Goal: Browse casually: Explore the website without a specific task or goal

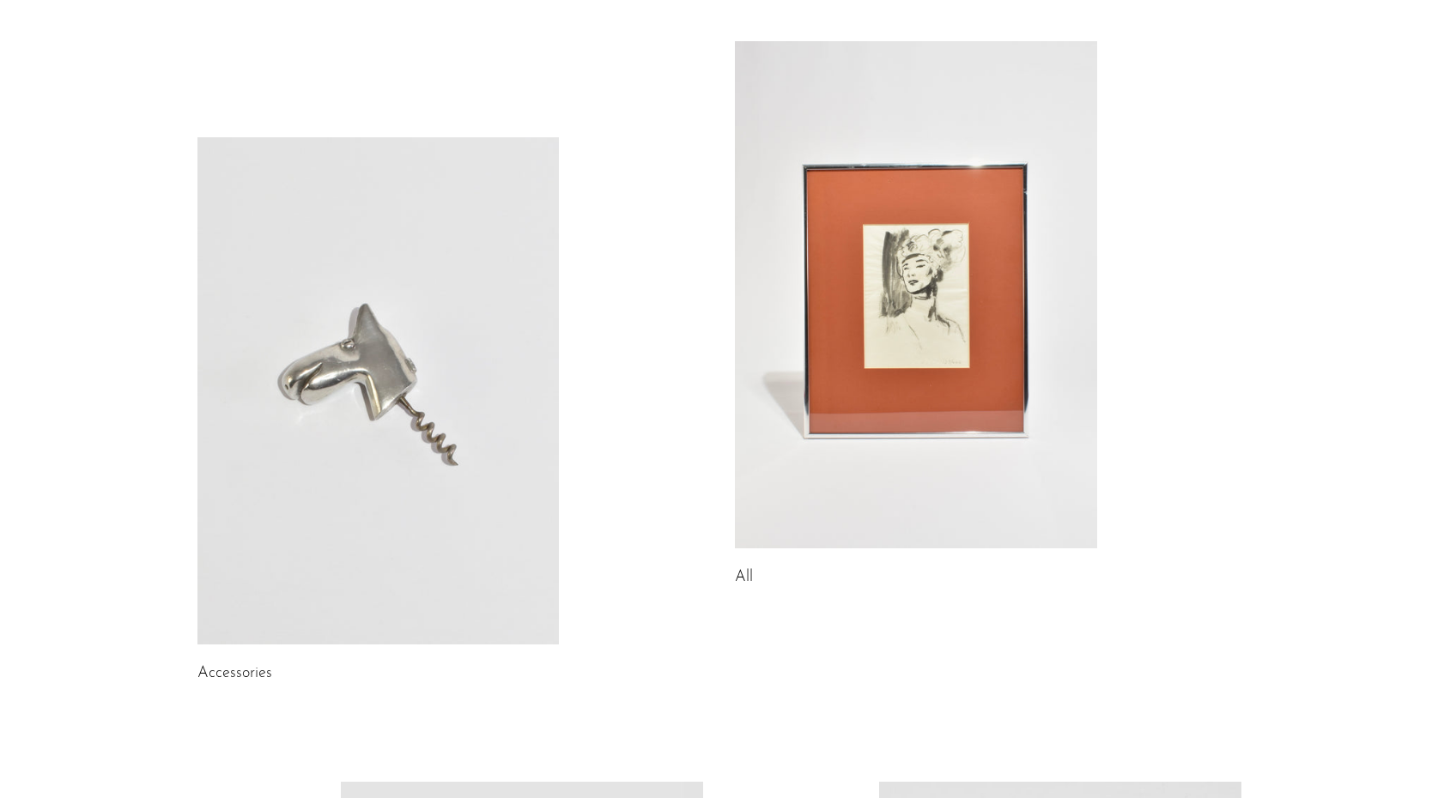
scroll to position [136, 0]
click at [424, 491] on link at bounding box center [378, 391] width 362 height 507
click at [825, 421] on link at bounding box center [916, 295] width 362 height 507
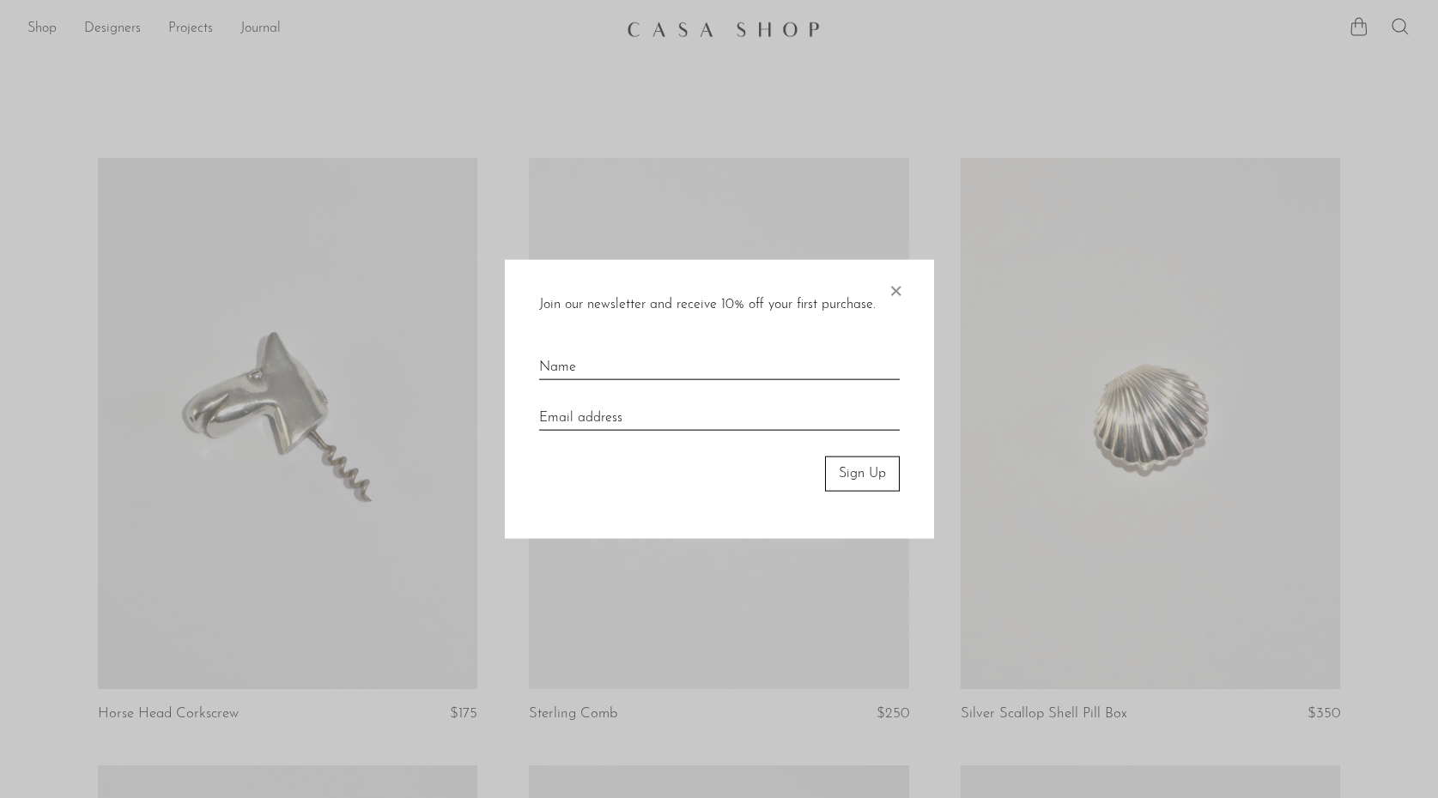
click at [890, 288] on span "×" at bounding box center [895, 287] width 17 height 55
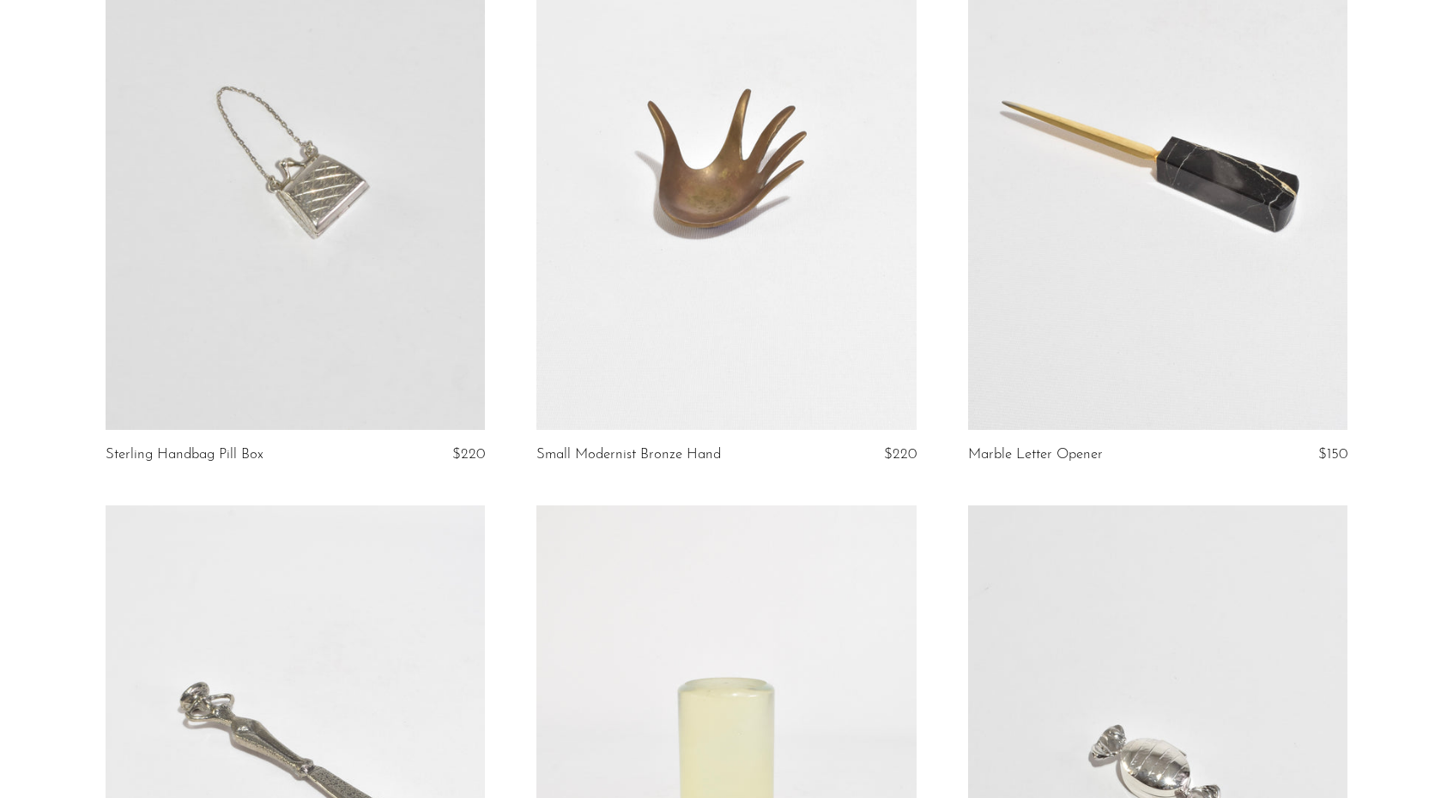
scroll to position [2357, 0]
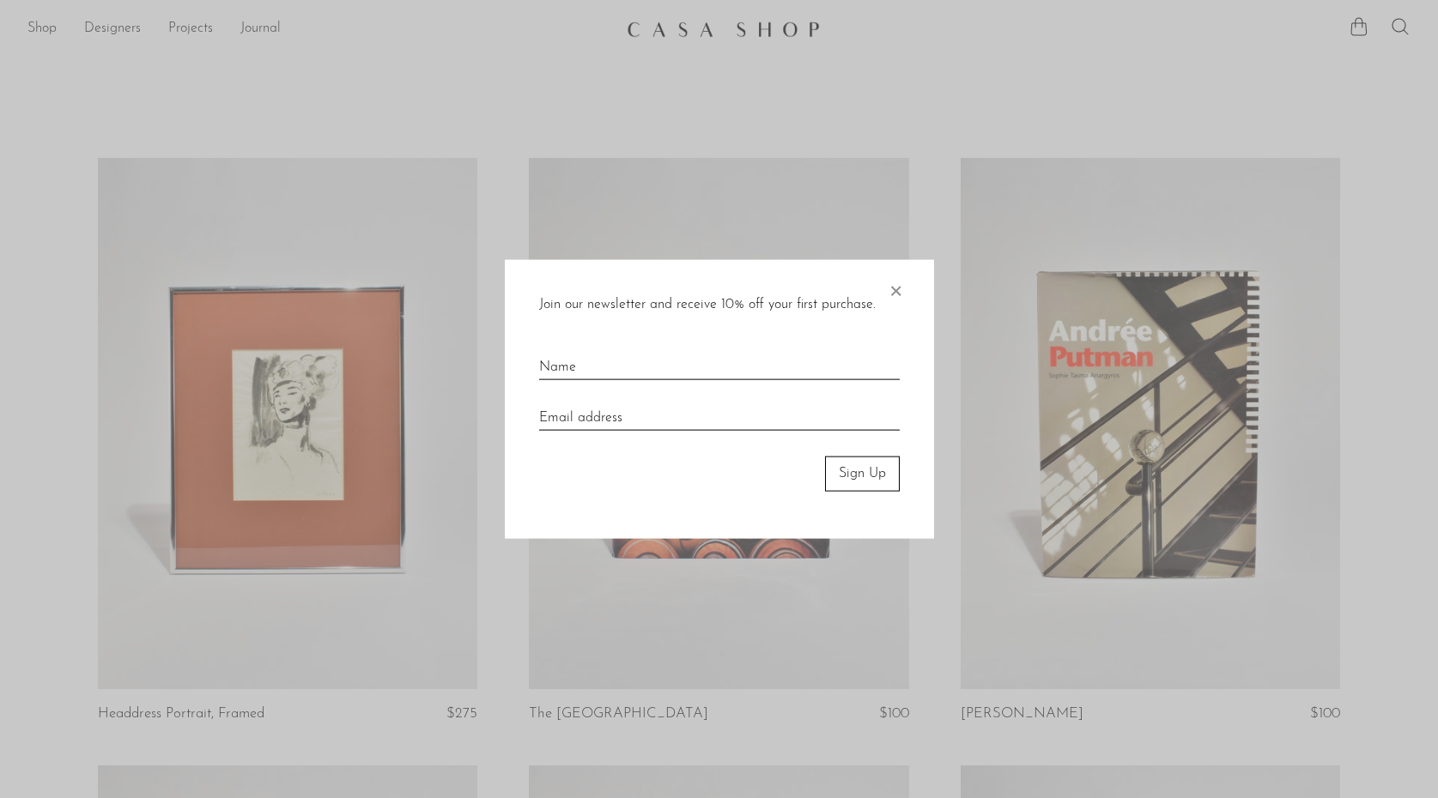
click at [895, 290] on span "×" at bounding box center [895, 287] width 17 height 55
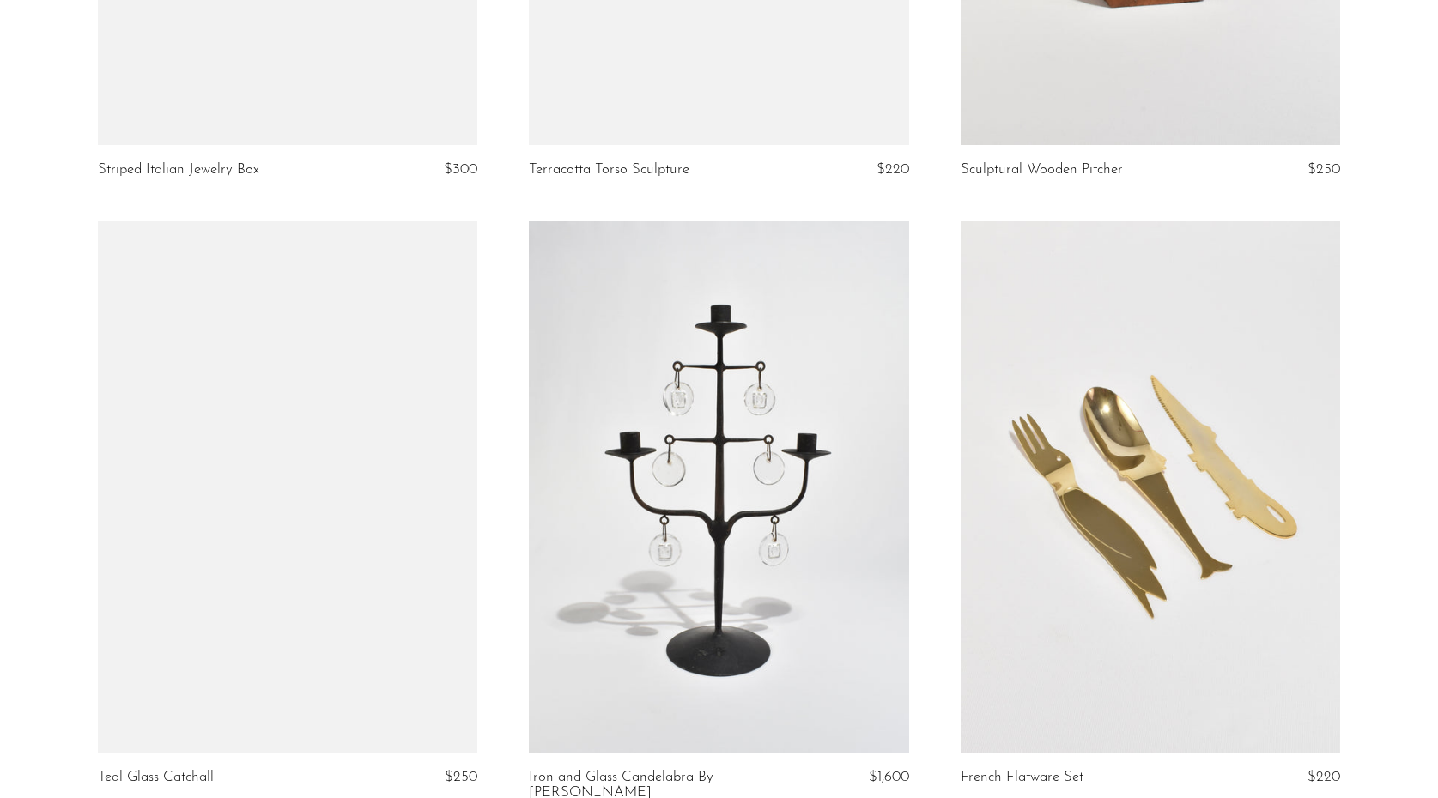
scroll to position [3059, 0]
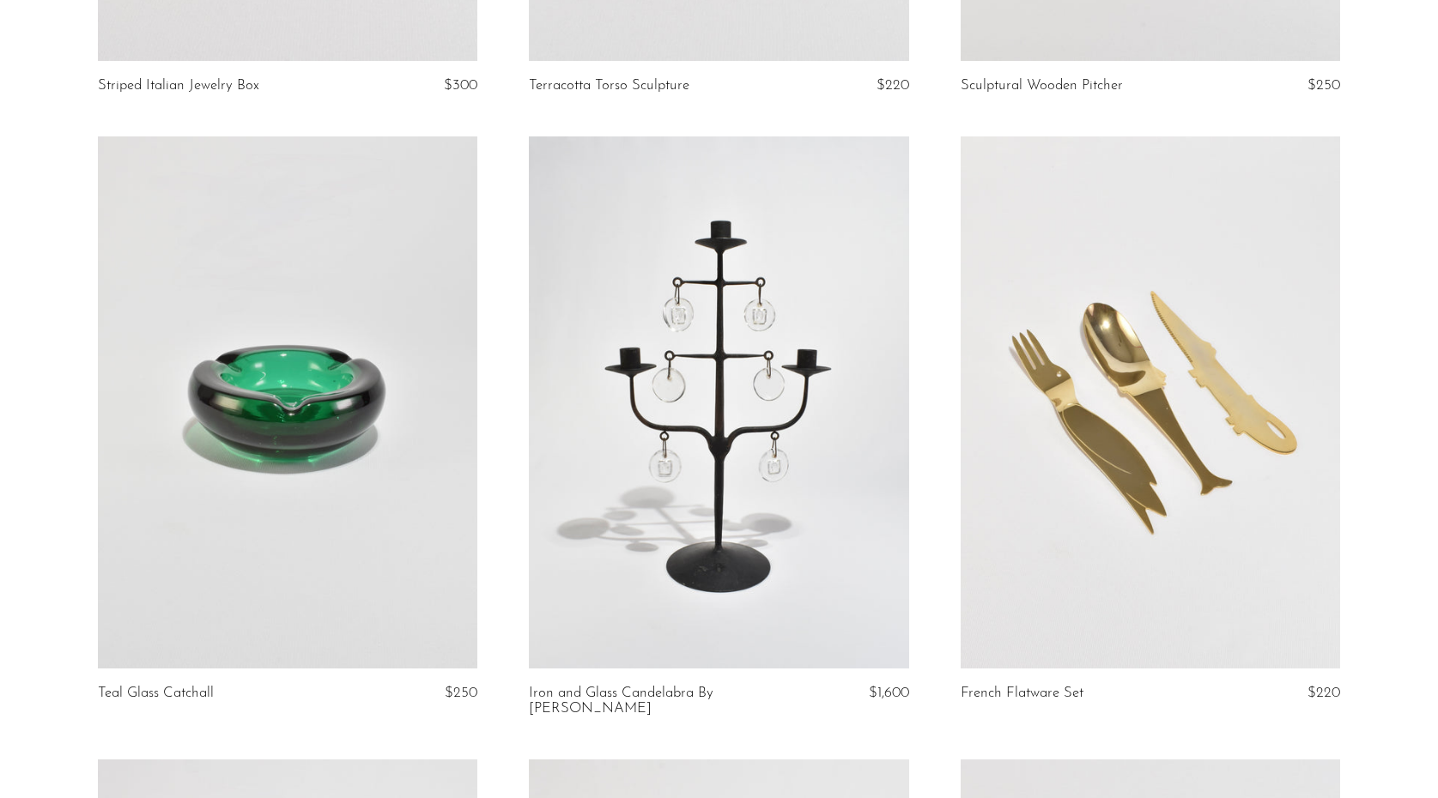
click at [753, 553] on link at bounding box center [718, 401] width 379 height 531
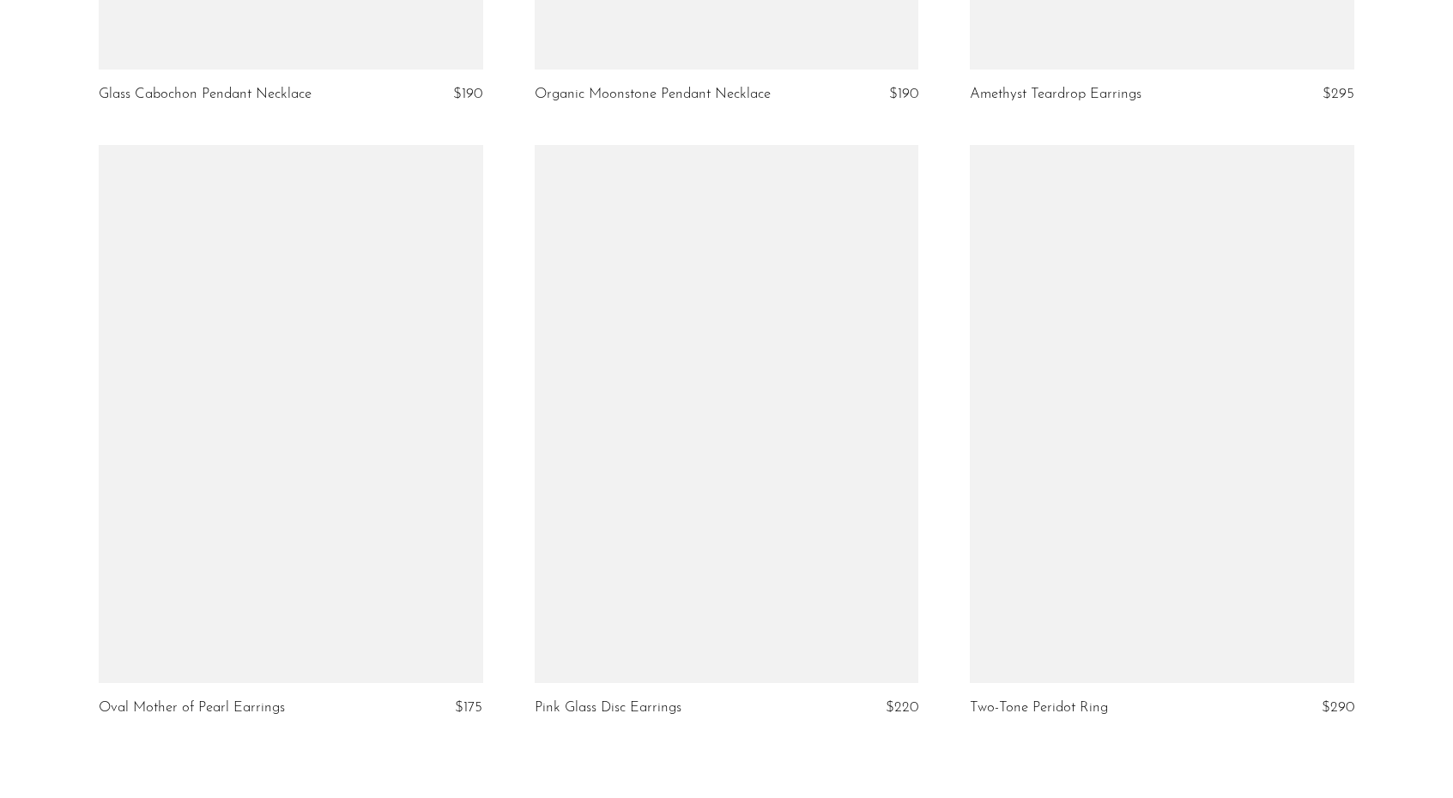
scroll to position [7016, 0]
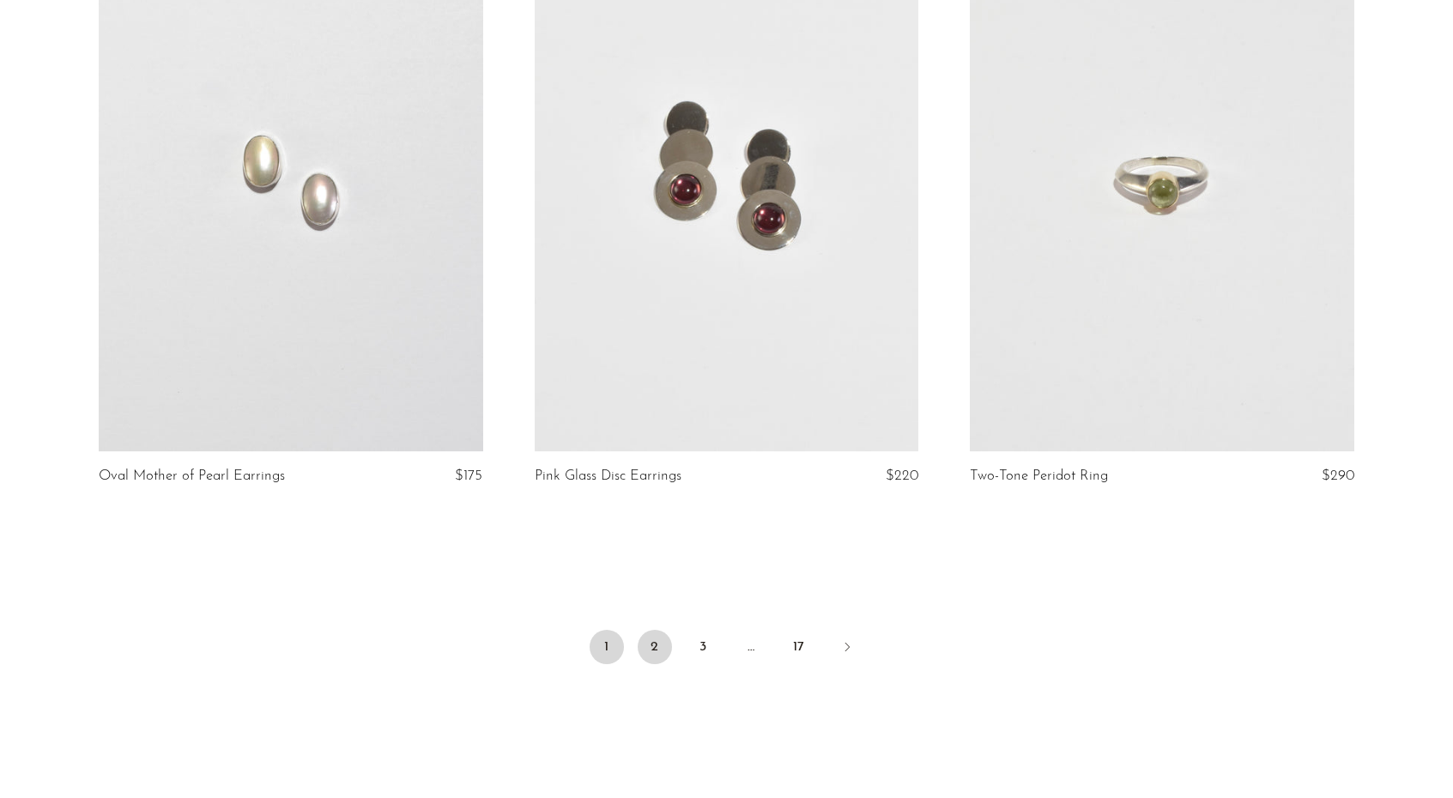
click at [653, 642] on link "2" at bounding box center [655, 647] width 34 height 34
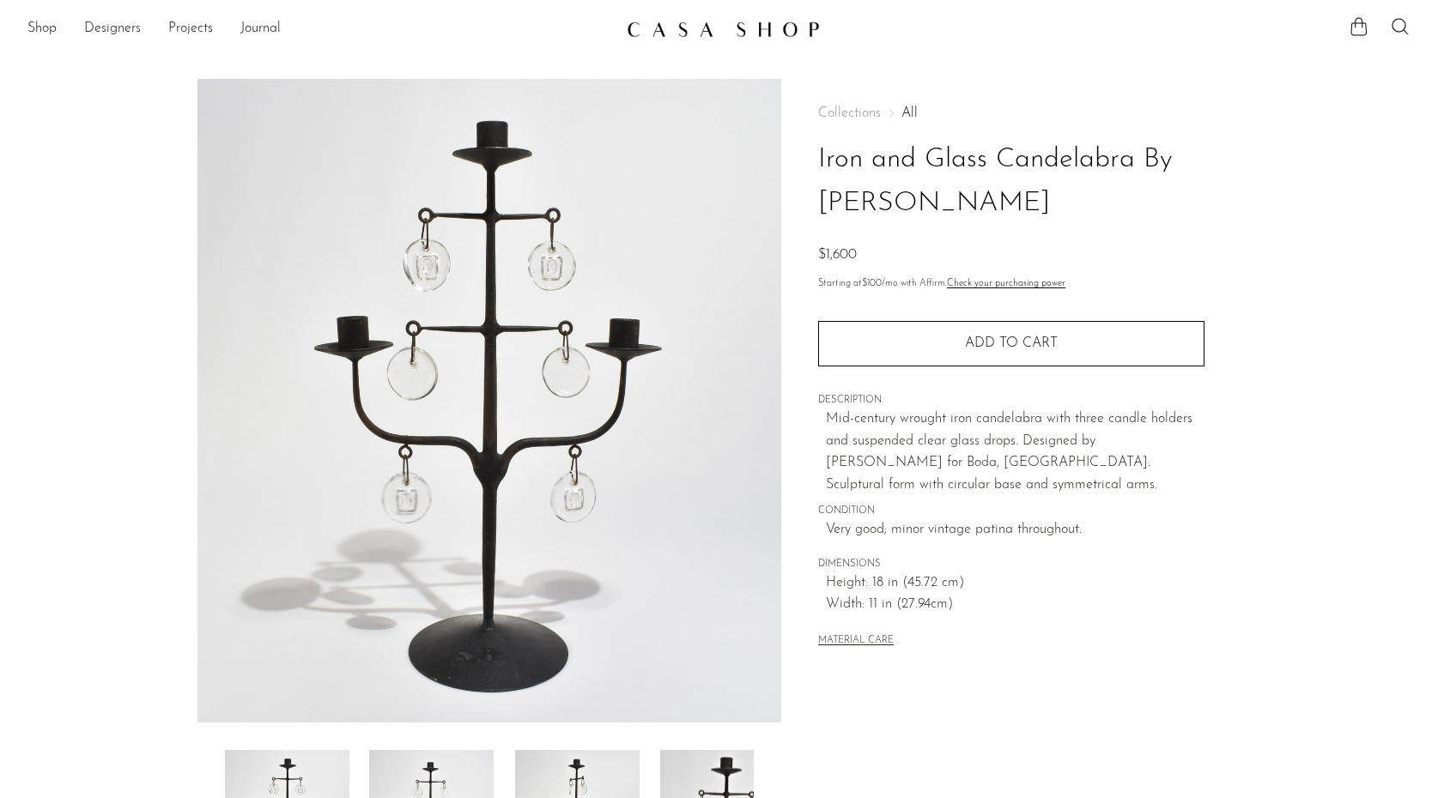
drag, startPoint x: 979, startPoint y: 203, endPoint x: 814, endPoint y: 203, distance: 164.8
click at [814, 203] on div "Collections All Iron and Glass Candelabra By Erik Höglund $1,600 Starting at $1…" at bounding box center [1010, 483] width 459 height 809
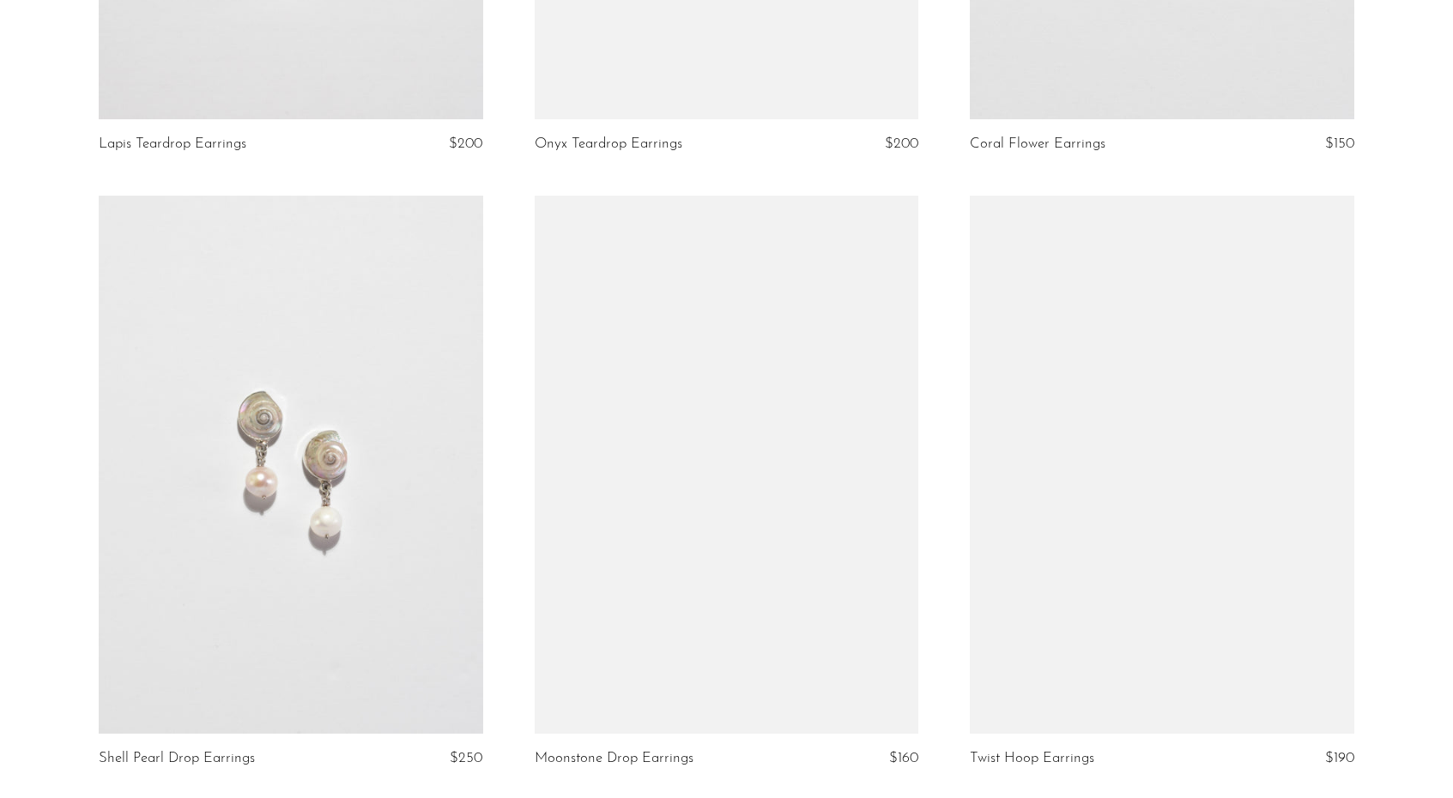
scroll to position [6926, 0]
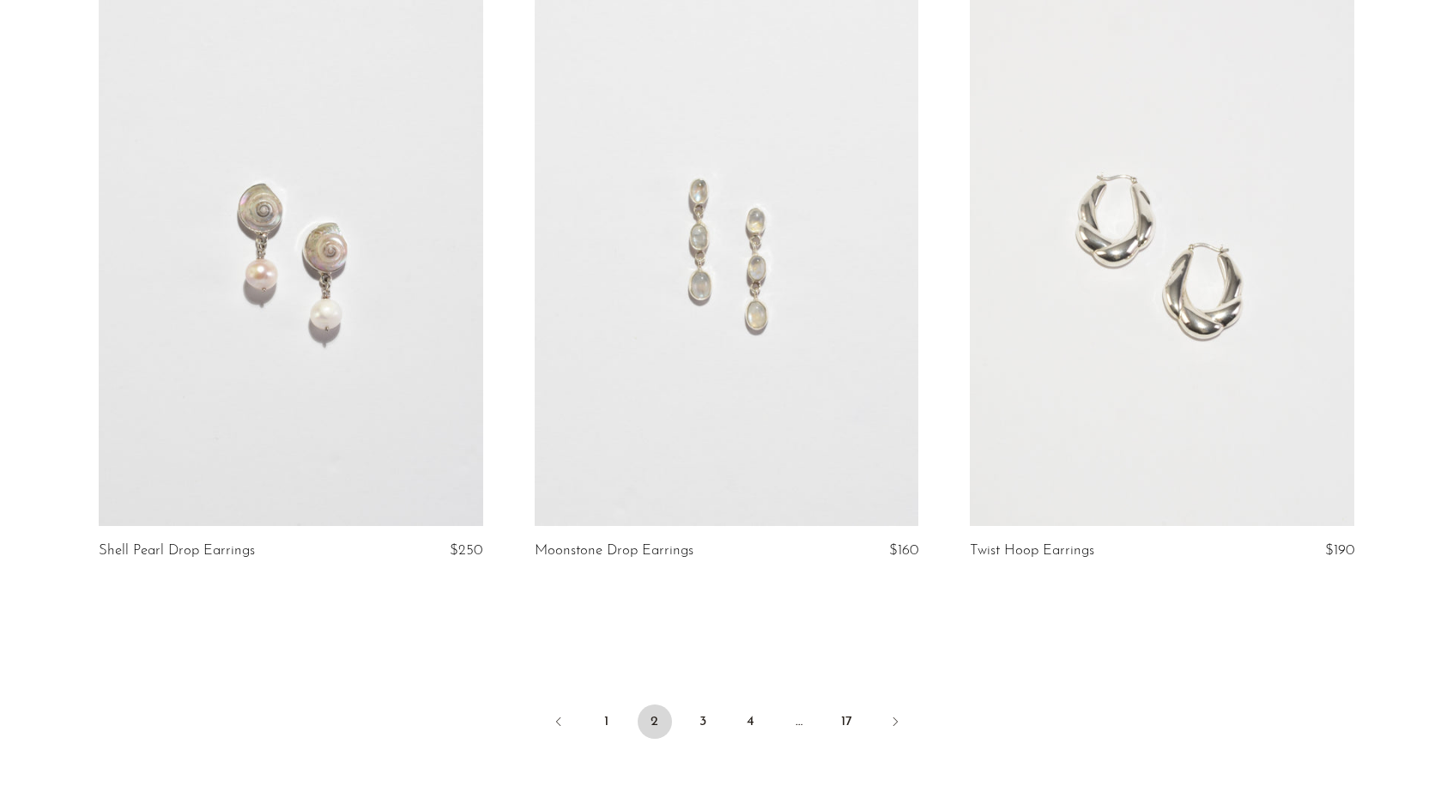
click at [399, 343] on link at bounding box center [291, 257] width 385 height 538
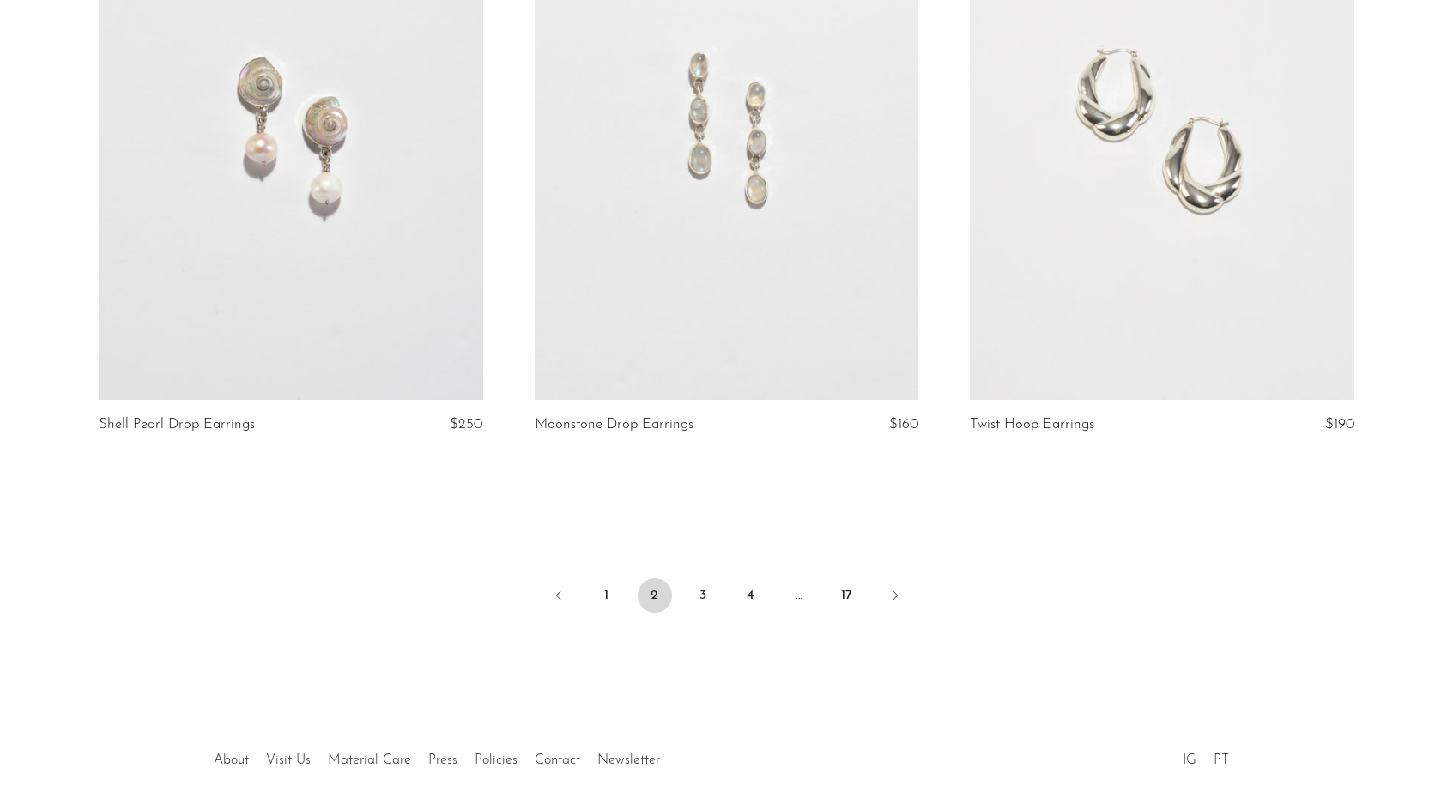
scroll to position [7071, 0]
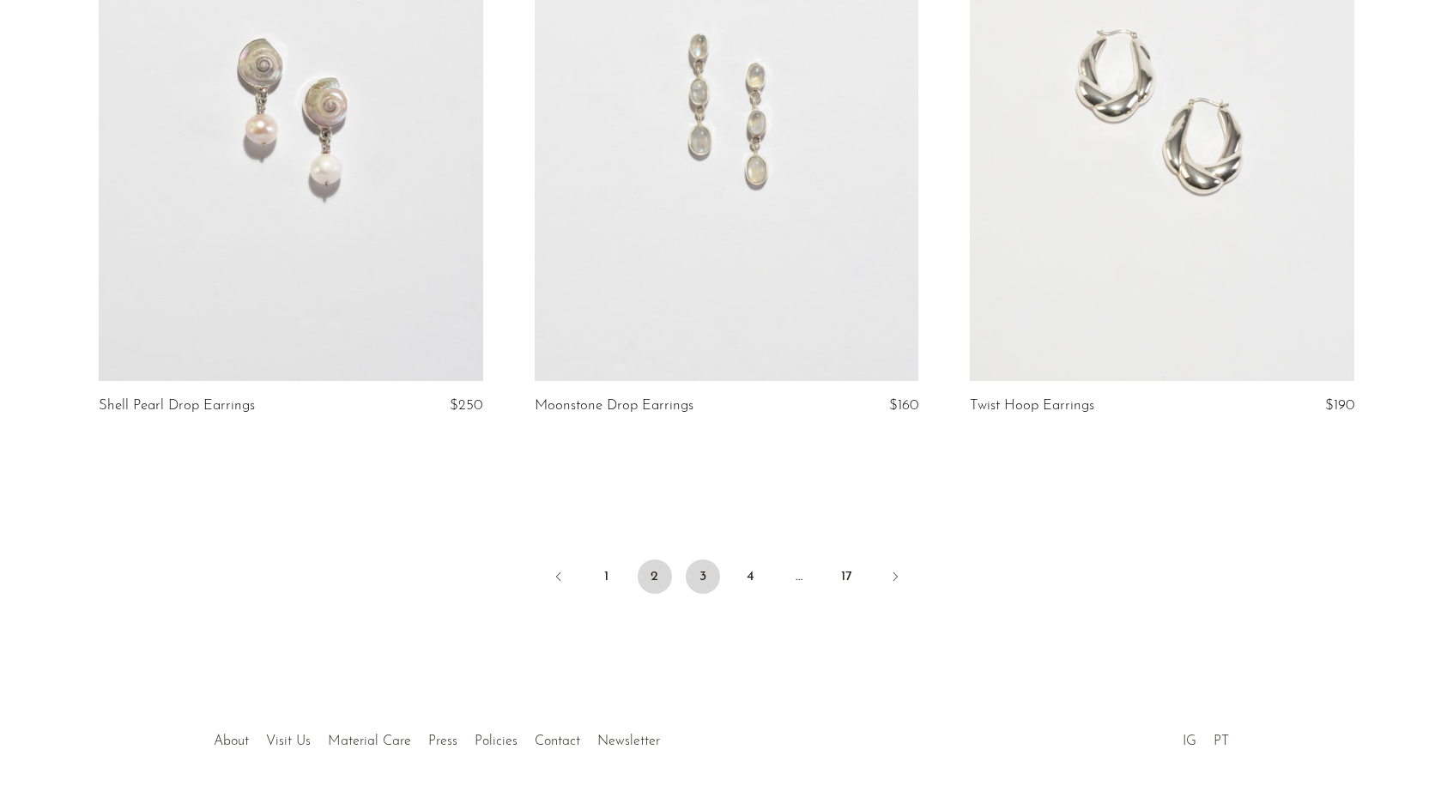
click at [693, 578] on link "3" at bounding box center [703, 577] width 34 height 34
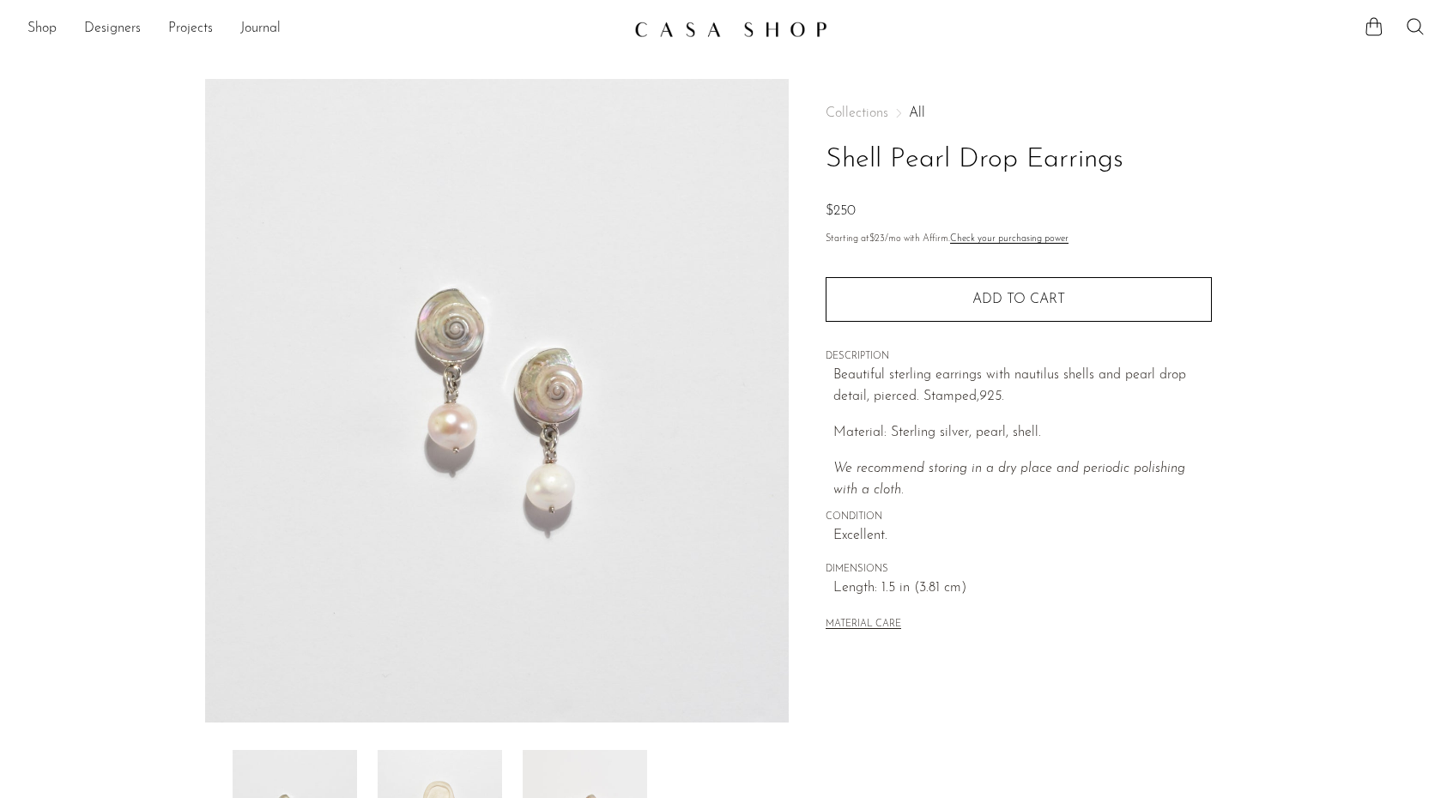
click at [489, 387] on img at bounding box center [497, 401] width 585 height 644
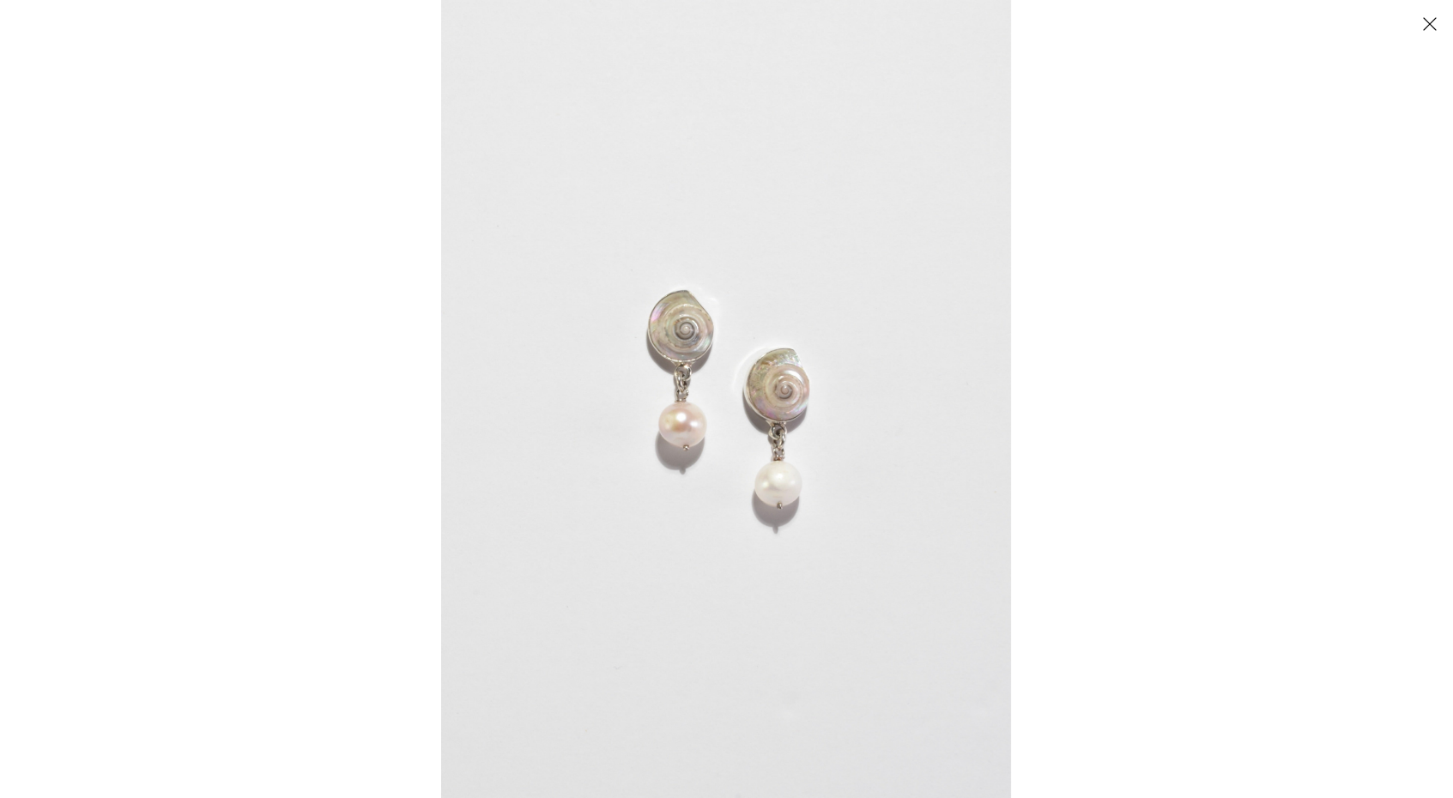
click at [809, 347] on img at bounding box center [726, 399] width 570 height 798
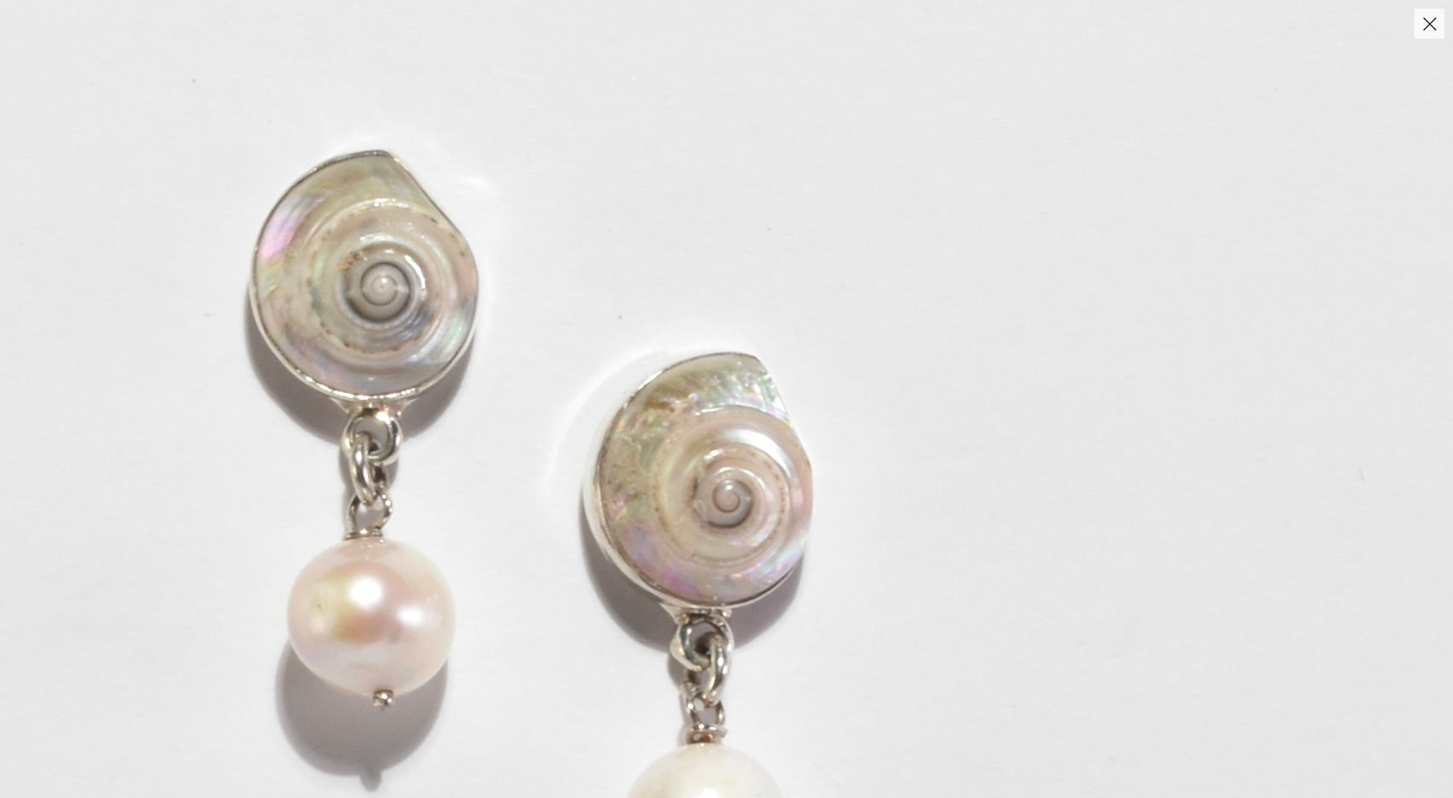
click at [809, 347] on img at bounding box center [522, 529] width 1984 height 2777
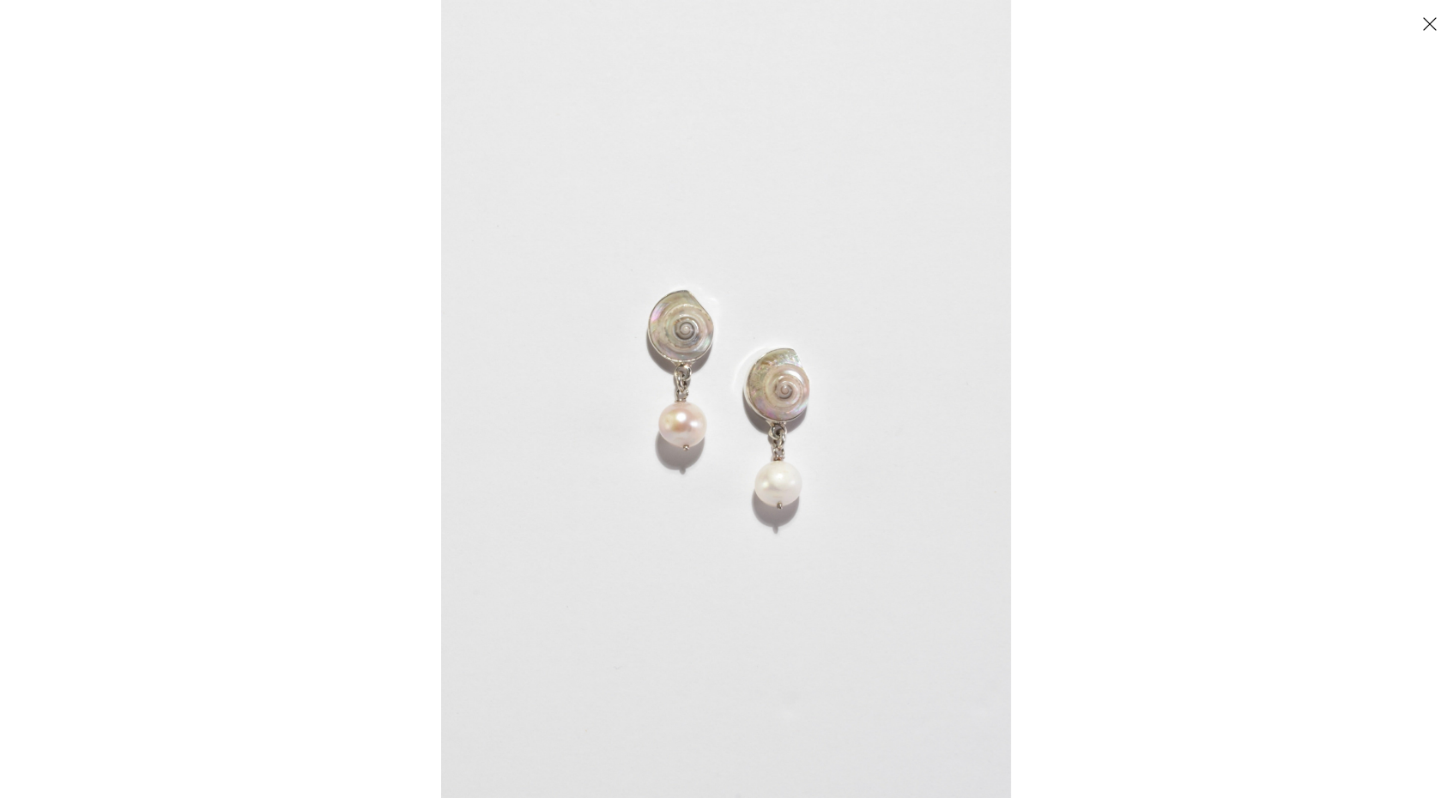
click at [1364, 121] on div at bounding box center [1167, 399] width 1453 height 798
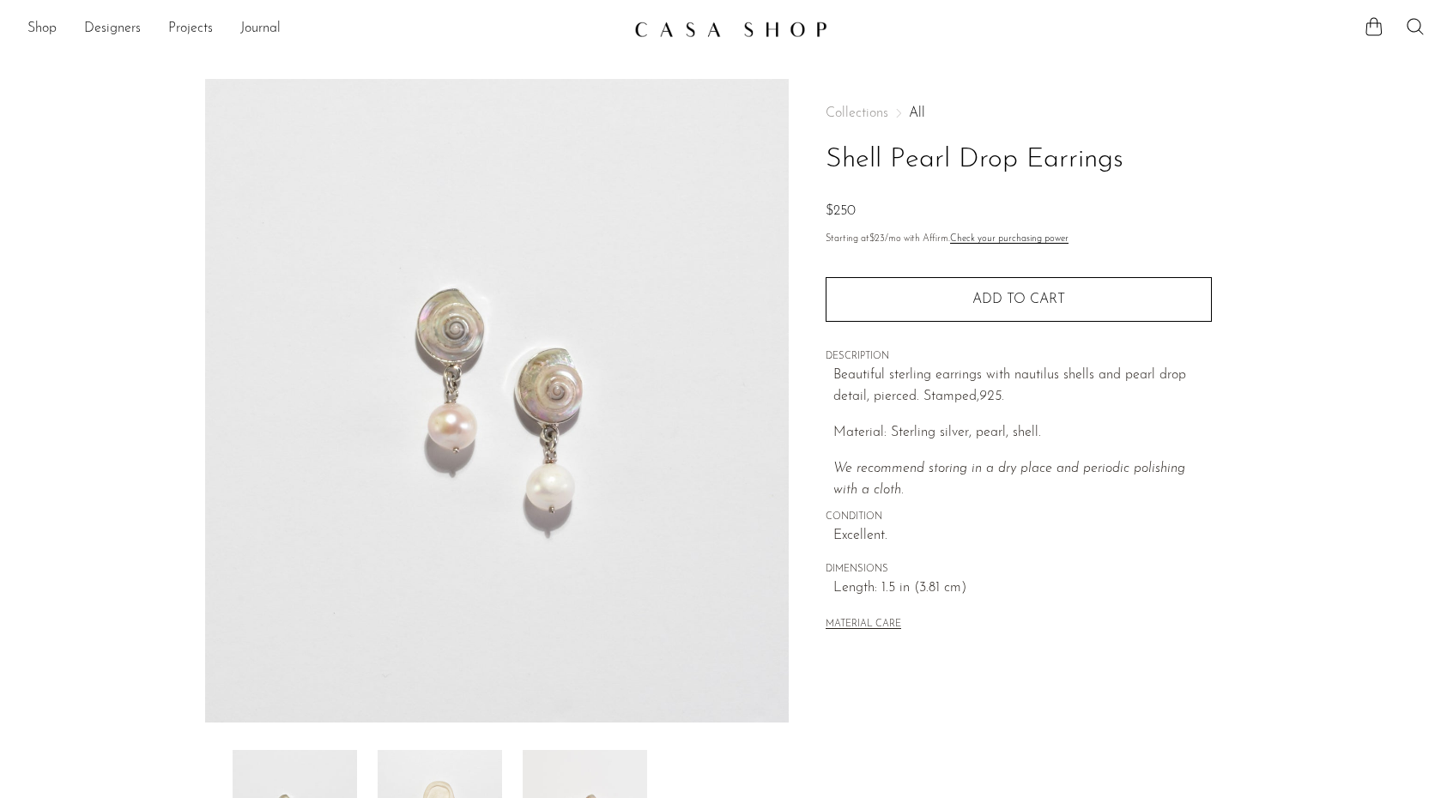
scroll to position [239, 0]
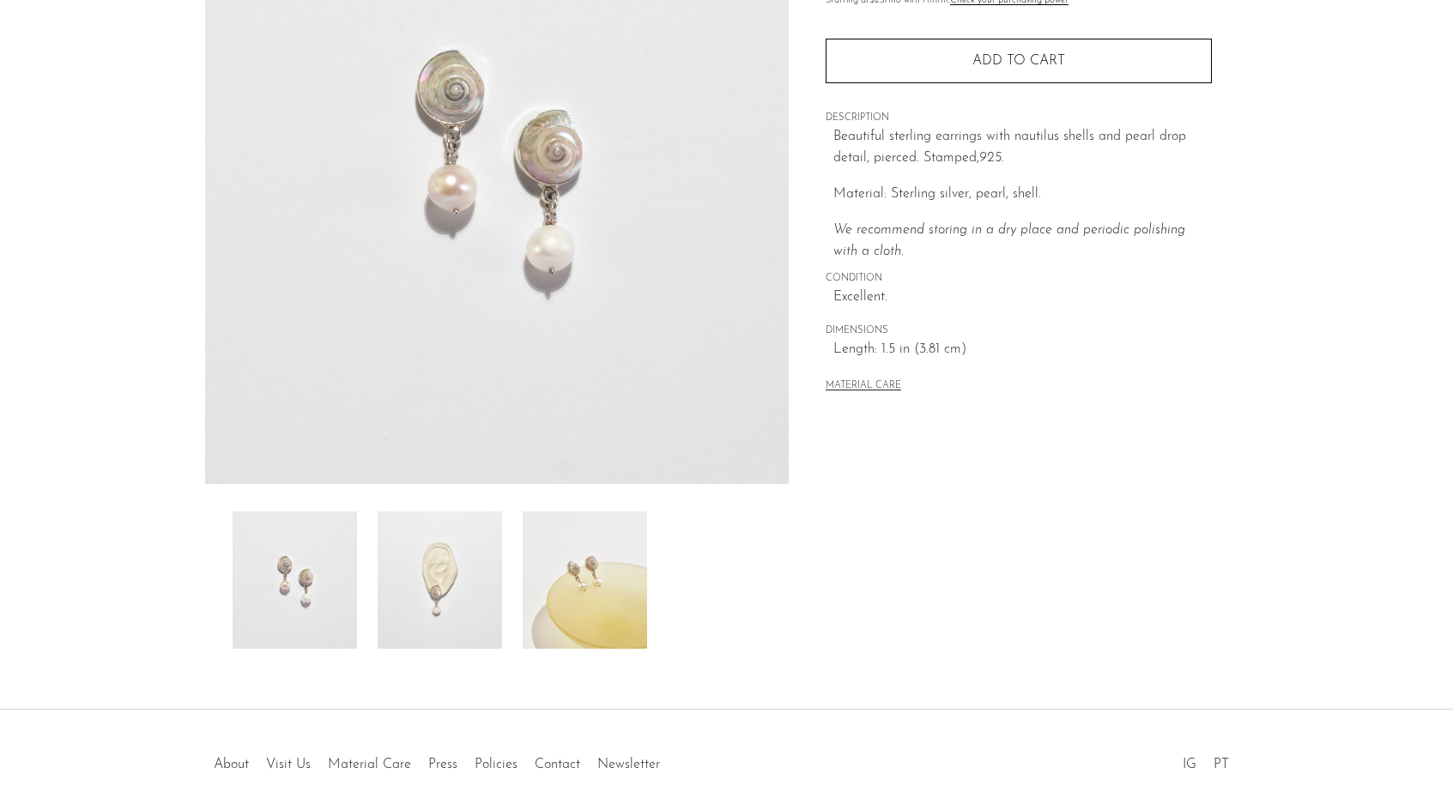
click at [610, 566] on img at bounding box center [585, 580] width 124 height 137
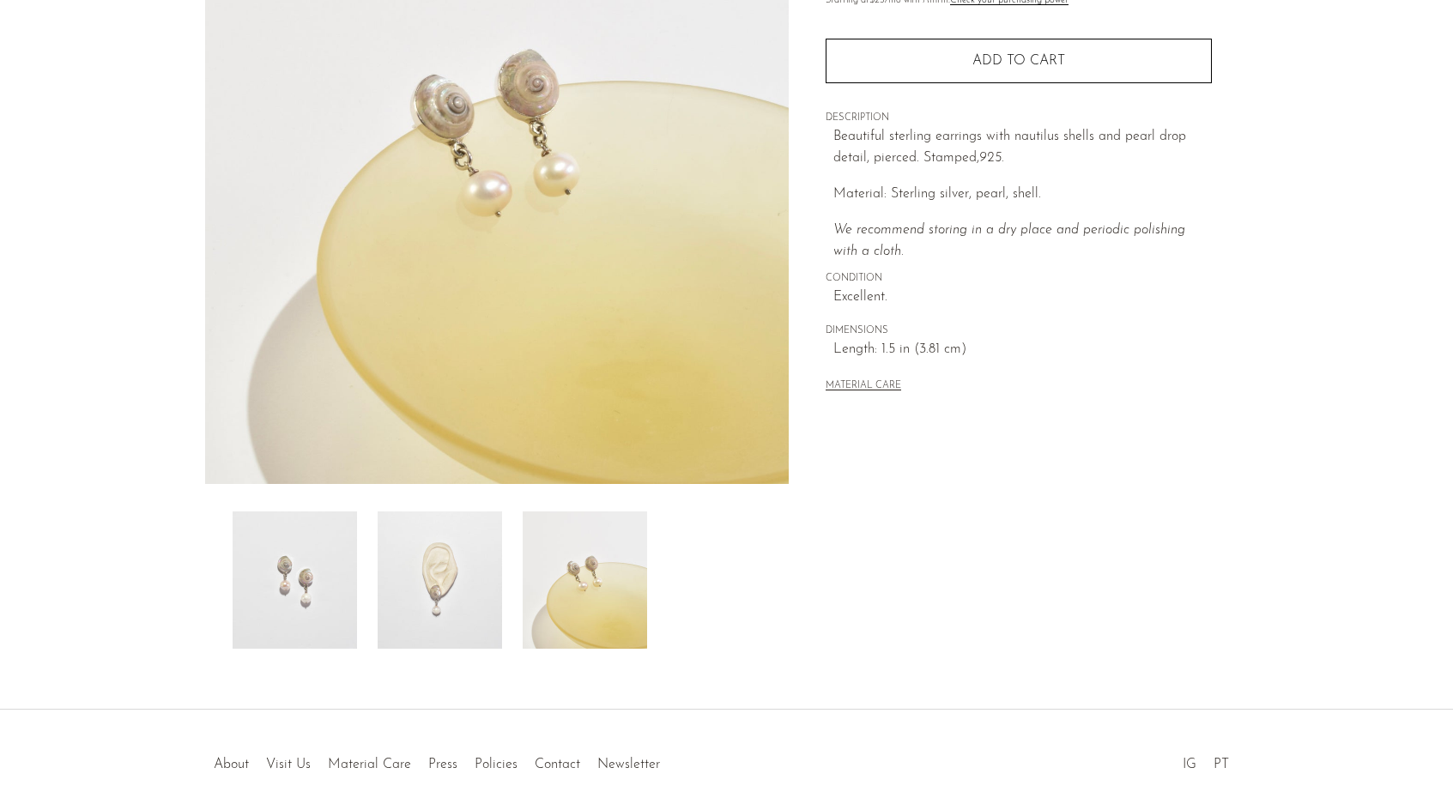
click at [421, 555] on img at bounding box center [440, 580] width 124 height 137
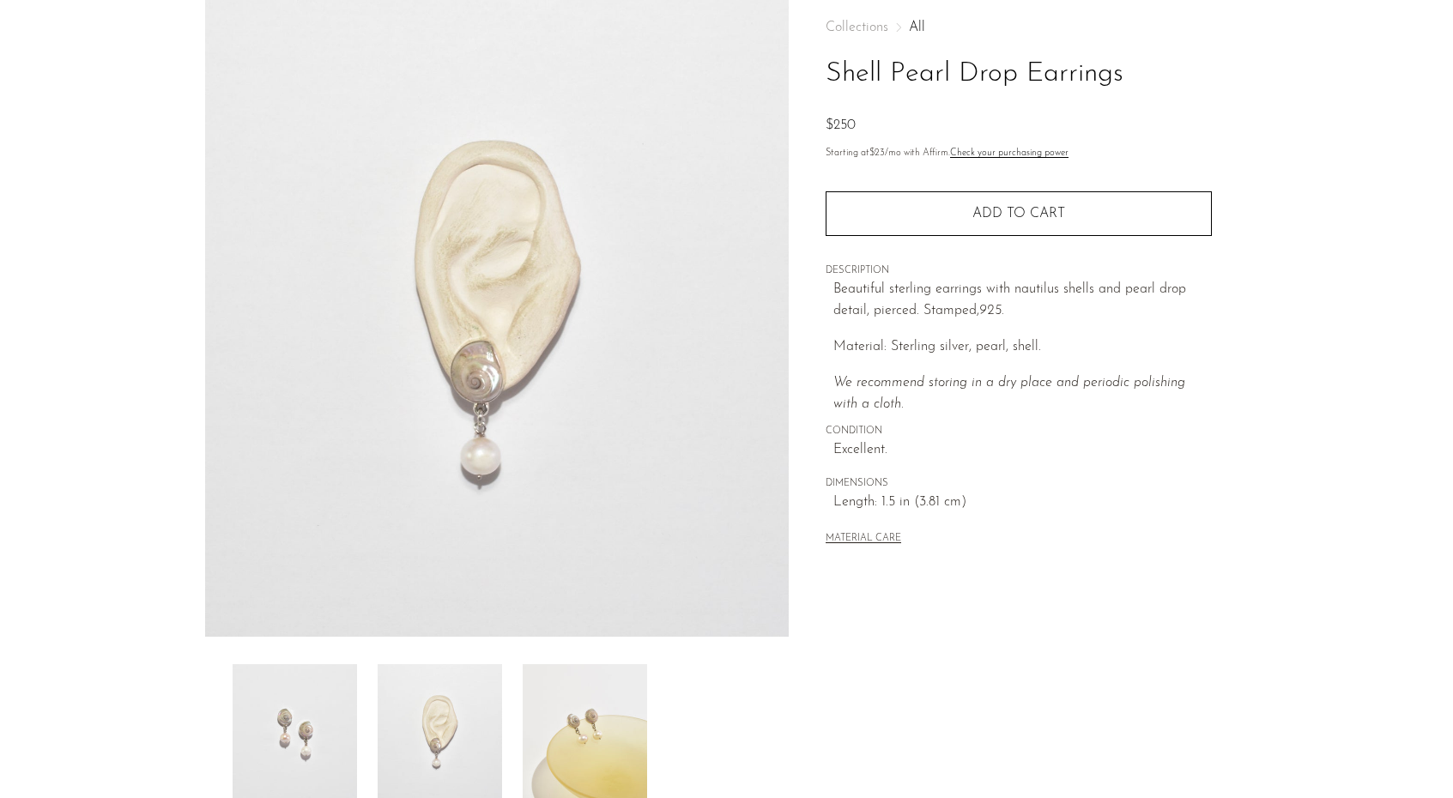
scroll to position [96, 0]
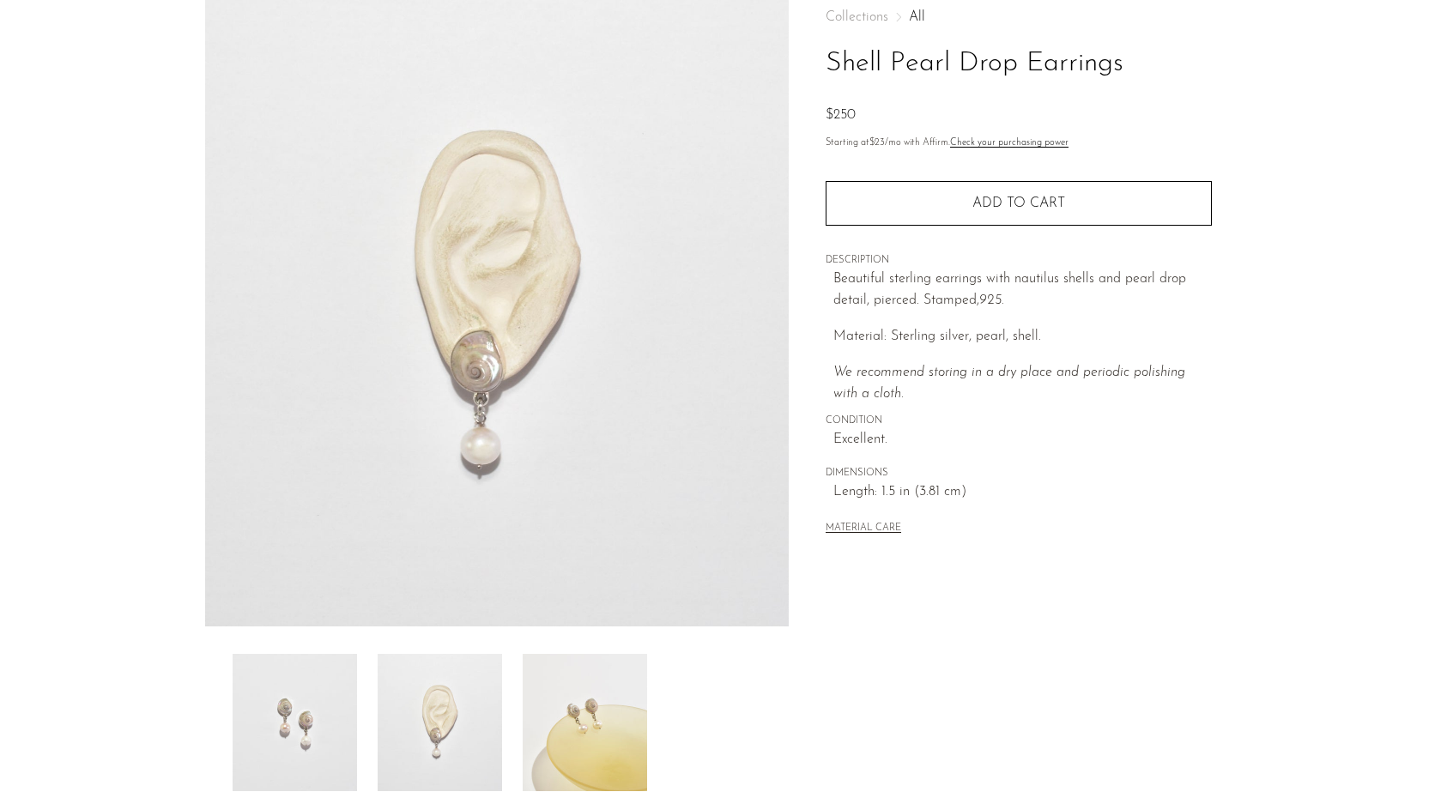
click at [266, 737] on img at bounding box center [295, 722] width 124 height 137
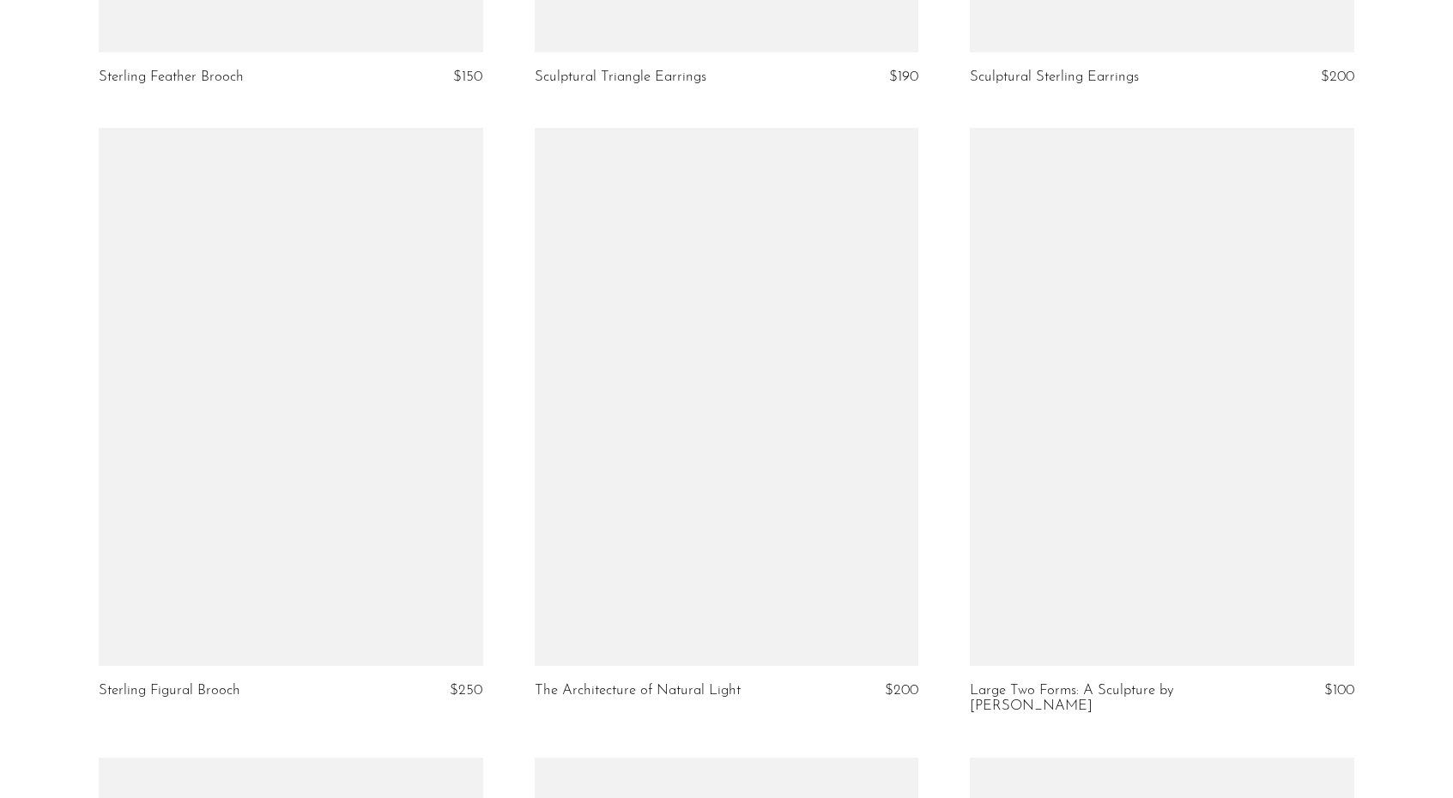
scroll to position [3208, 0]
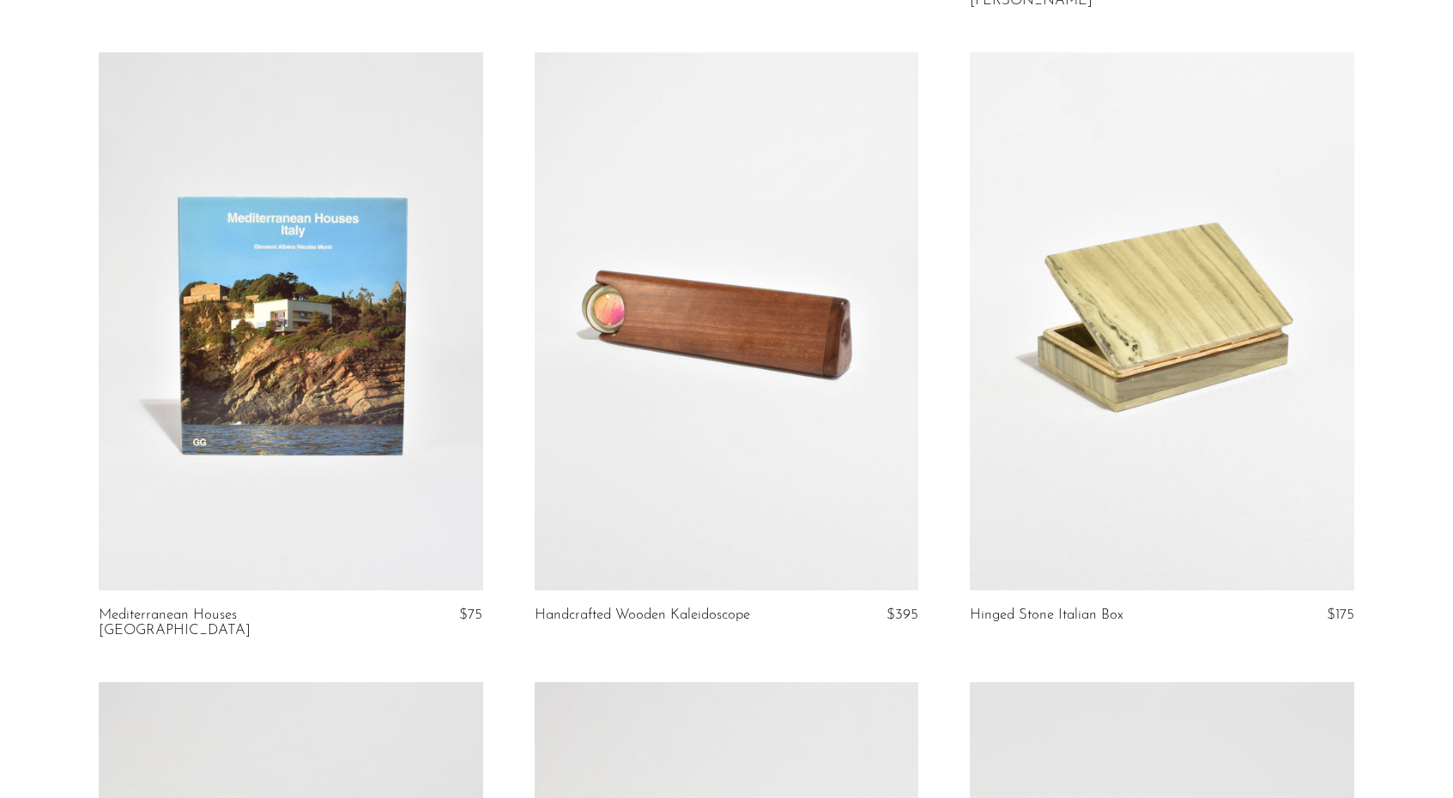
click at [790, 391] on link at bounding box center [727, 321] width 385 height 538
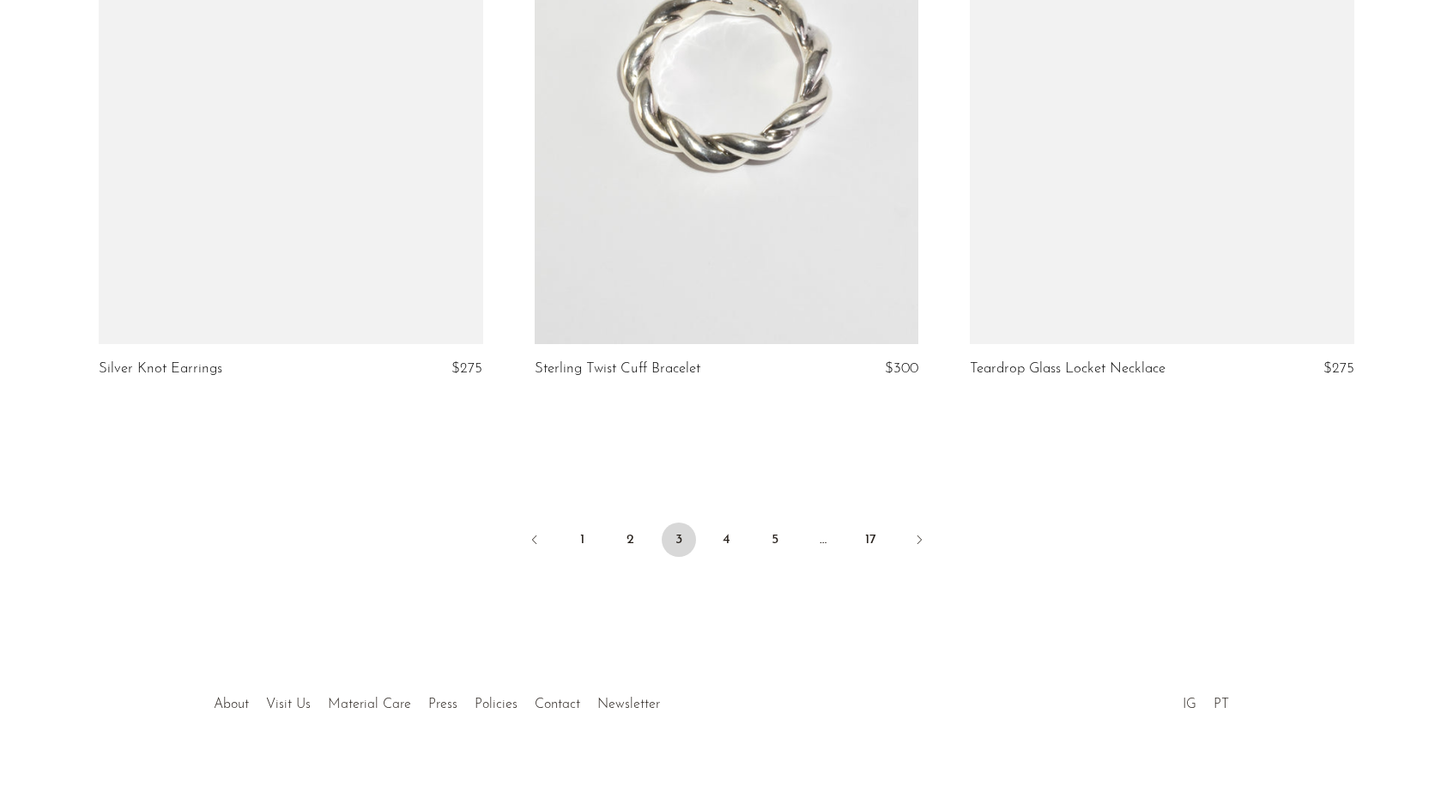
scroll to position [7154, 0]
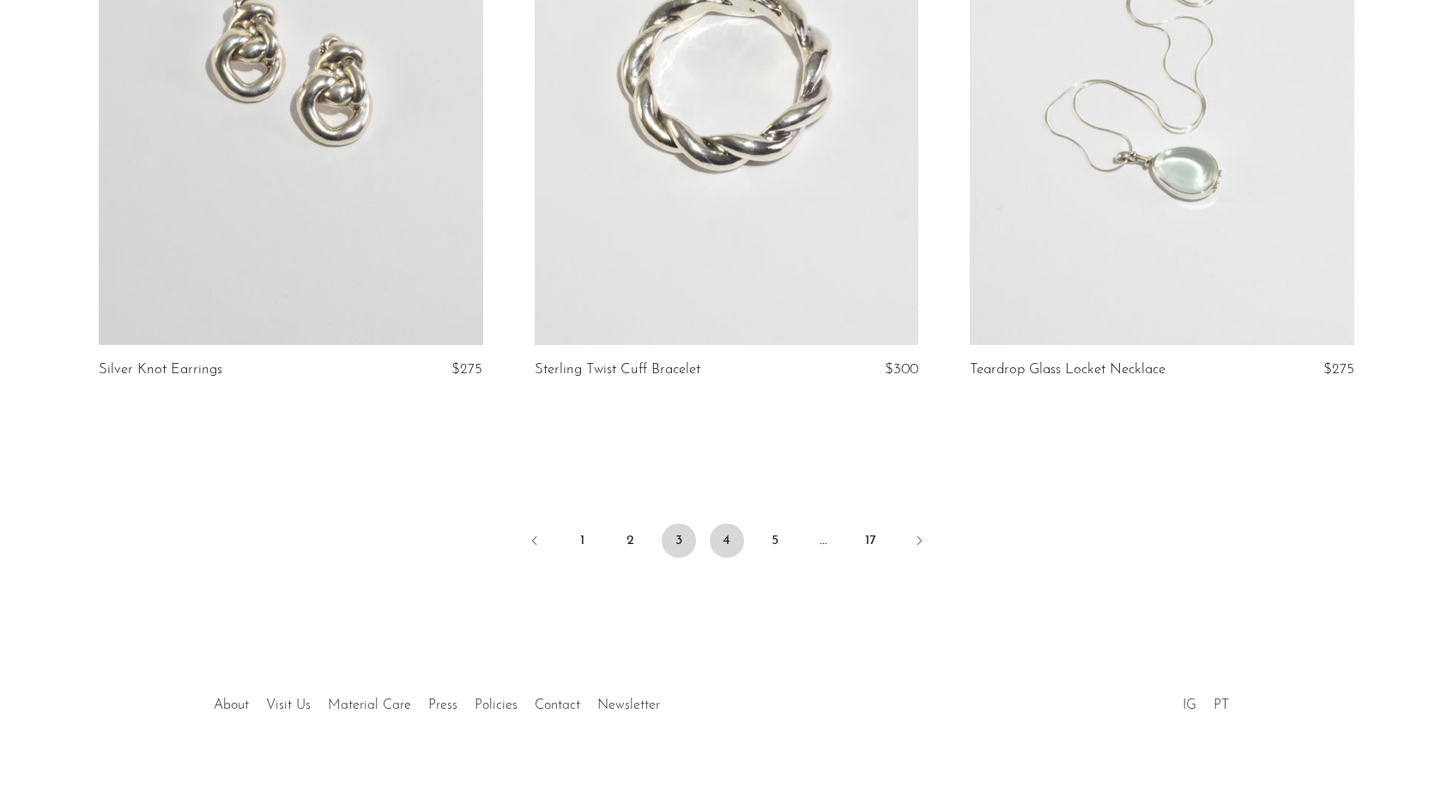
click at [727, 530] on link "4" at bounding box center [727, 541] width 34 height 34
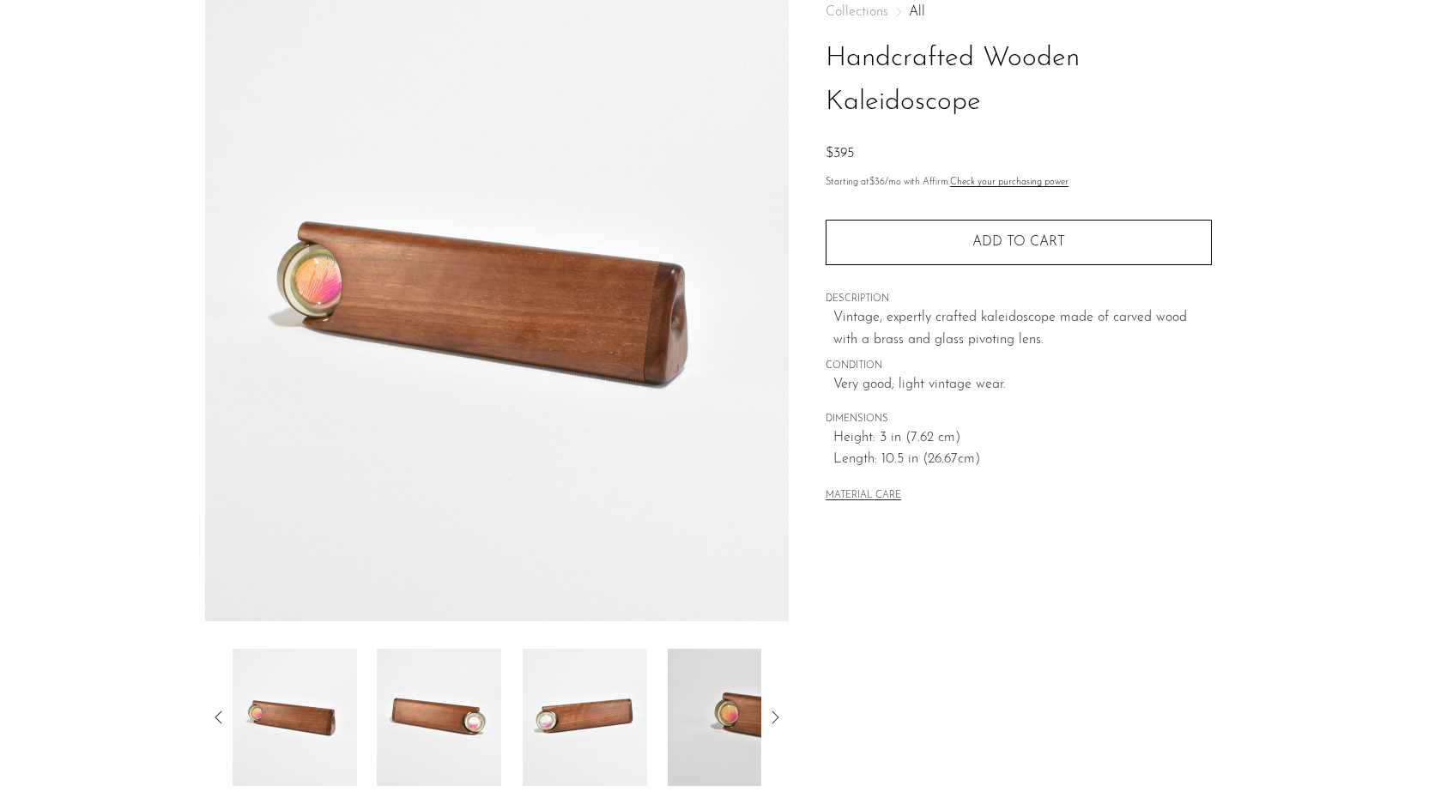
scroll to position [102, 0]
click at [341, 724] on img at bounding box center [295, 716] width 124 height 137
click at [426, 713] on img at bounding box center [439, 716] width 124 height 137
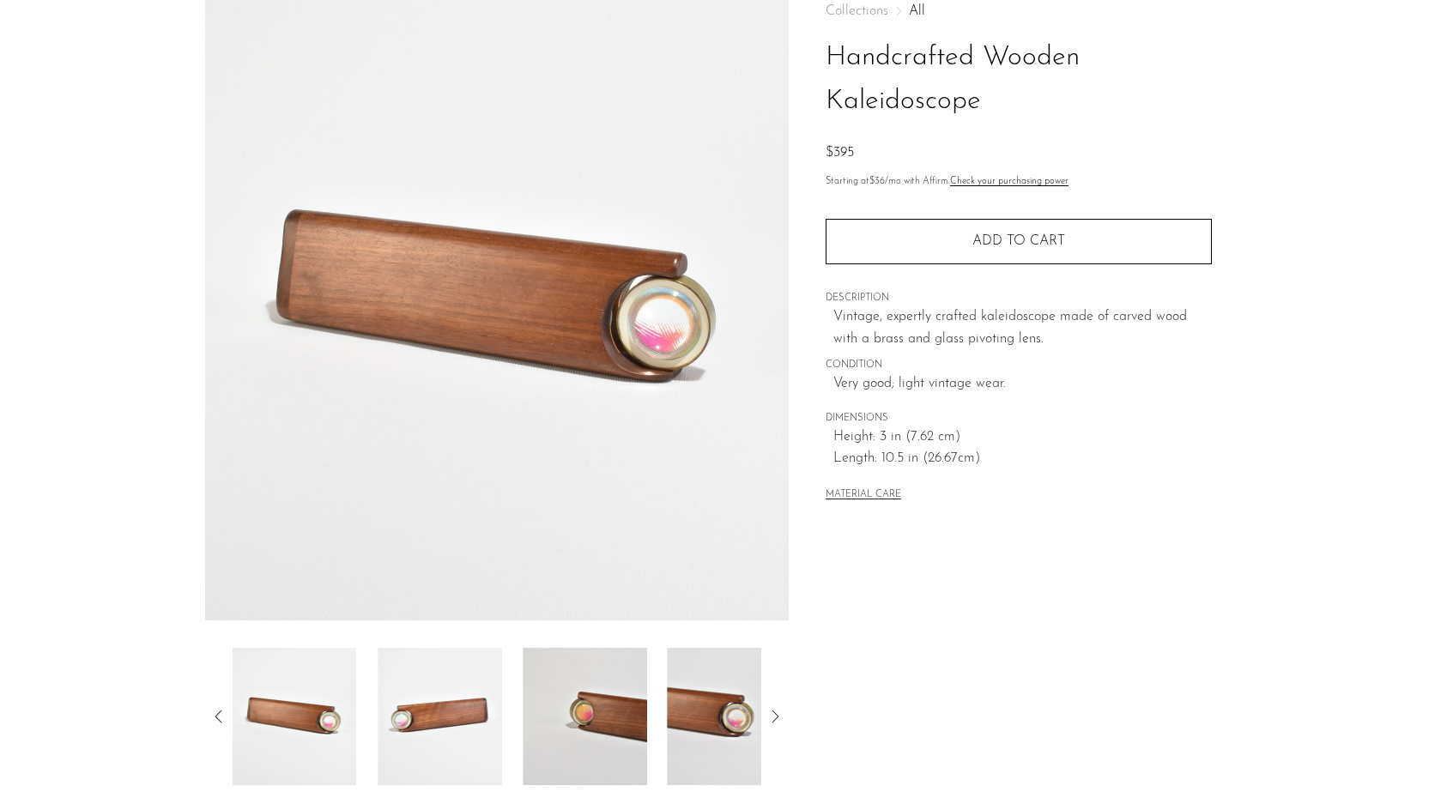
click at [499, 720] on img at bounding box center [440, 716] width 124 height 137
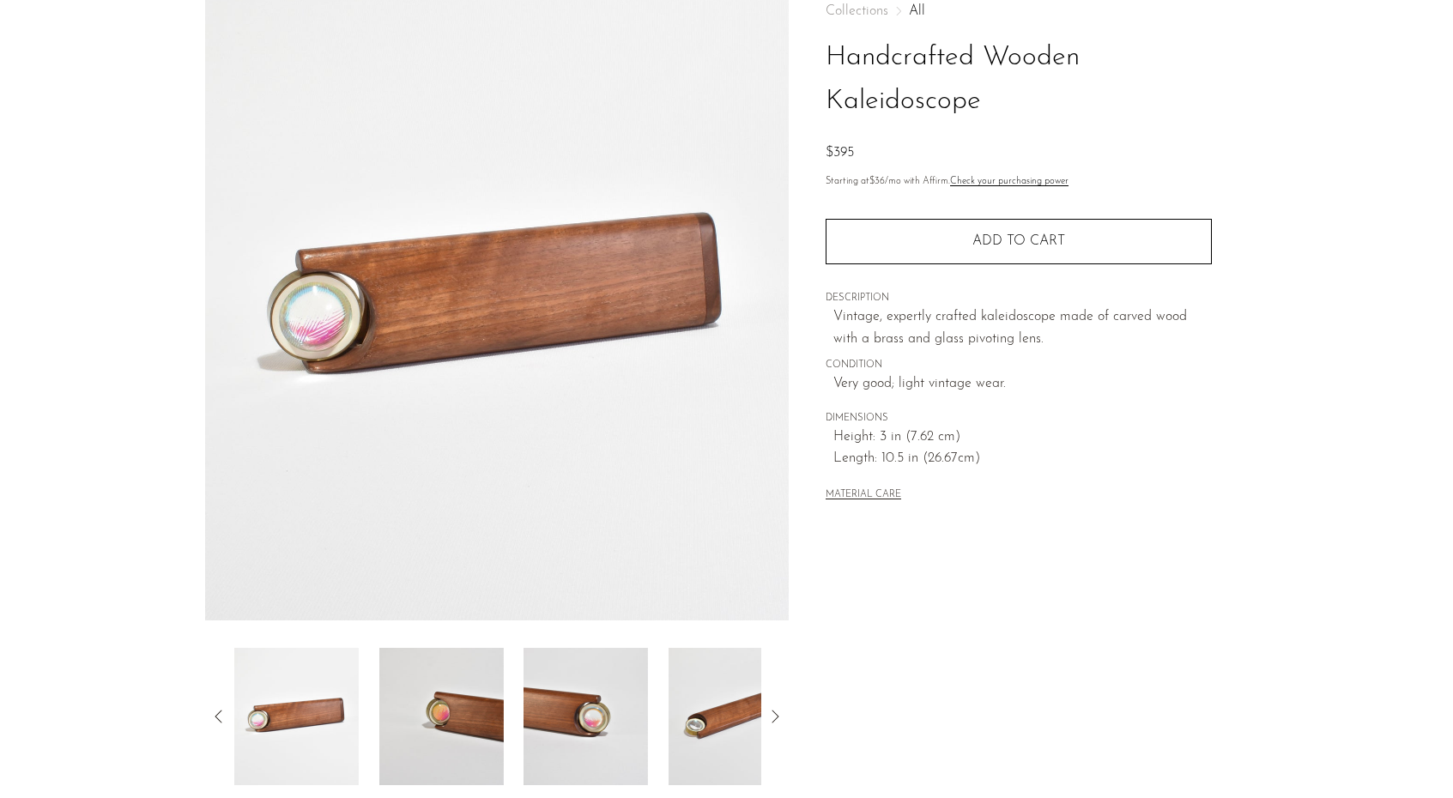
click at [499, 720] on img at bounding box center [441, 716] width 124 height 137
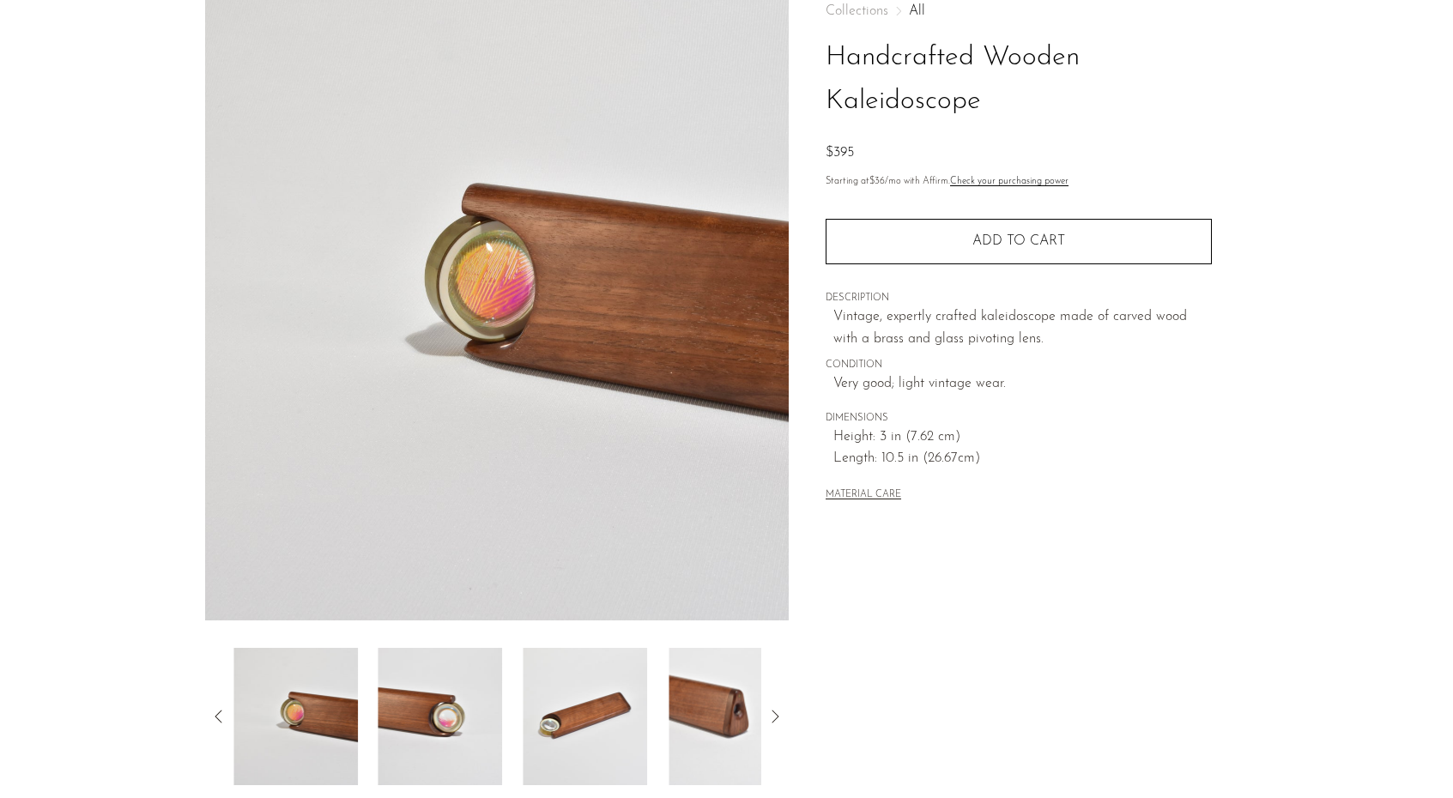
click at [499, 720] on img at bounding box center [441, 716] width 124 height 137
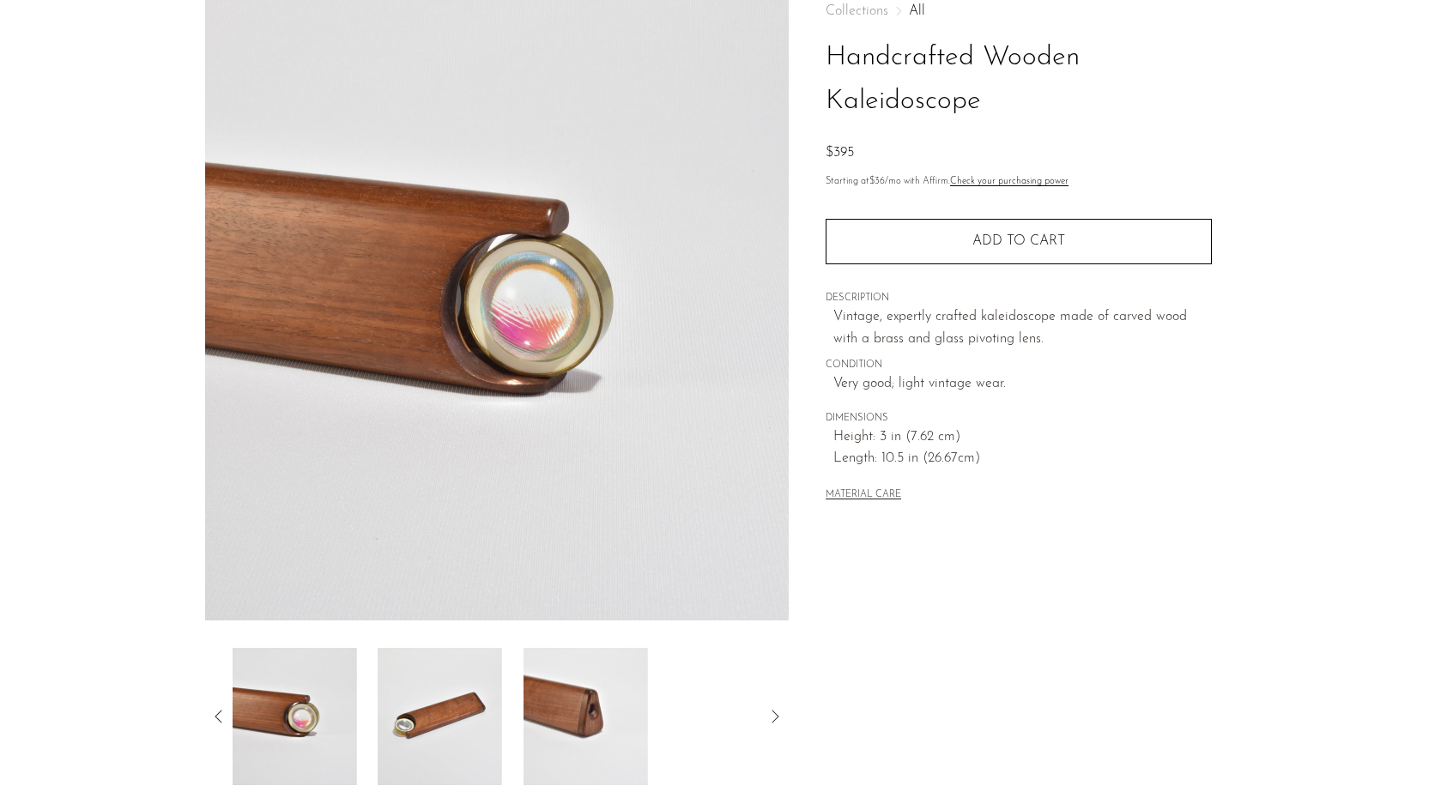
click at [500, 720] on img at bounding box center [440, 716] width 124 height 137
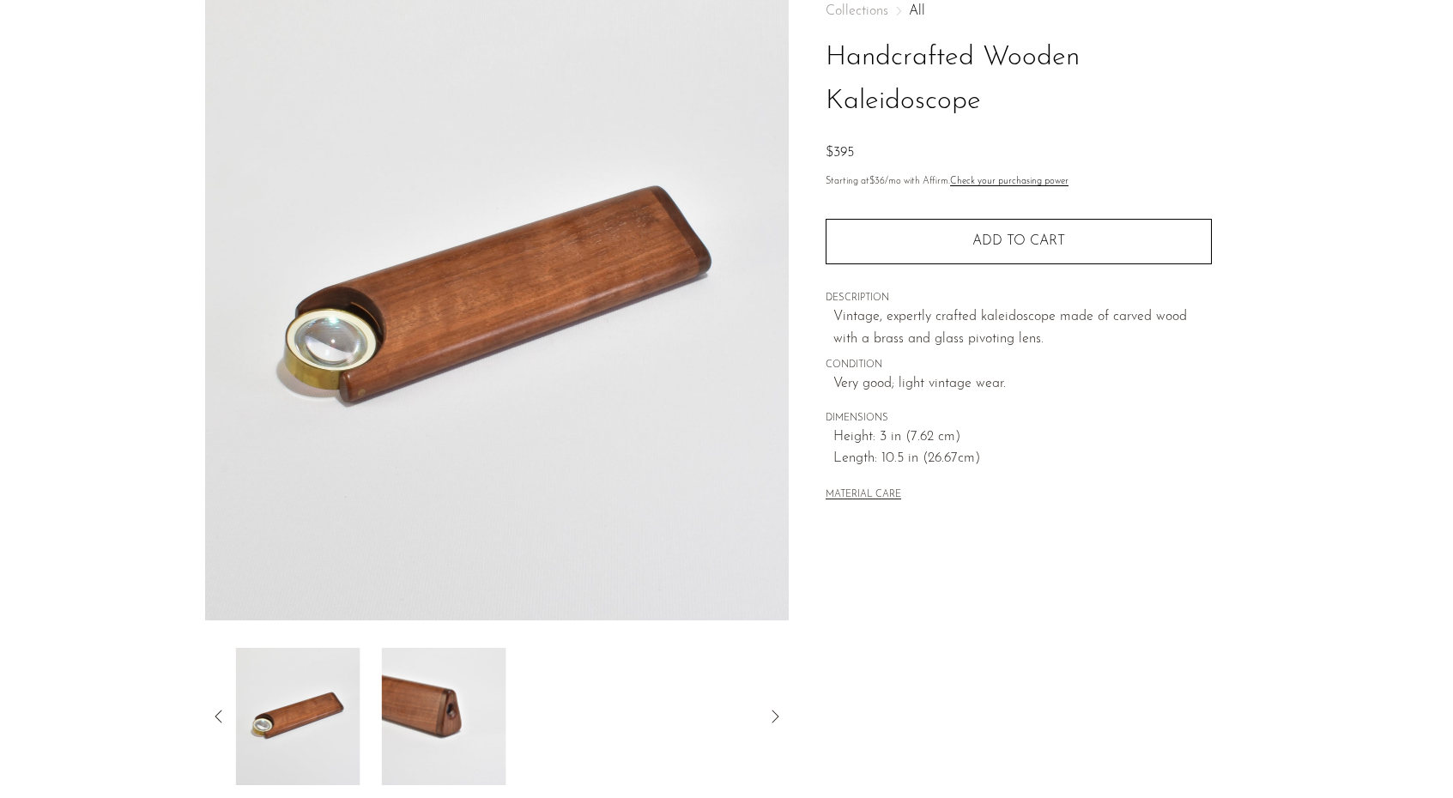
click at [500, 720] on img at bounding box center [443, 716] width 124 height 137
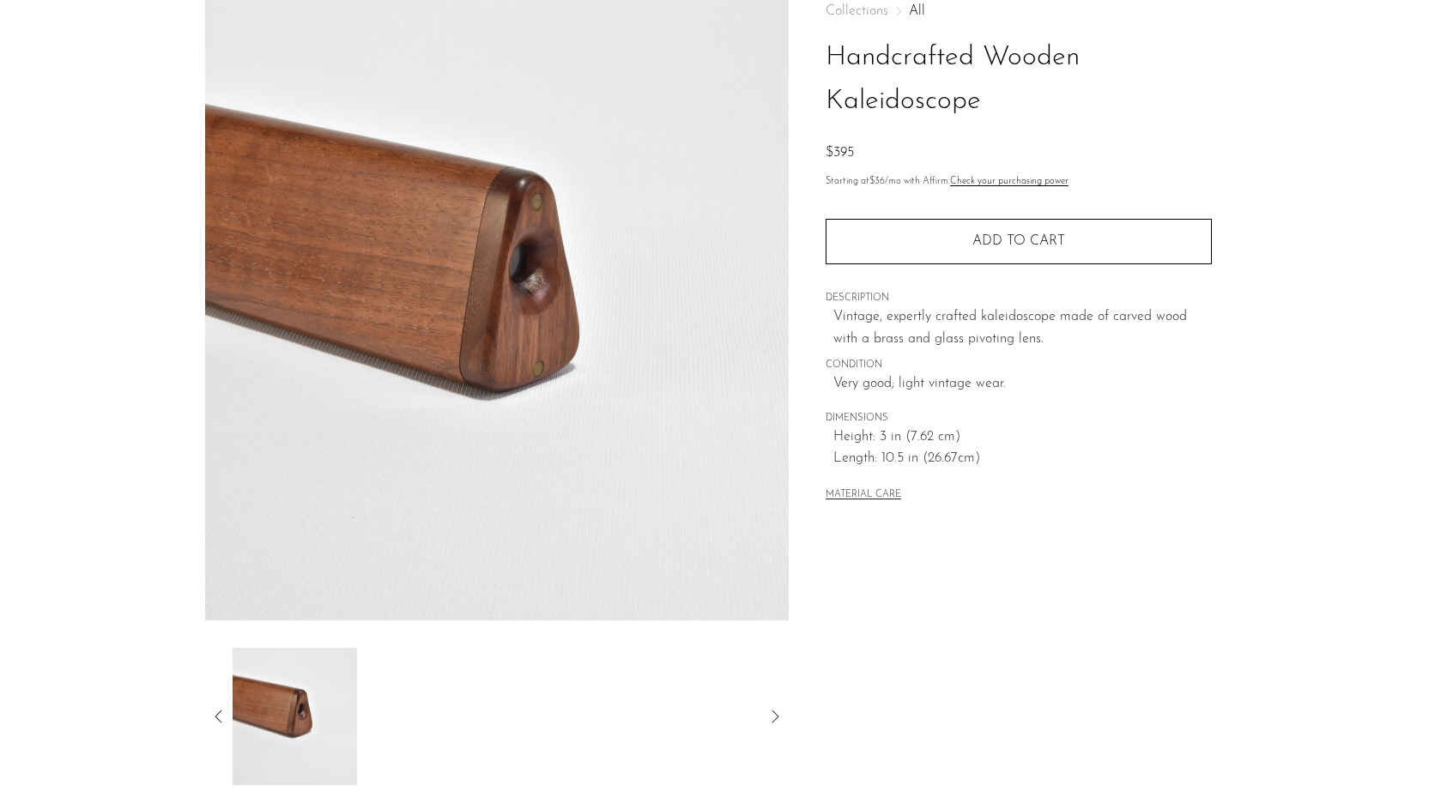
click at [215, 710] on icon at bounding box center [219, 716] width 21 height 21
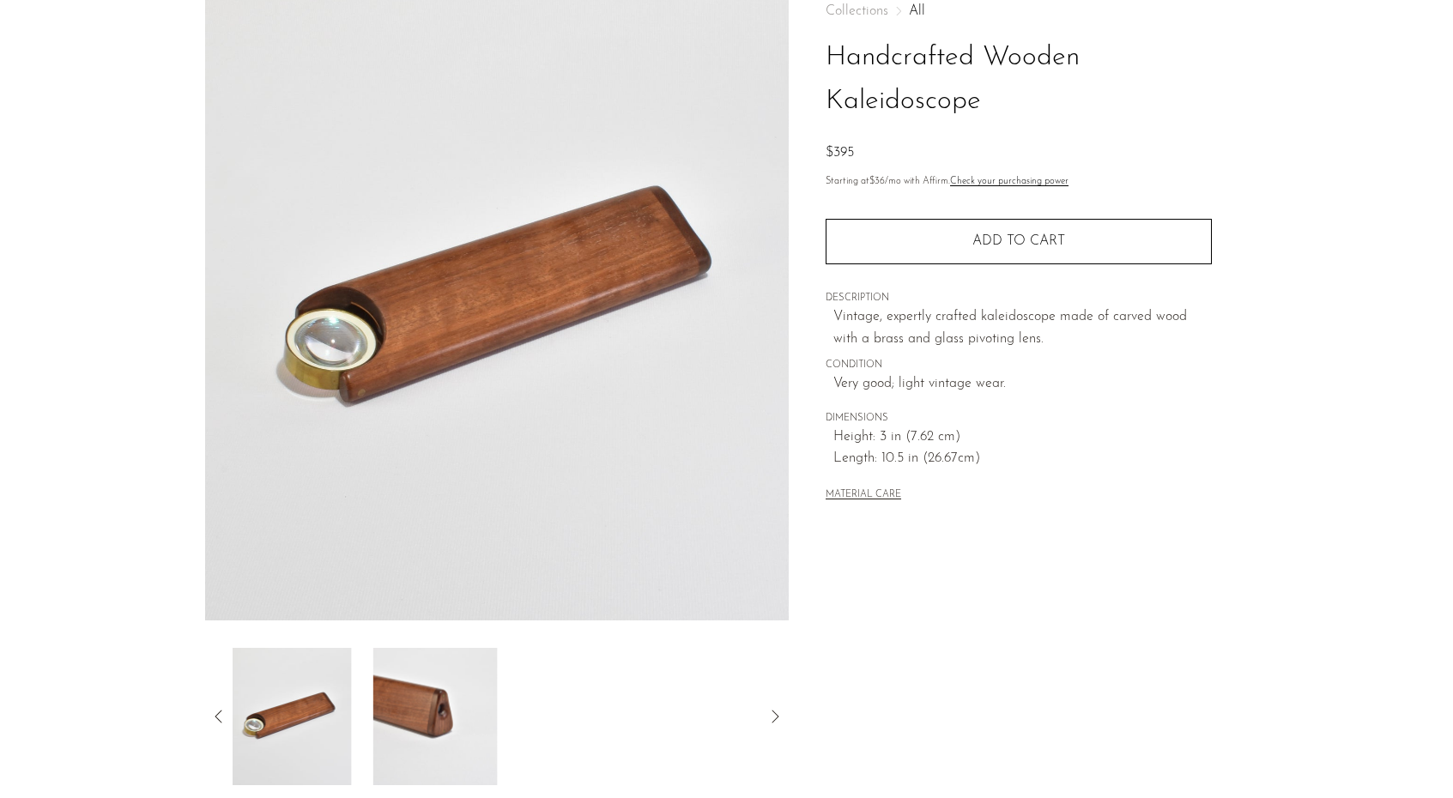
click at [215, 712] on icon at bounding box center [219, 716] width 21 height 21
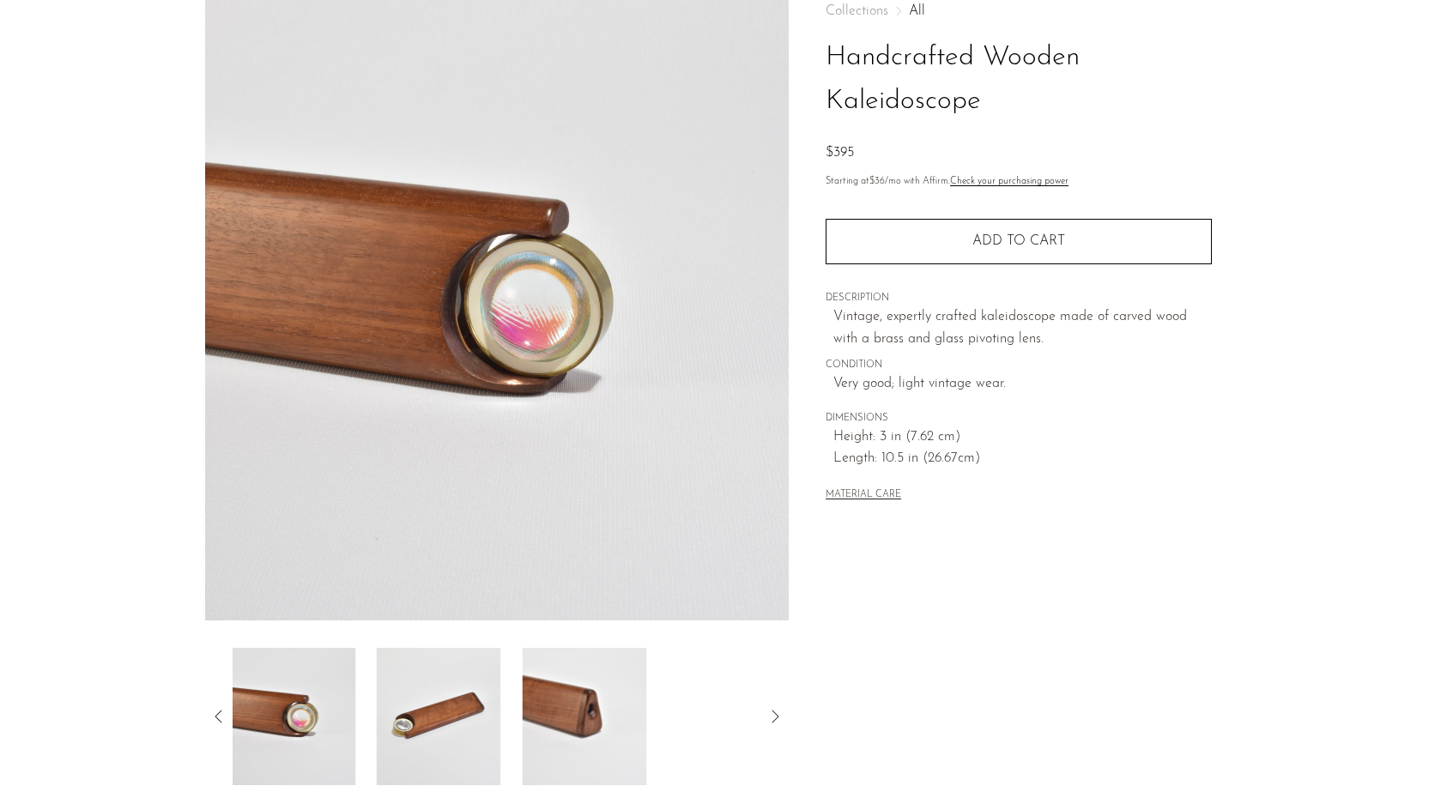
click at [303, 717] on img at bounding box center [294, 716] width 124 height 137
click at [288, 711] on img at bounding box center [294, 716] width 124 height 137
click at [217, 712] on icon at bounding box center [219, 716] width 21 height 21
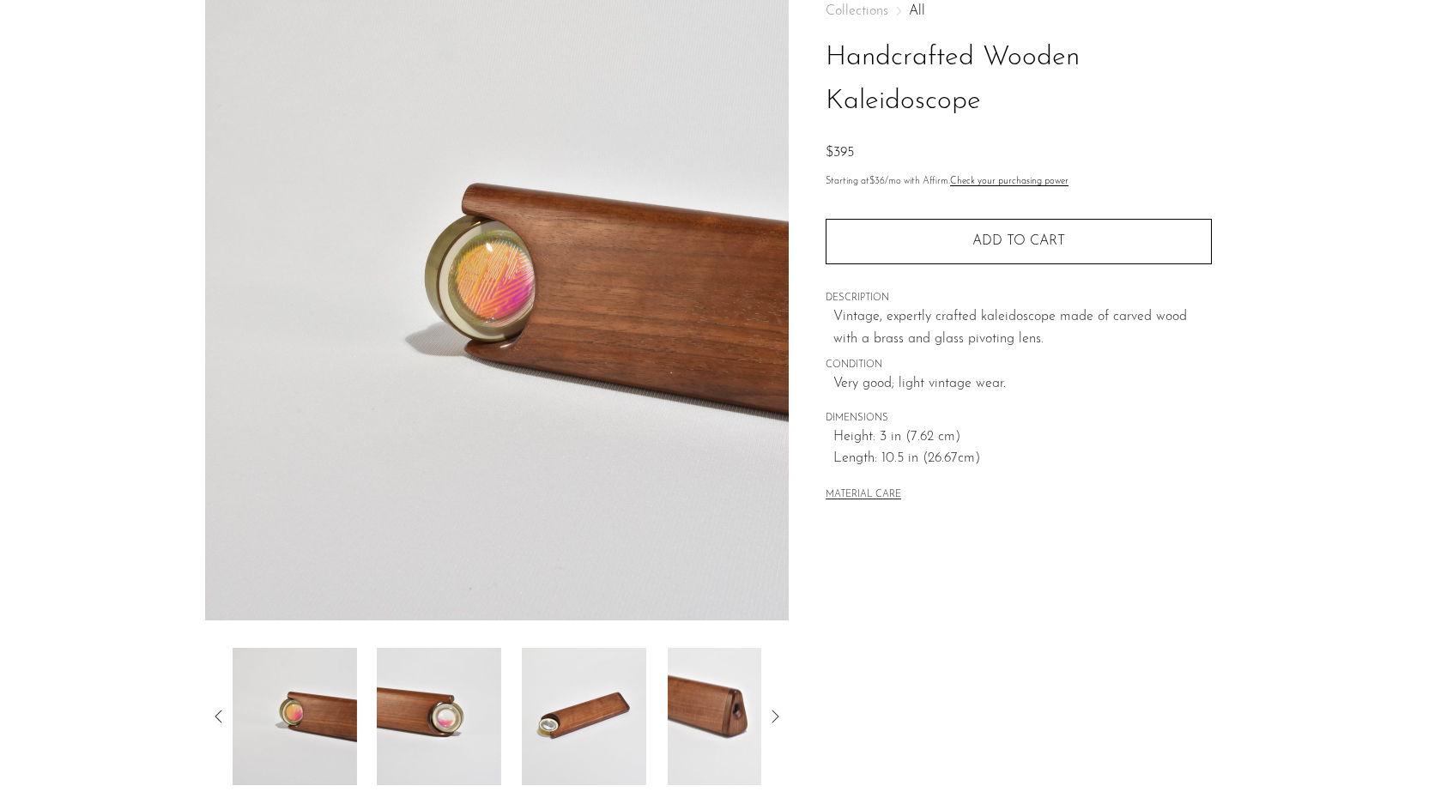
click at [294, 712] on img at bounding box center [294, 716] width 124 height 137
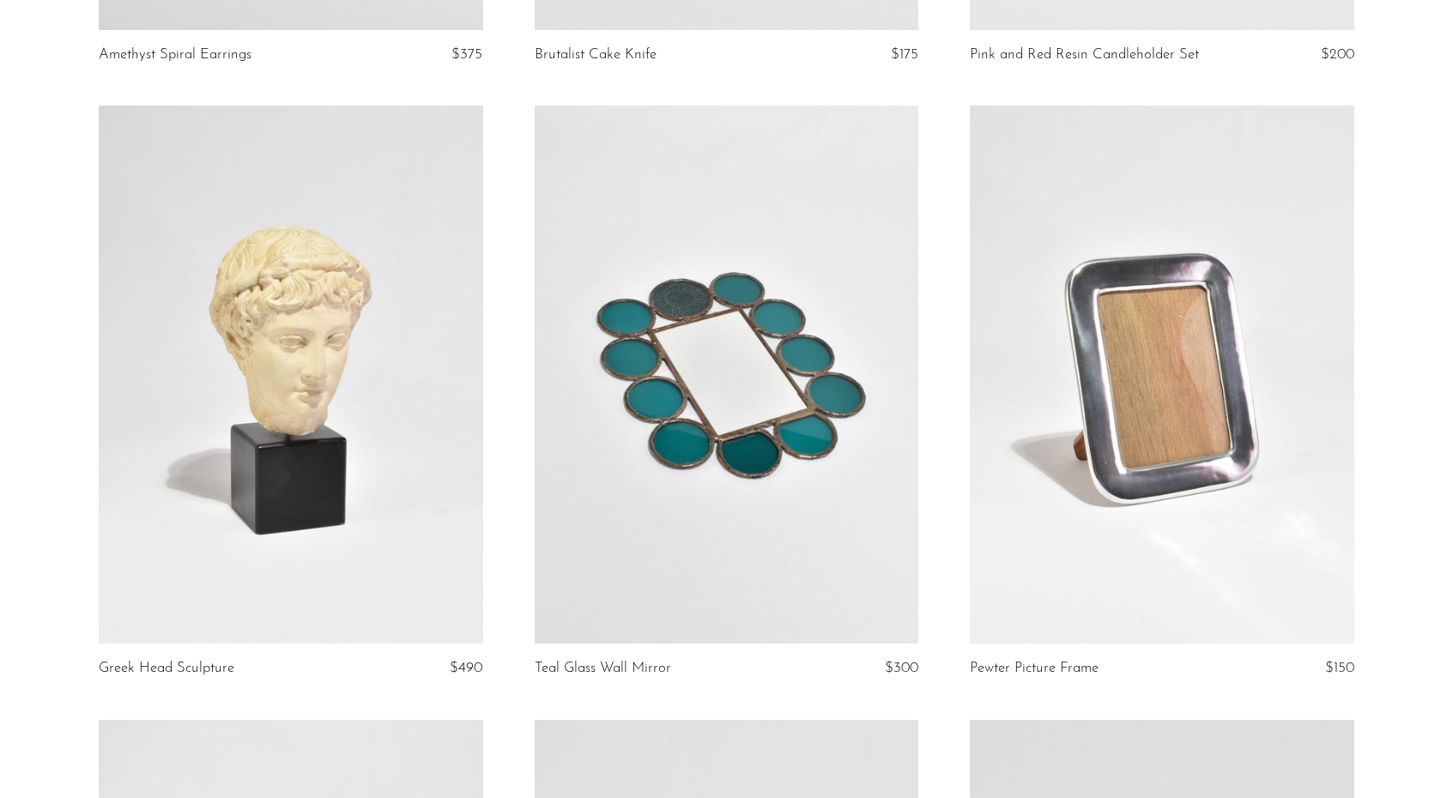
scroll to position [2083, 0]
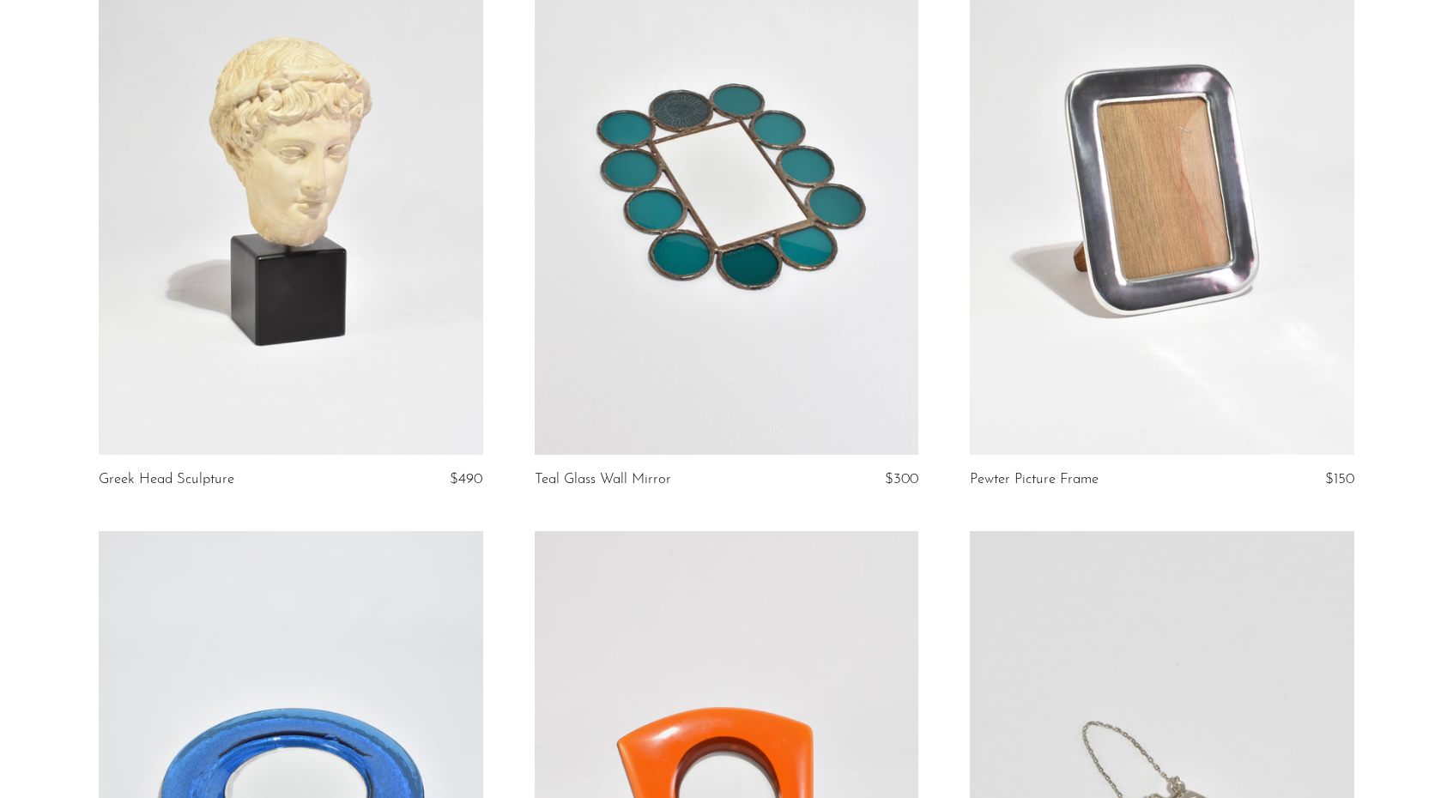
click at [828, 287] on link at bounding box center [727, 186] width 385 height 538
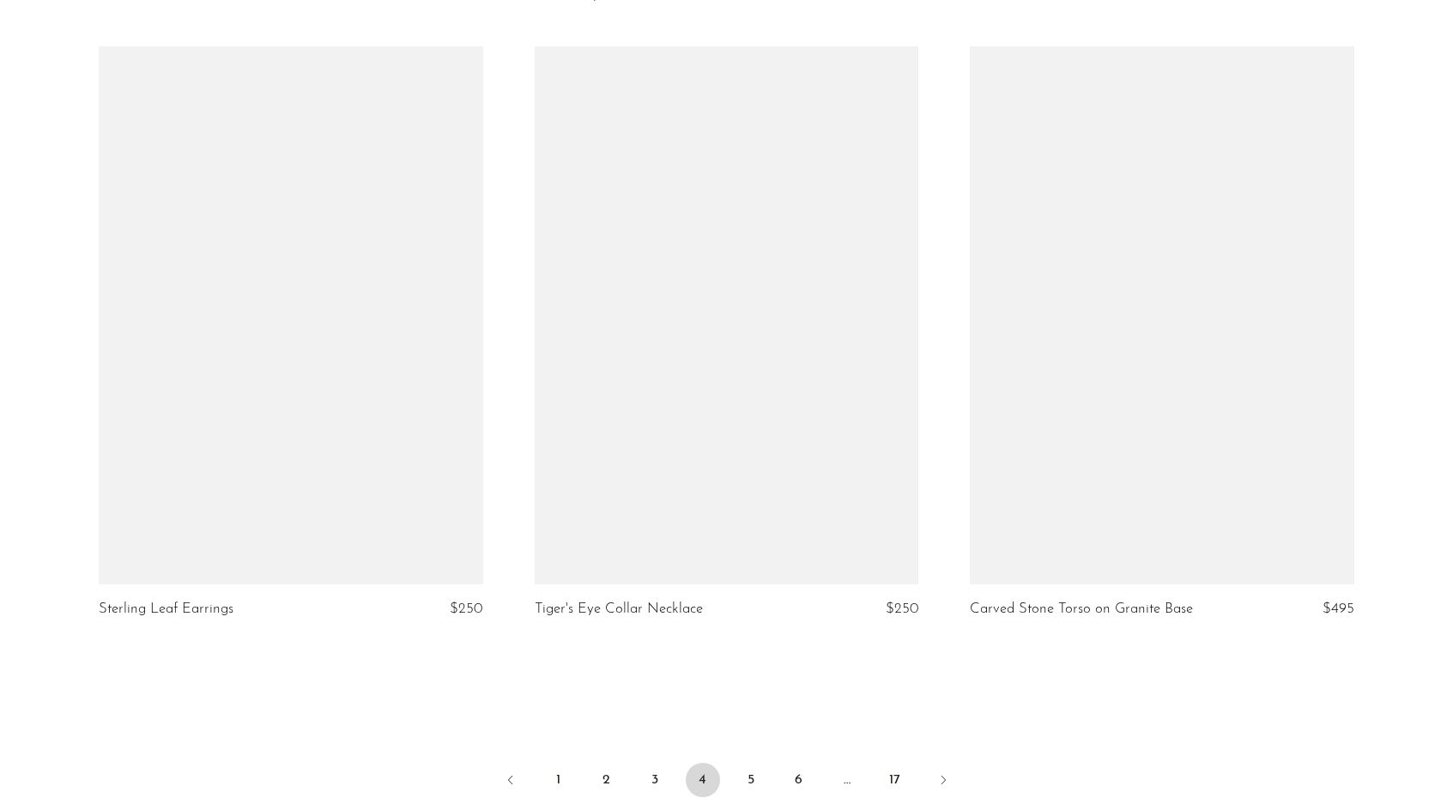
scroll to position [6923, 0]
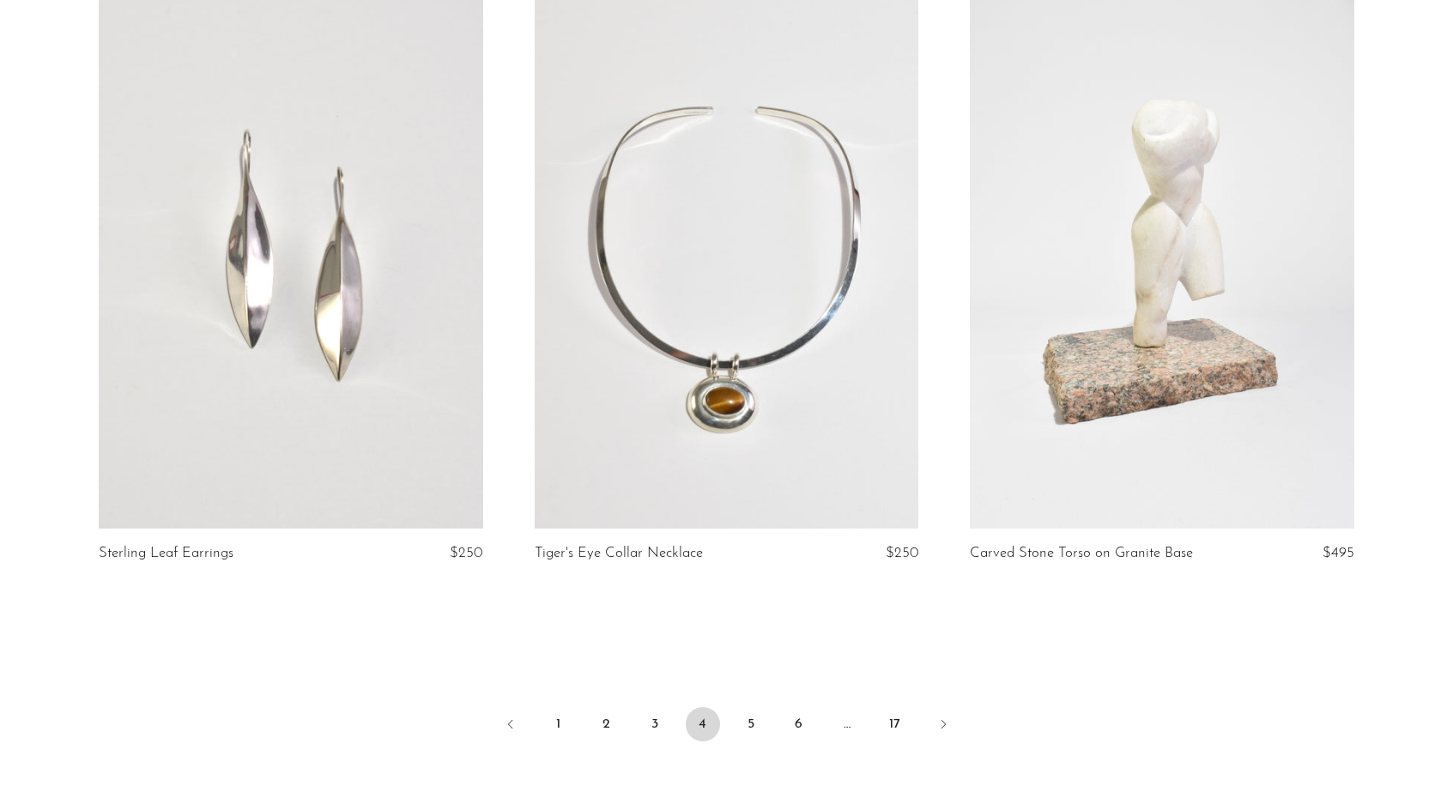
click at [731, 721] on ul "1 2 3 4 5 6 … 17" at bounding box center [727, 726] width 1099 height 52
click at [753, 718] on link "5" at bounding box center [751, 724] width 34 height 34
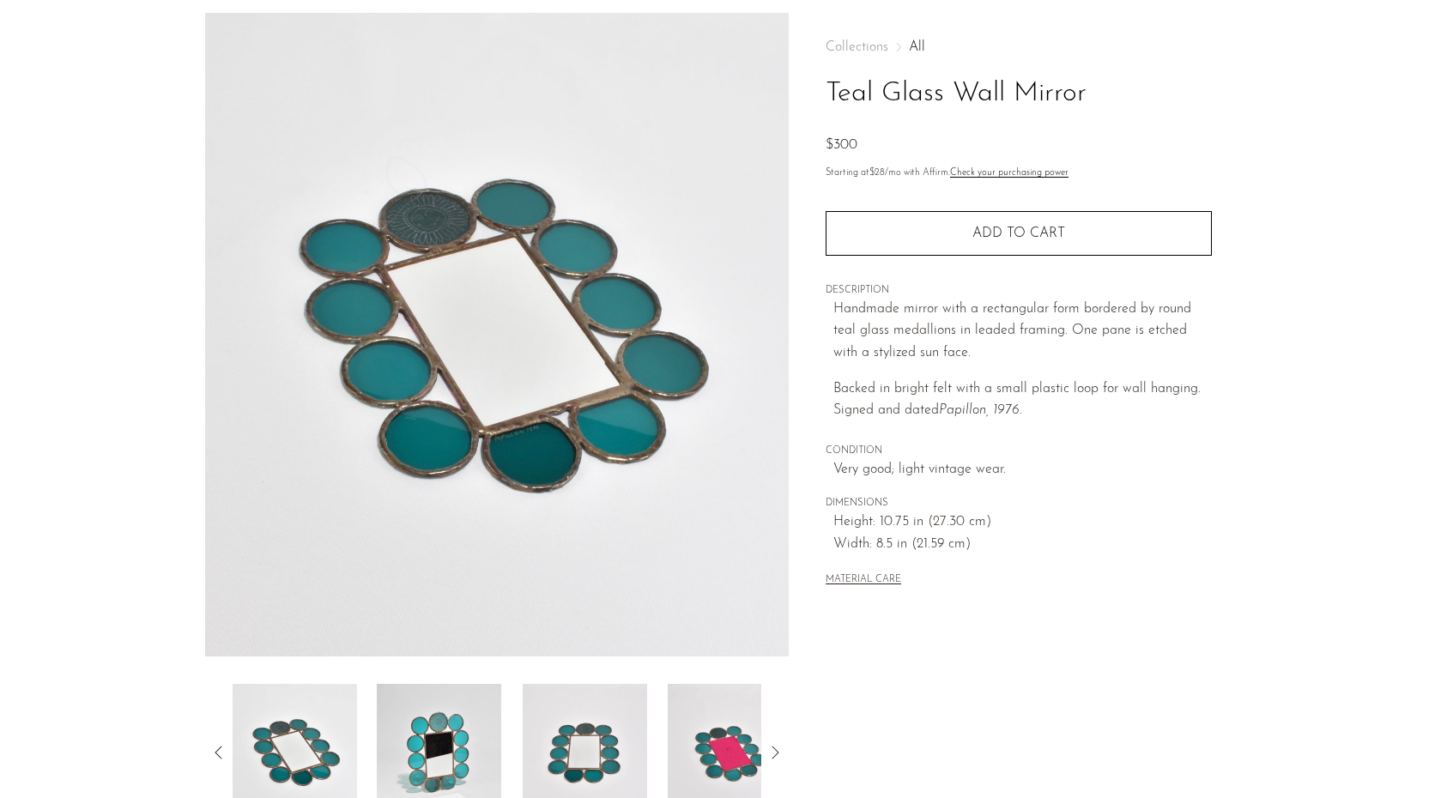
scroll to position [95, 0]
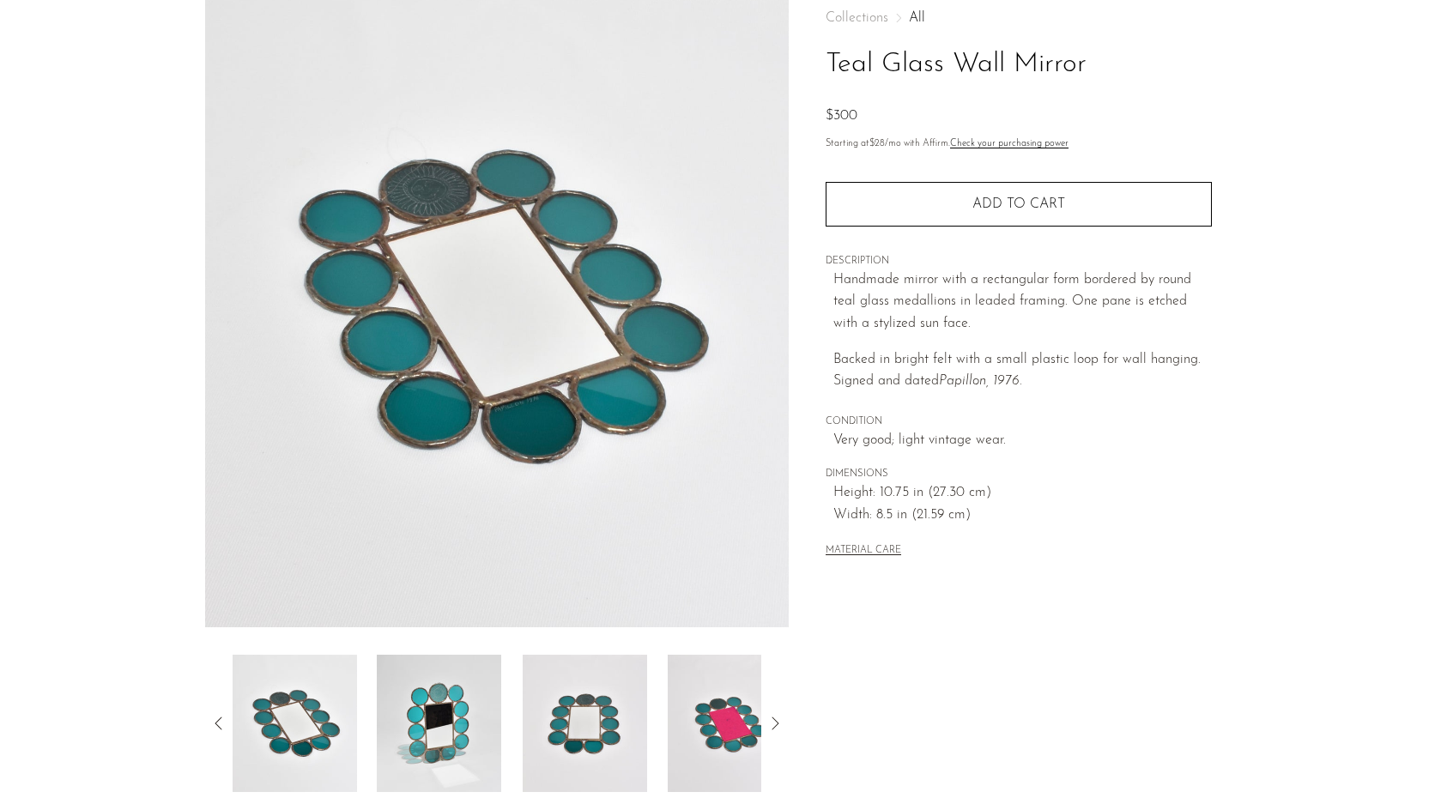
click at [431, 729] on img at bounding box center [439, 723] width 124 height 137
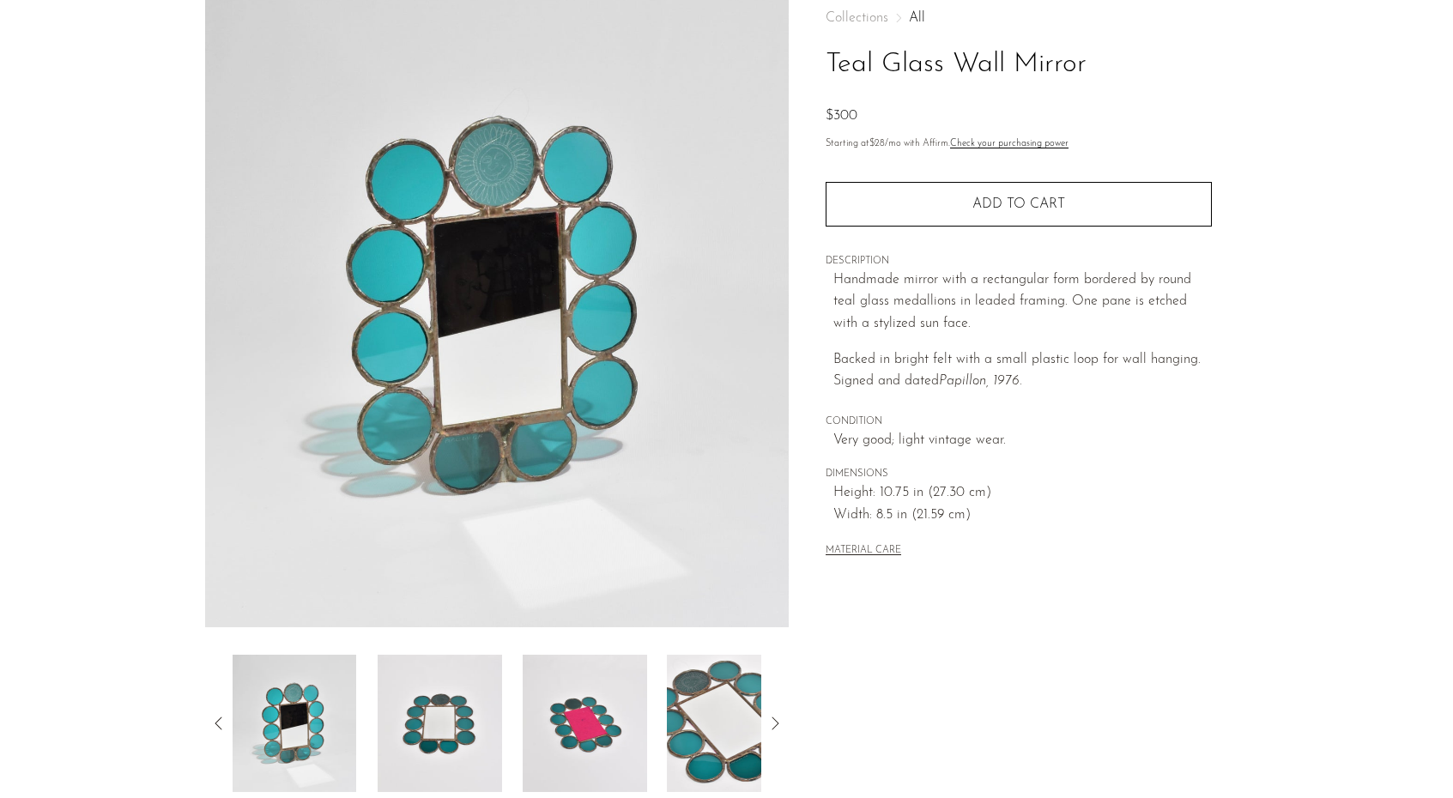
click at [500, 730] on img at bounding box center [440, 723] width 124 height 137
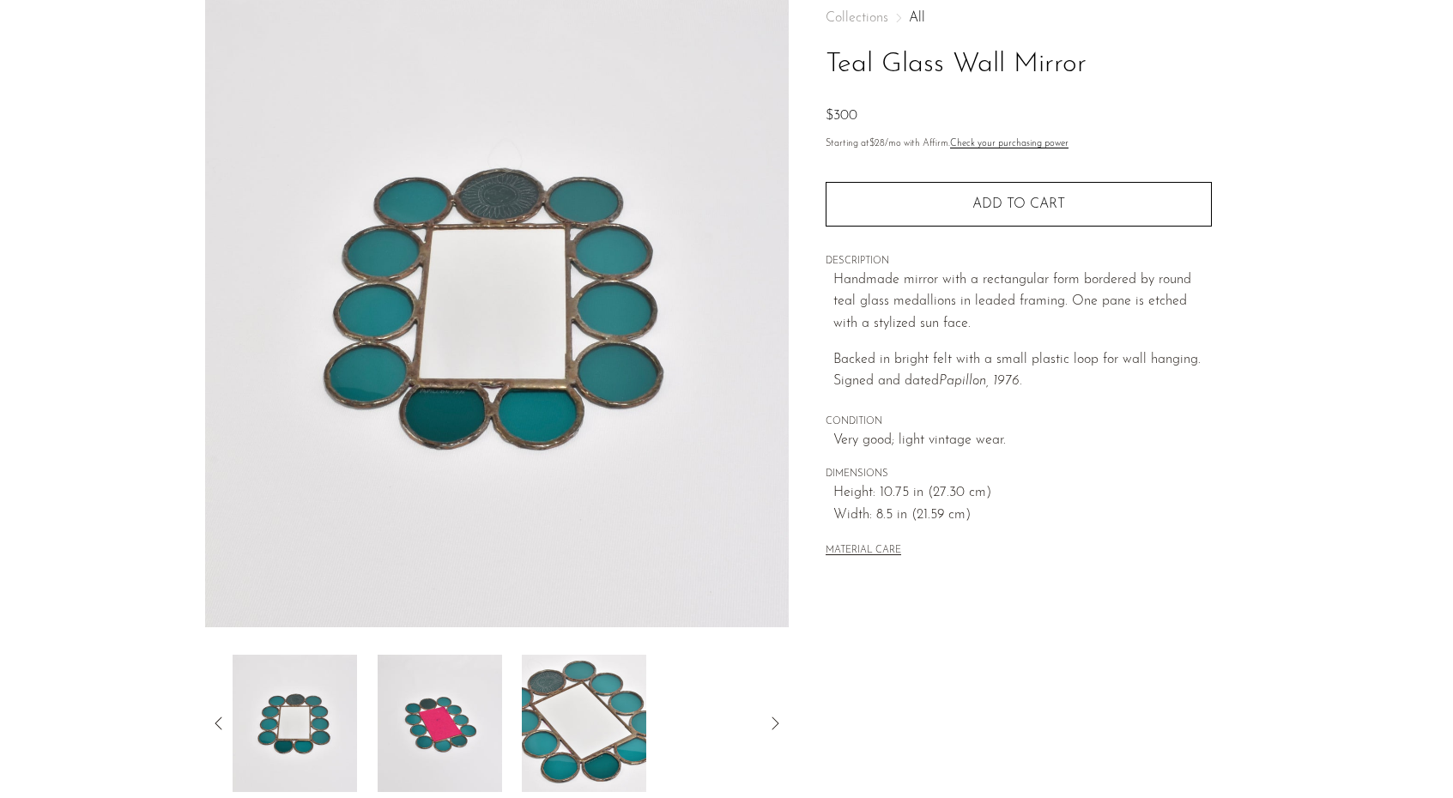
click at [501, 730] on div at bounding box center [498, 723] width 530 height 137
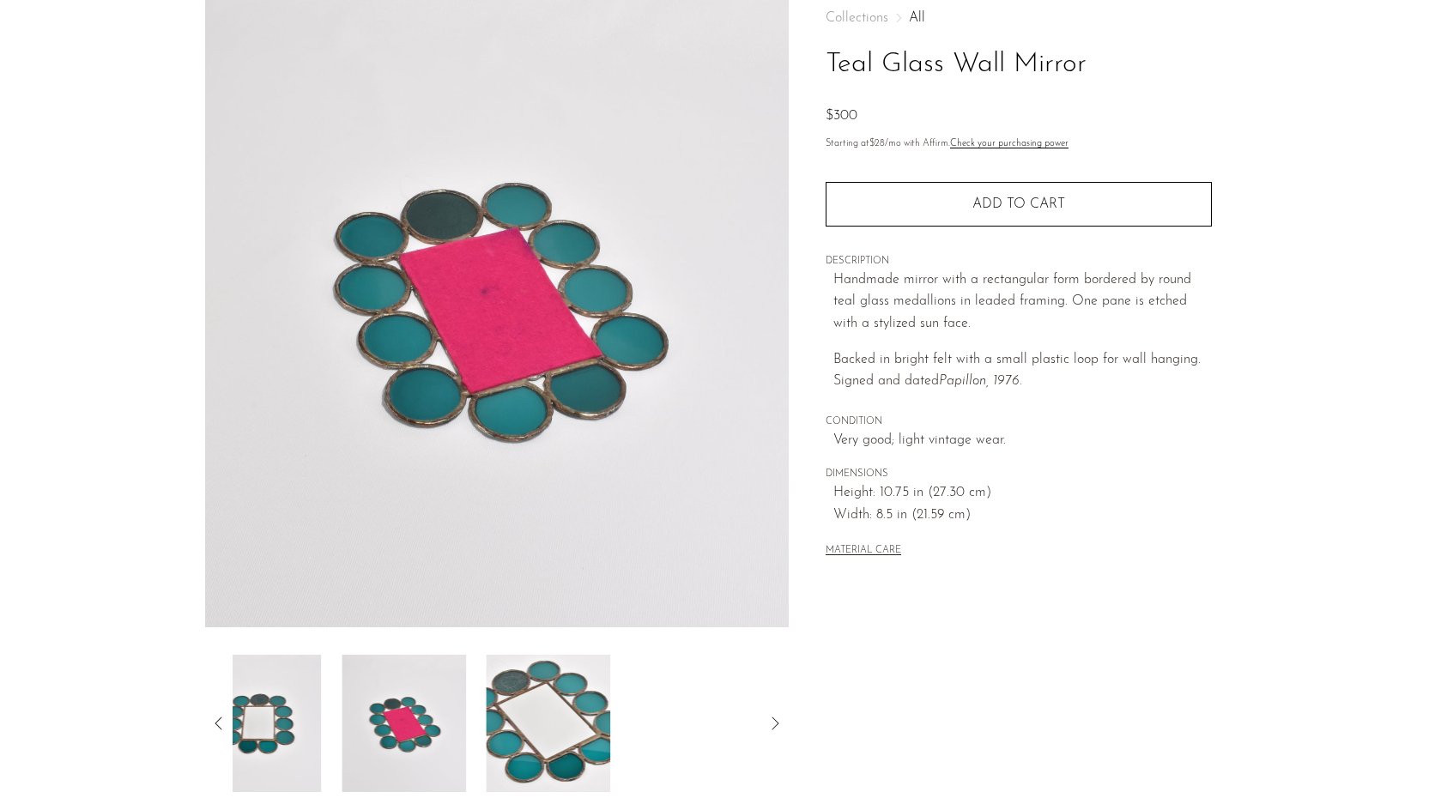
click at [487, 730] on img at bounding box center [549, 723] width 124 height 137
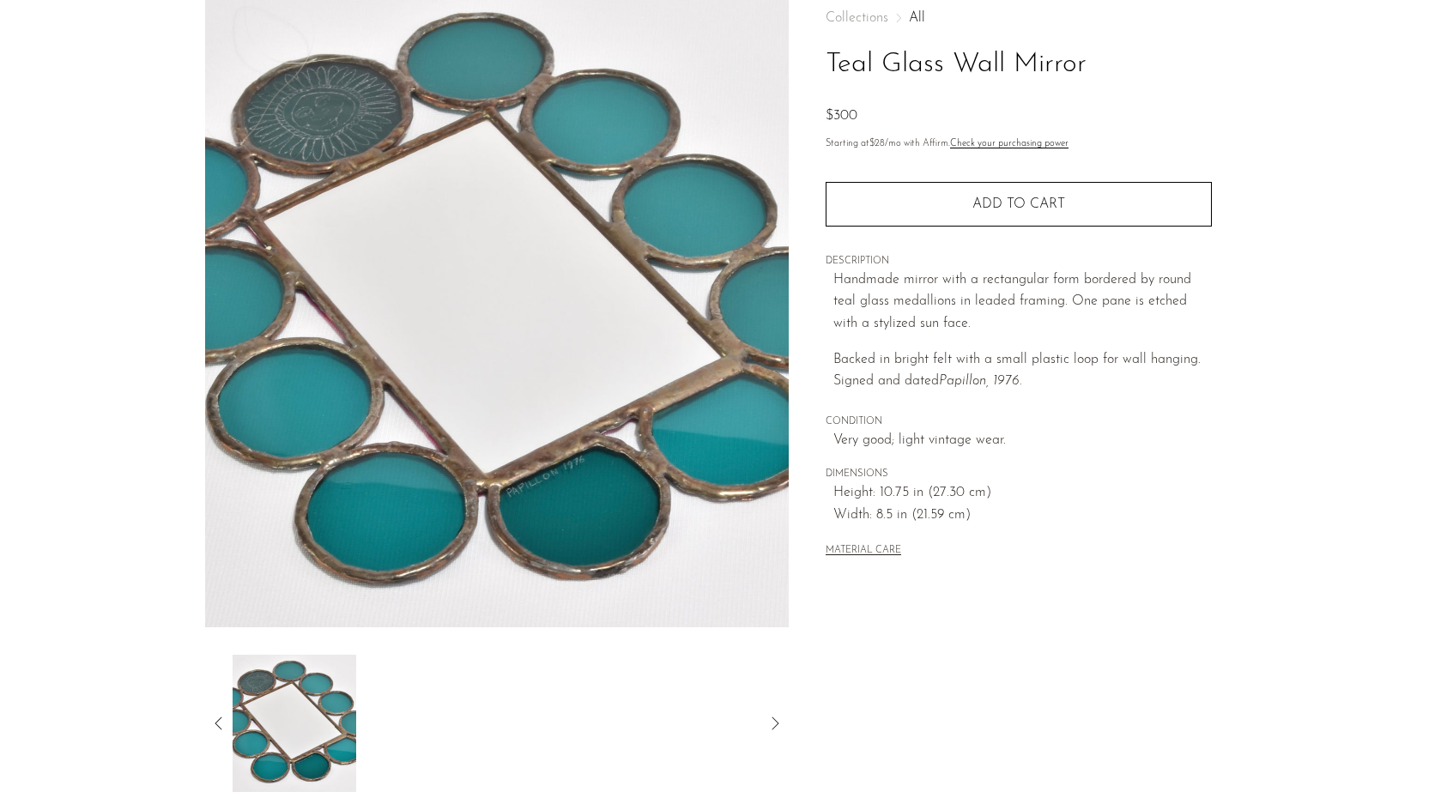
scroll to position [161, 0]
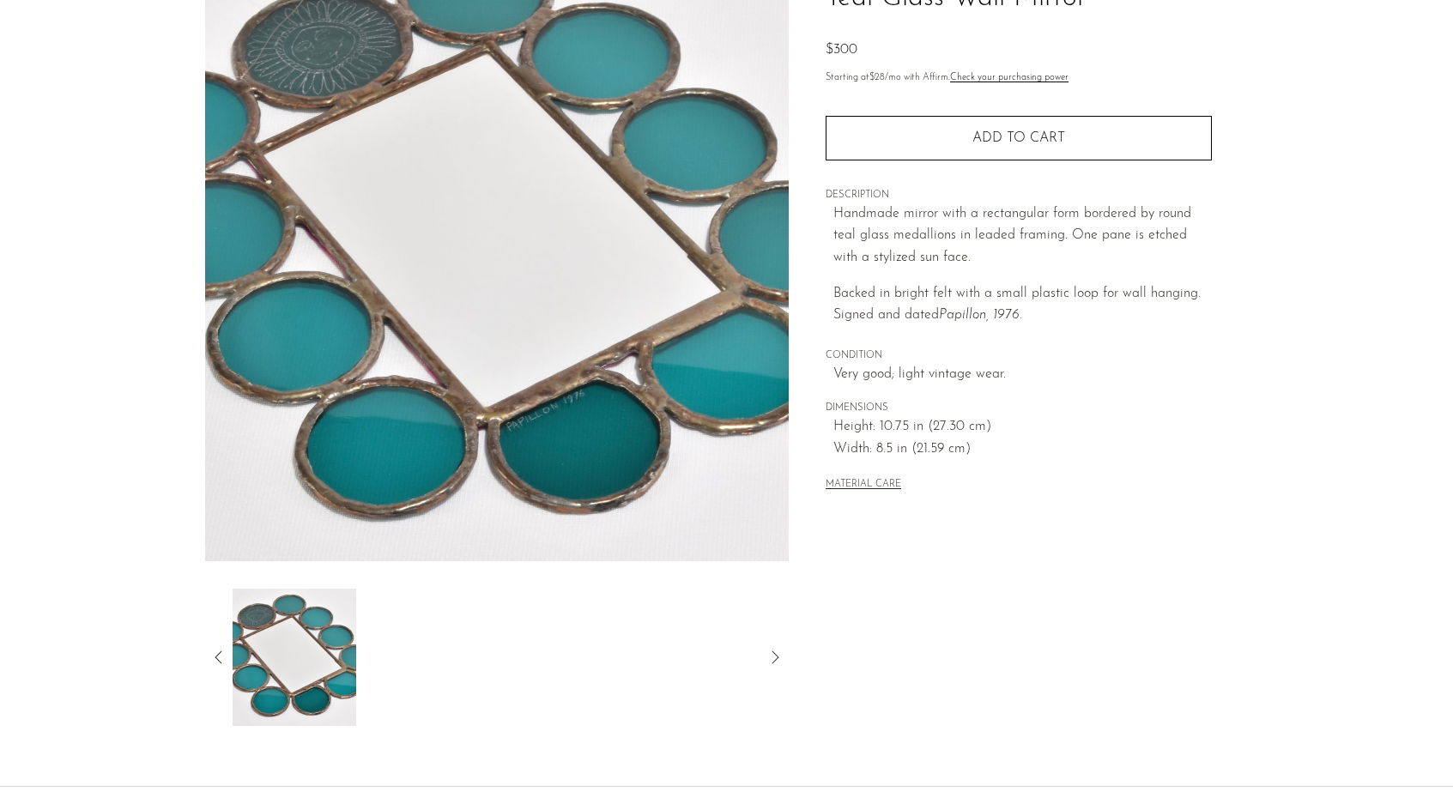
click at [216, 663] on icon at bounding box center [219, 657] width 21 height 21
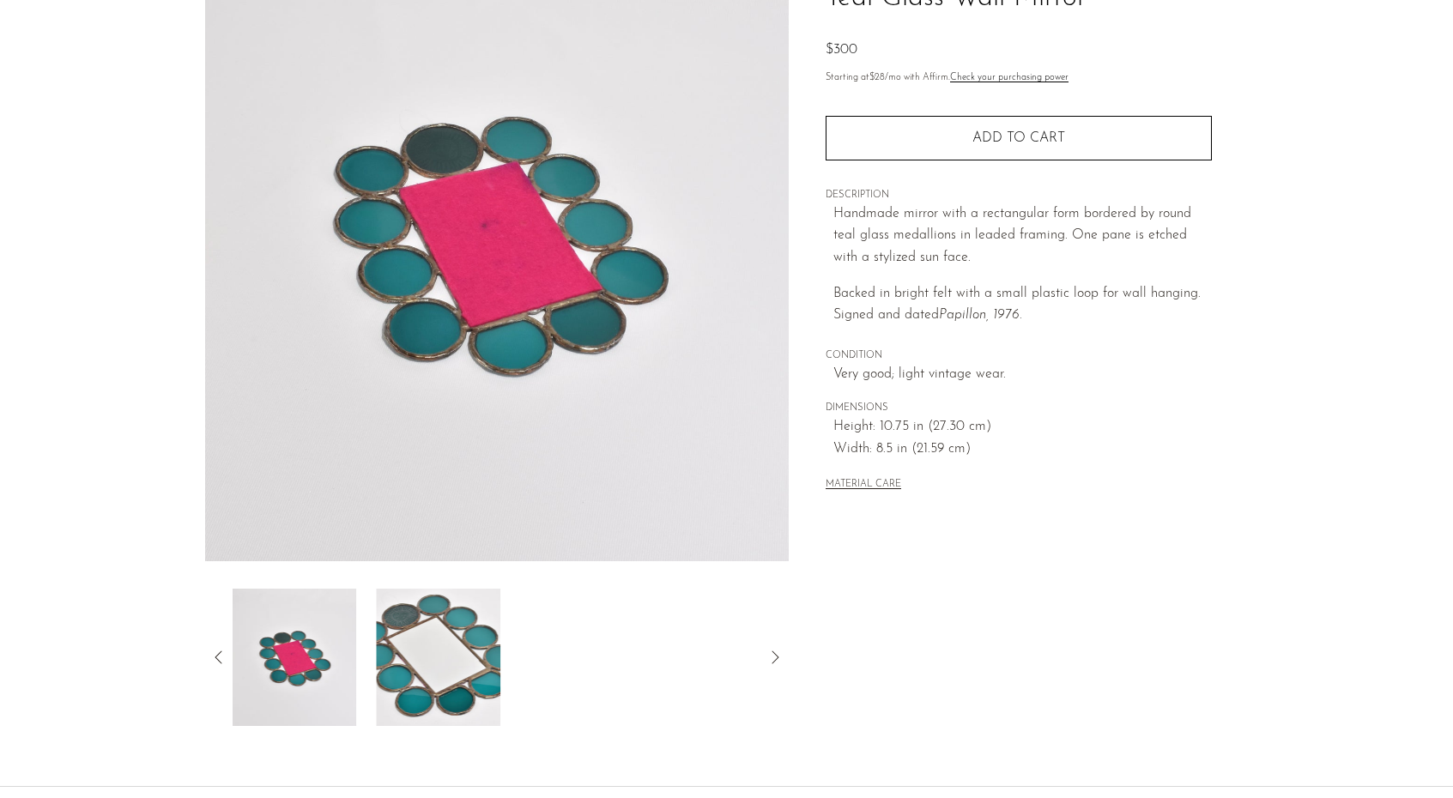
click at [216, 663] on icon at bounding box center [219, 657] width 21 height 21
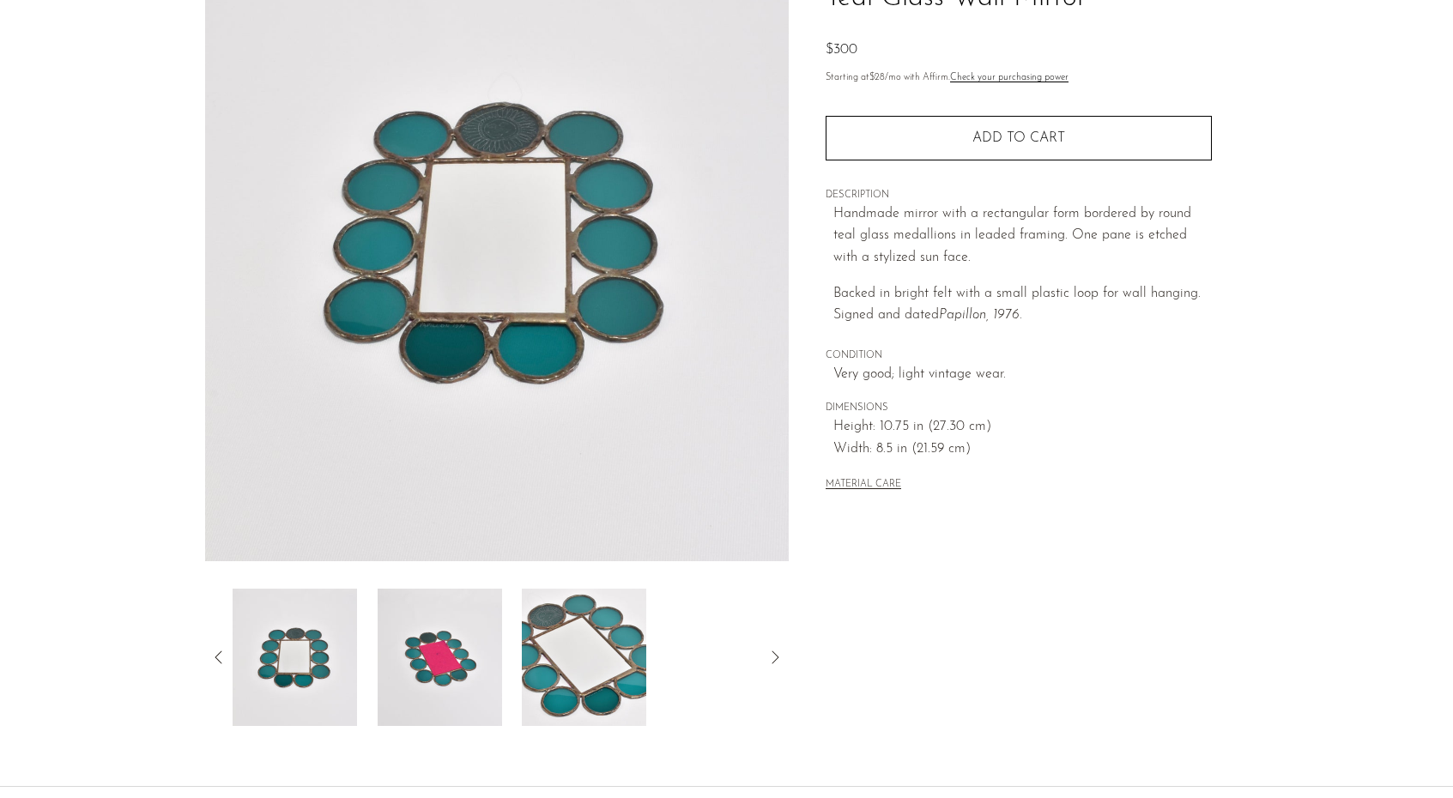
click at [216, 663] on icon at bounding box center [219, 657] width 21 height 21
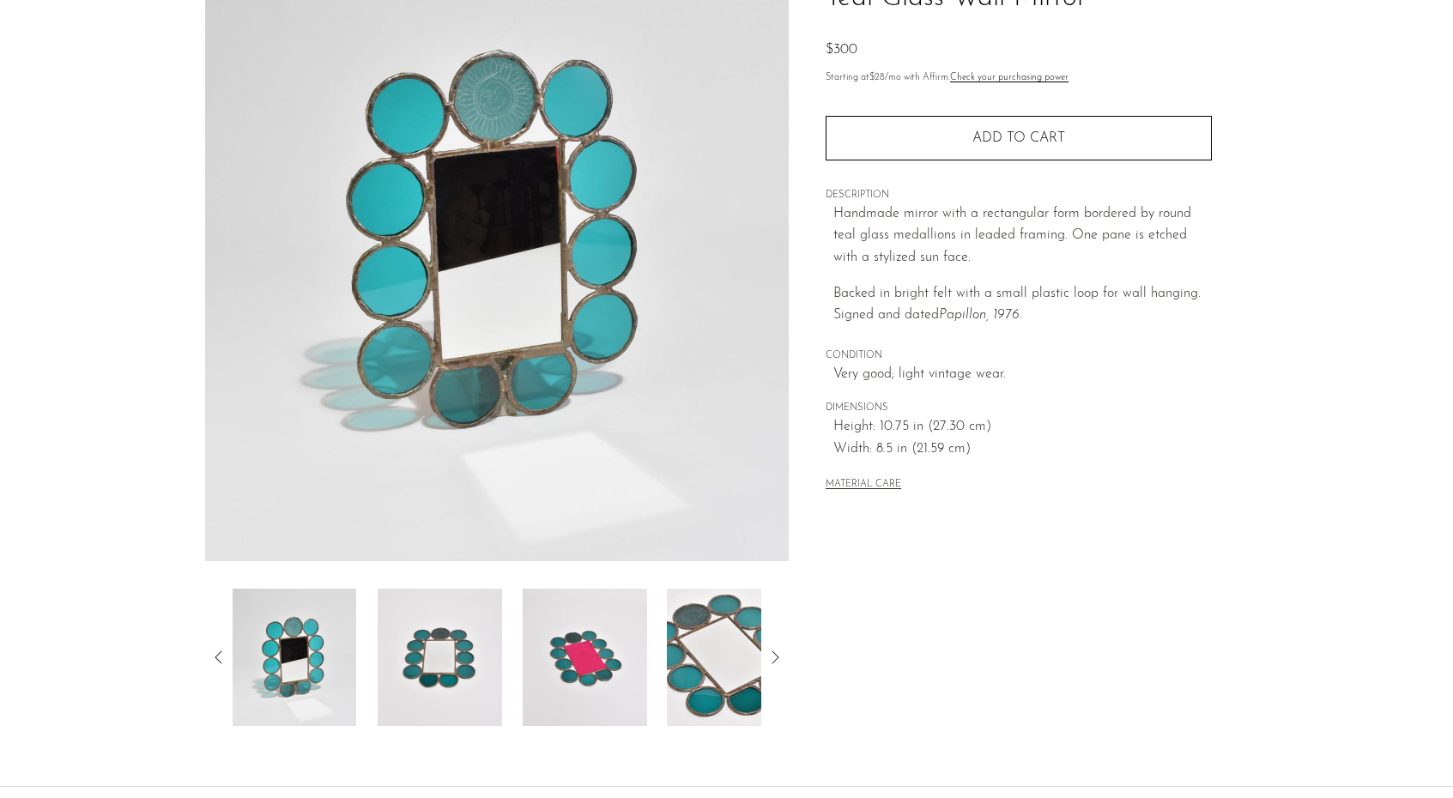
click at [216, 663] on icon at bounding box center [219, 657] width 21 height 21
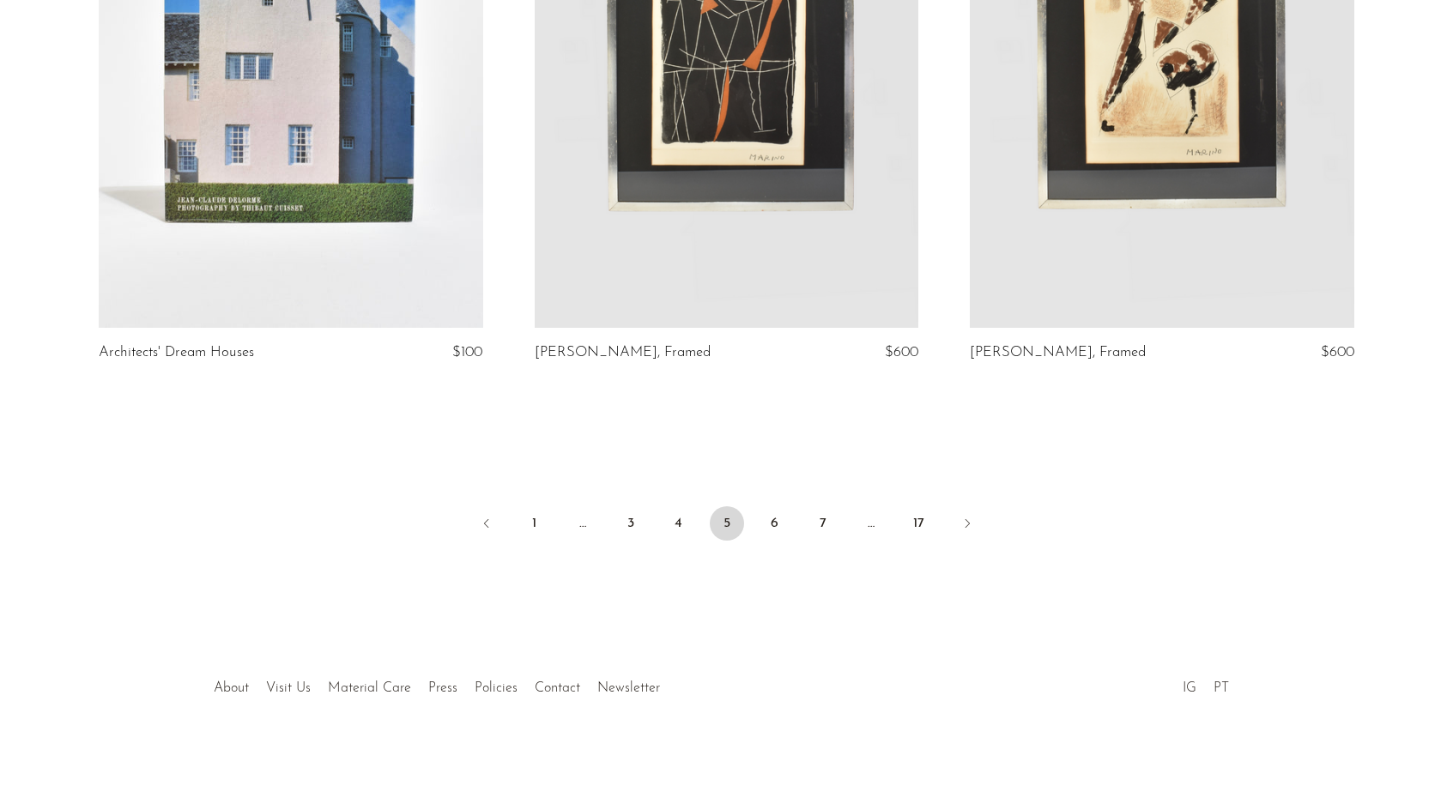
scroll to position [7123, 0]
click at [767, 520] on link "6" at bounding box center [775, 524] width 34 height 34
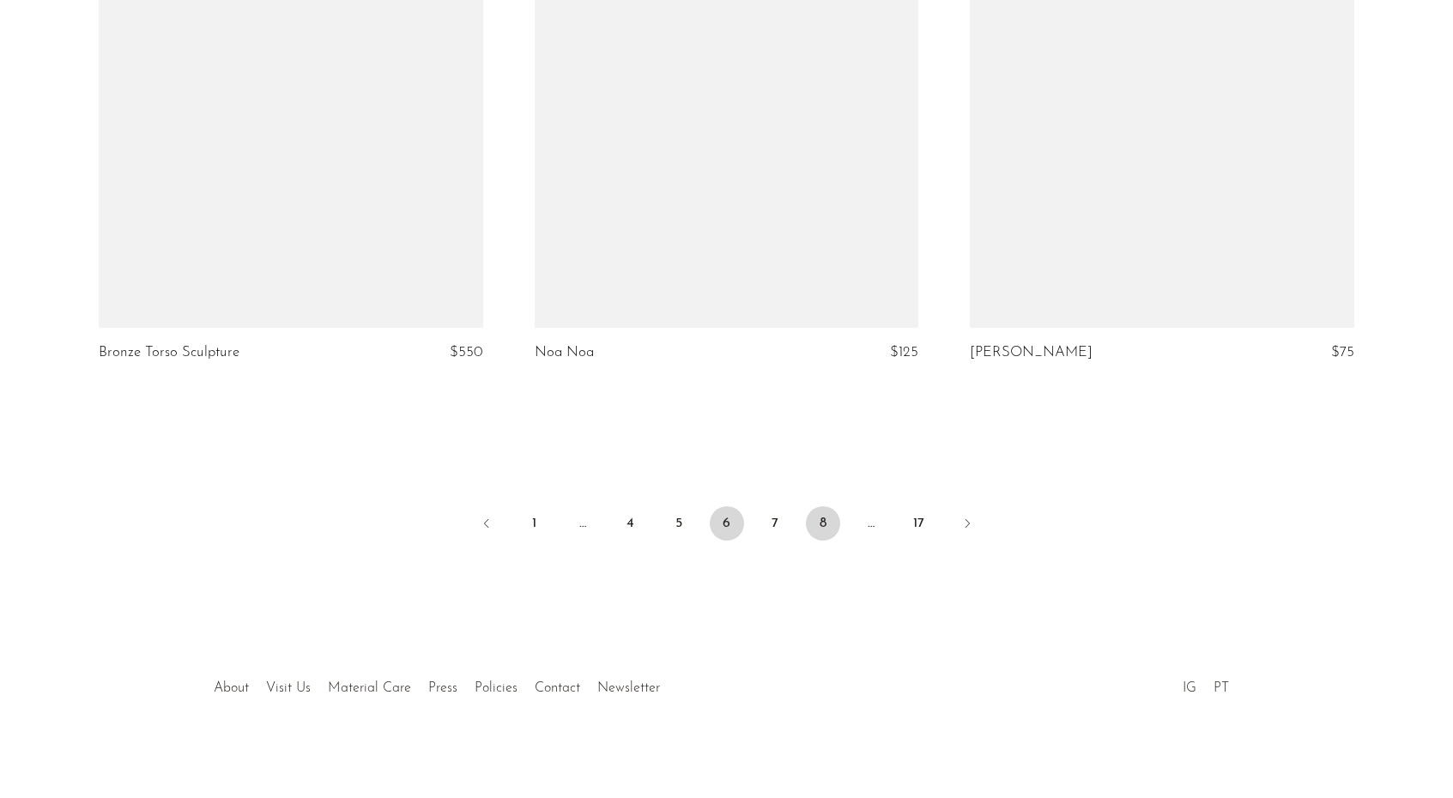
scroll to position [7123, 0]
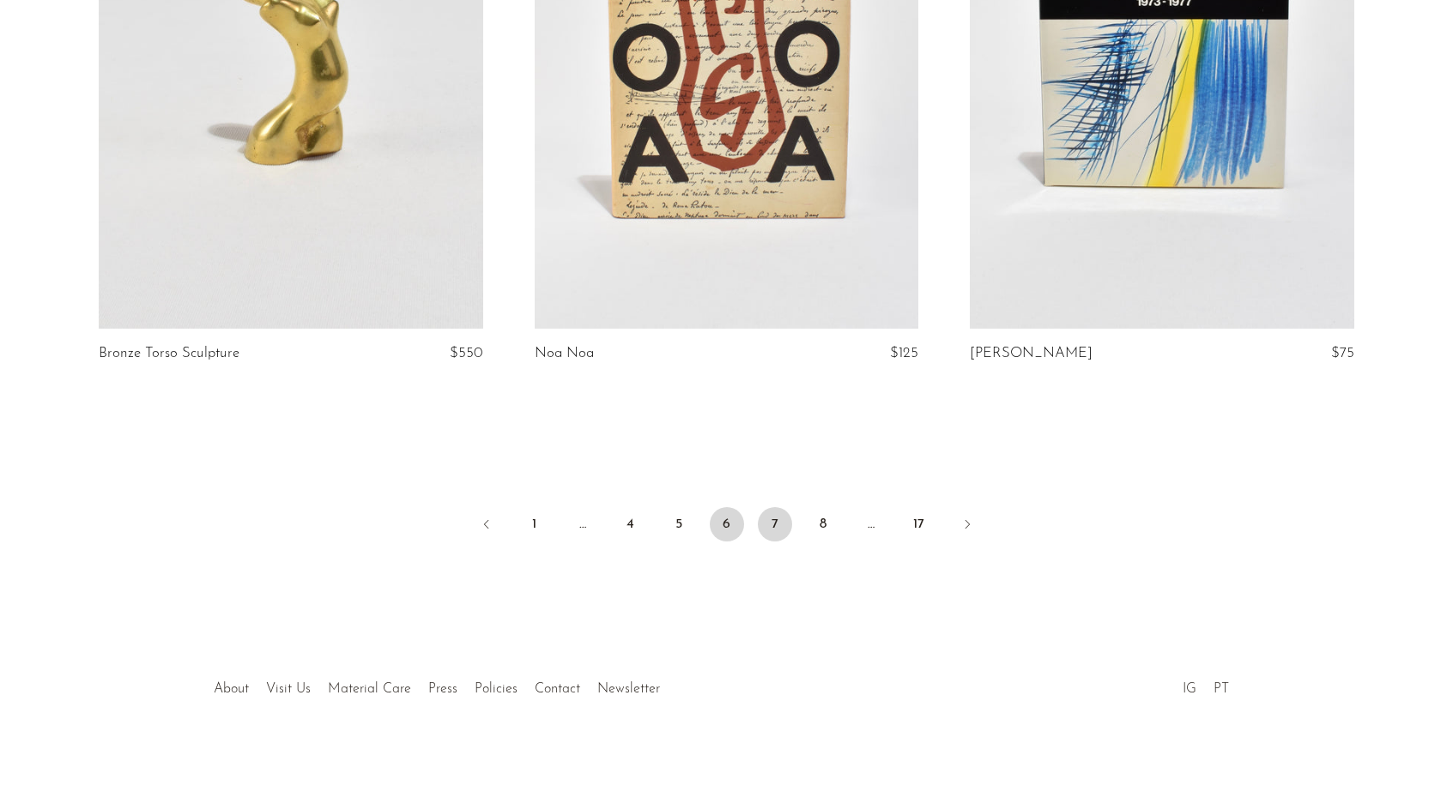
click at [784, 524] on link "7" at bounding box center [775, 524] width 34 height 34
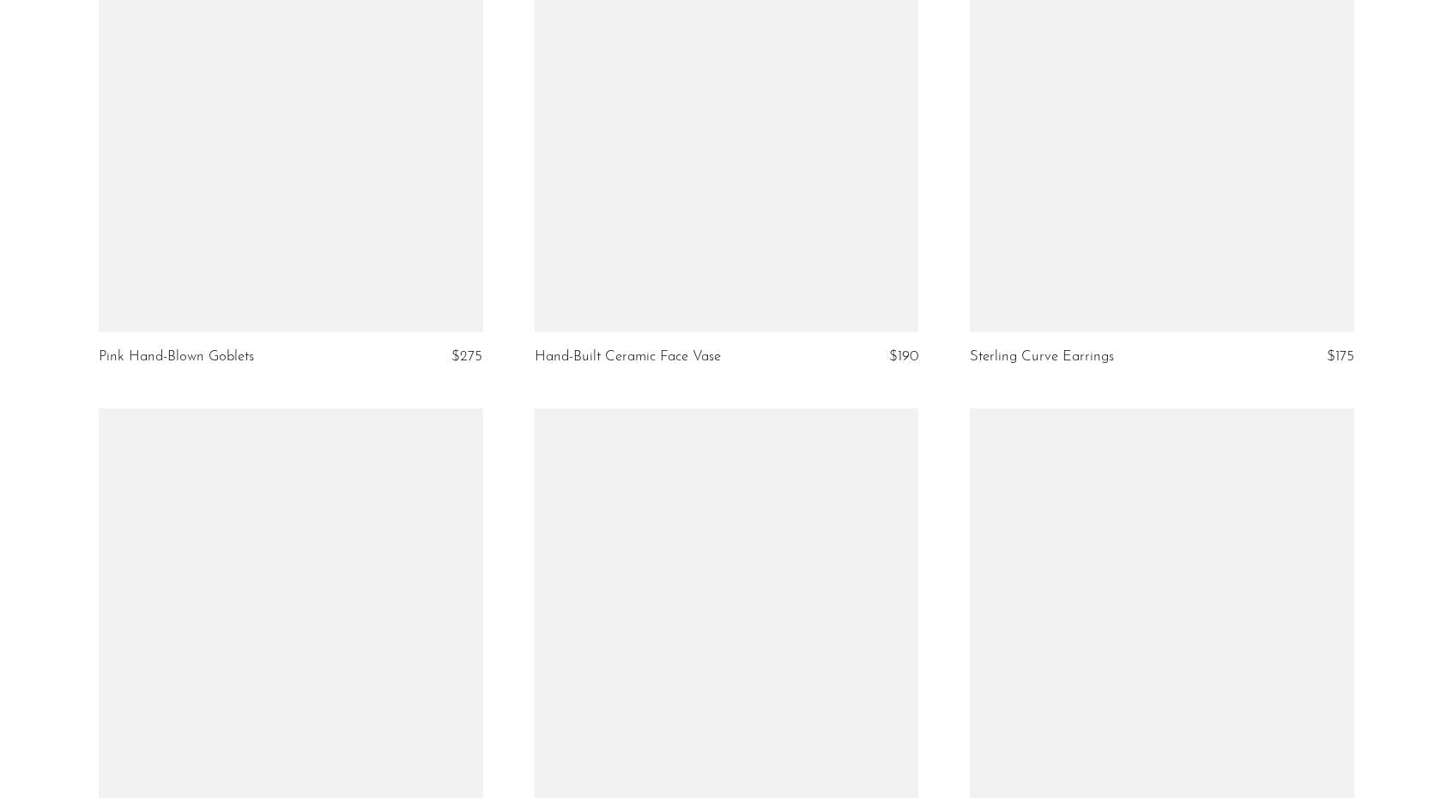
scroll to position [6131, 0]
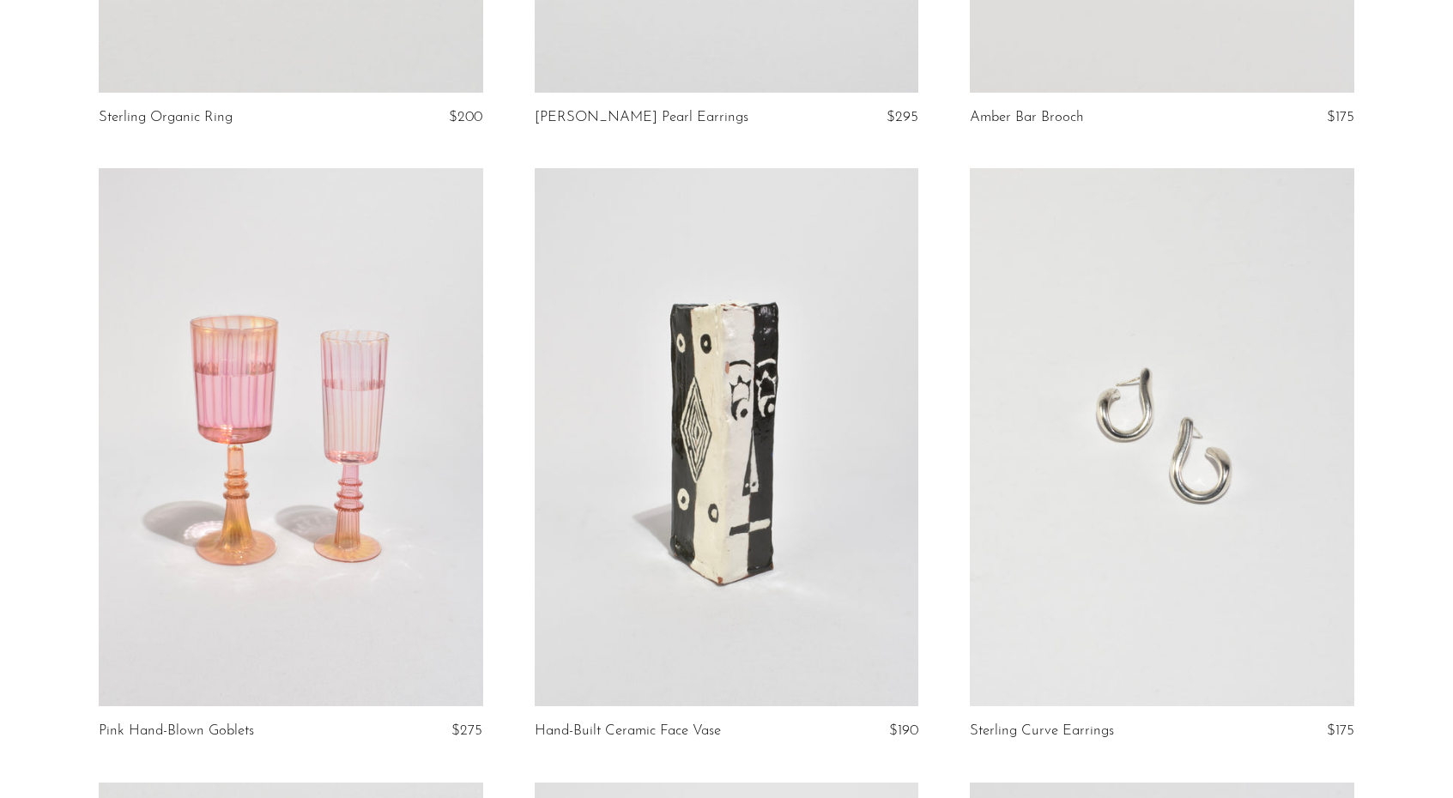
click at [392, 565] on link at bounding box center [291, 437] width 385 height 538
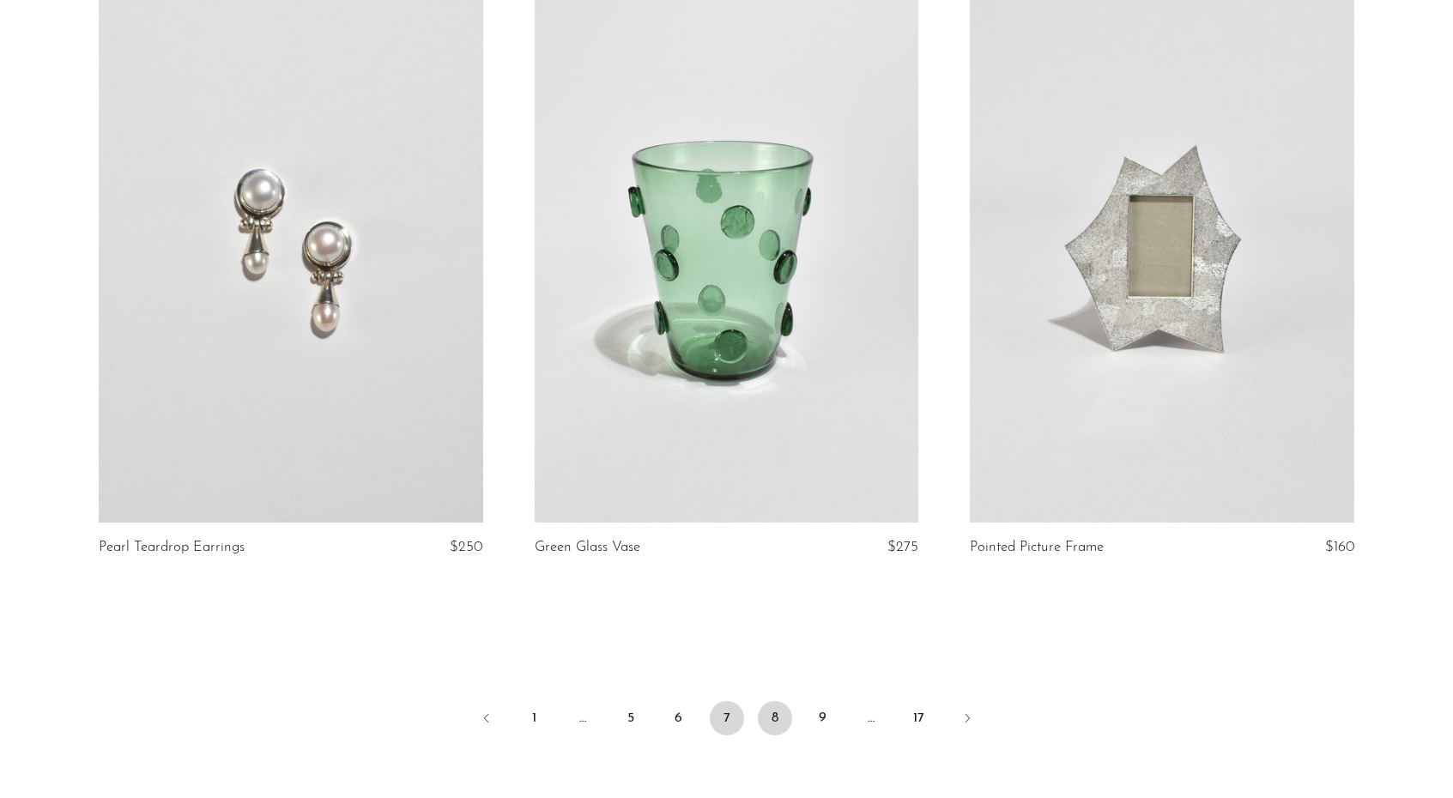
click at [768, 706] on link "8" at bounding box center [775, 718] width 34 height 34
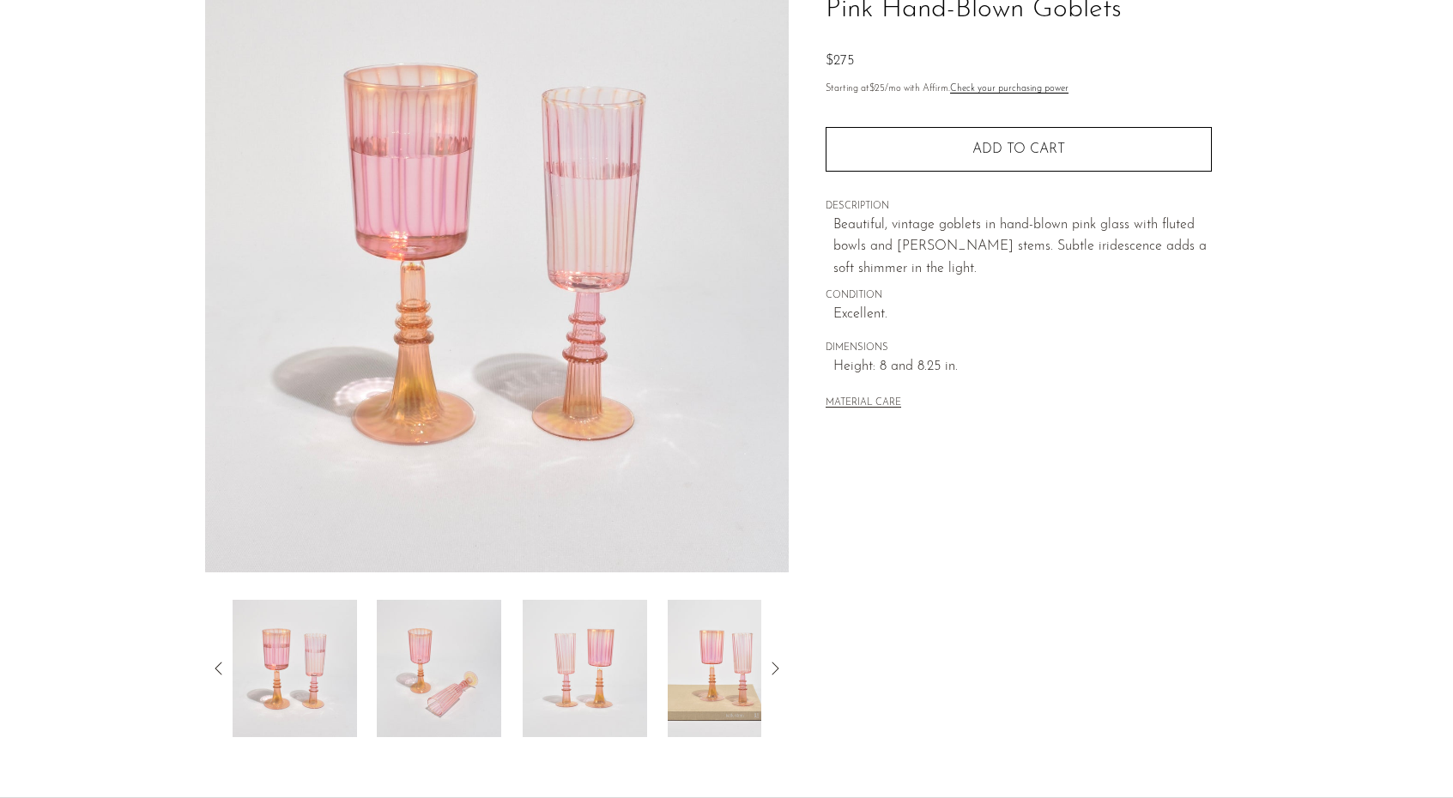
scroll to position [152, 0]
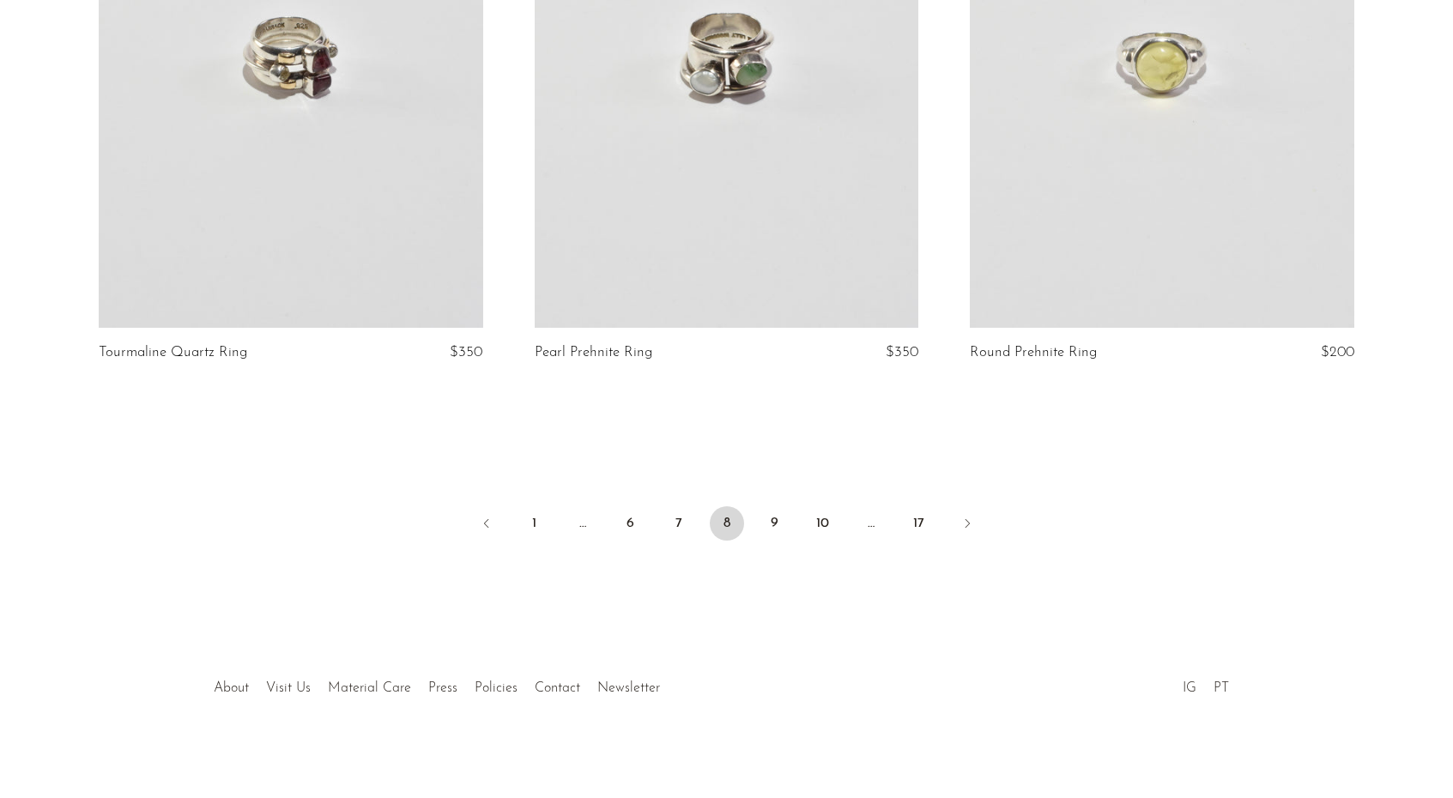
scroll to position [7123, 0]
click at [789, 531] on li "9" at bounding box center [775, 526] width 34 height 38
click at [783, 522] on link "9" at bounding box center [775, 524] width 34 height 34
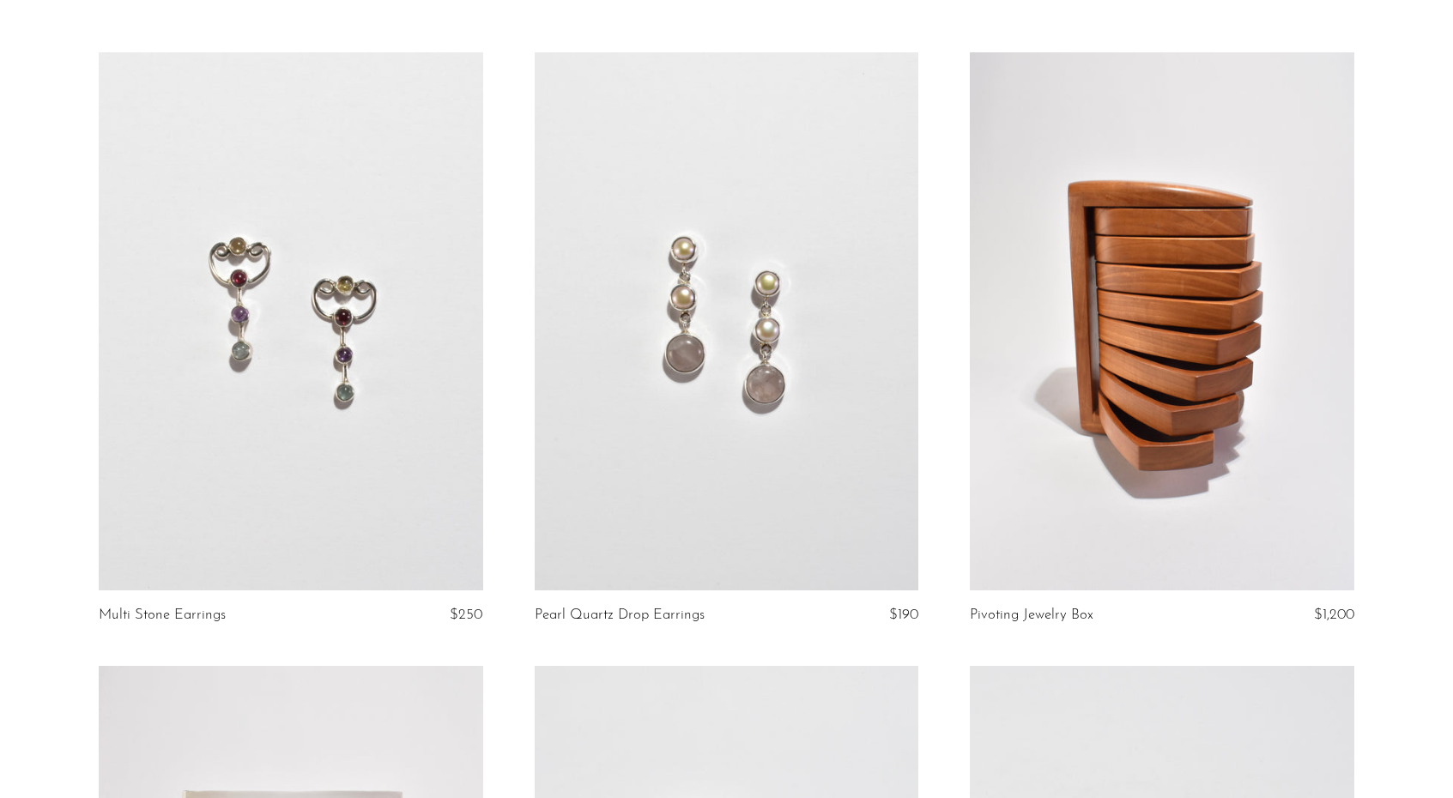
scroll to position [106, 0]
click at [1150, 270] on link at bounding box center [1162, 321] width 385 height 538
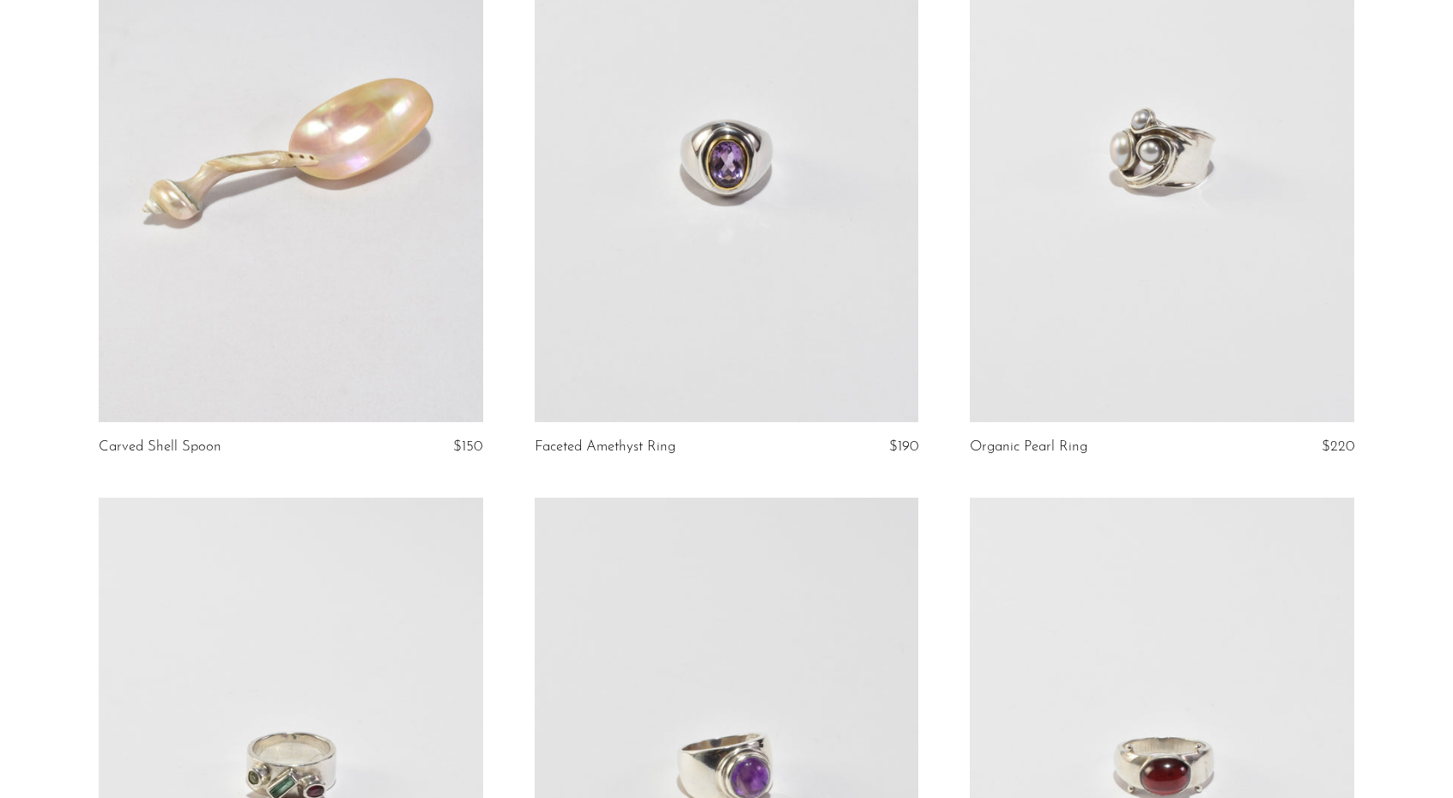
scroll to position [1502, 0]
click at [399, 302] on link at bounding box center [291, 153] width 385 height 538
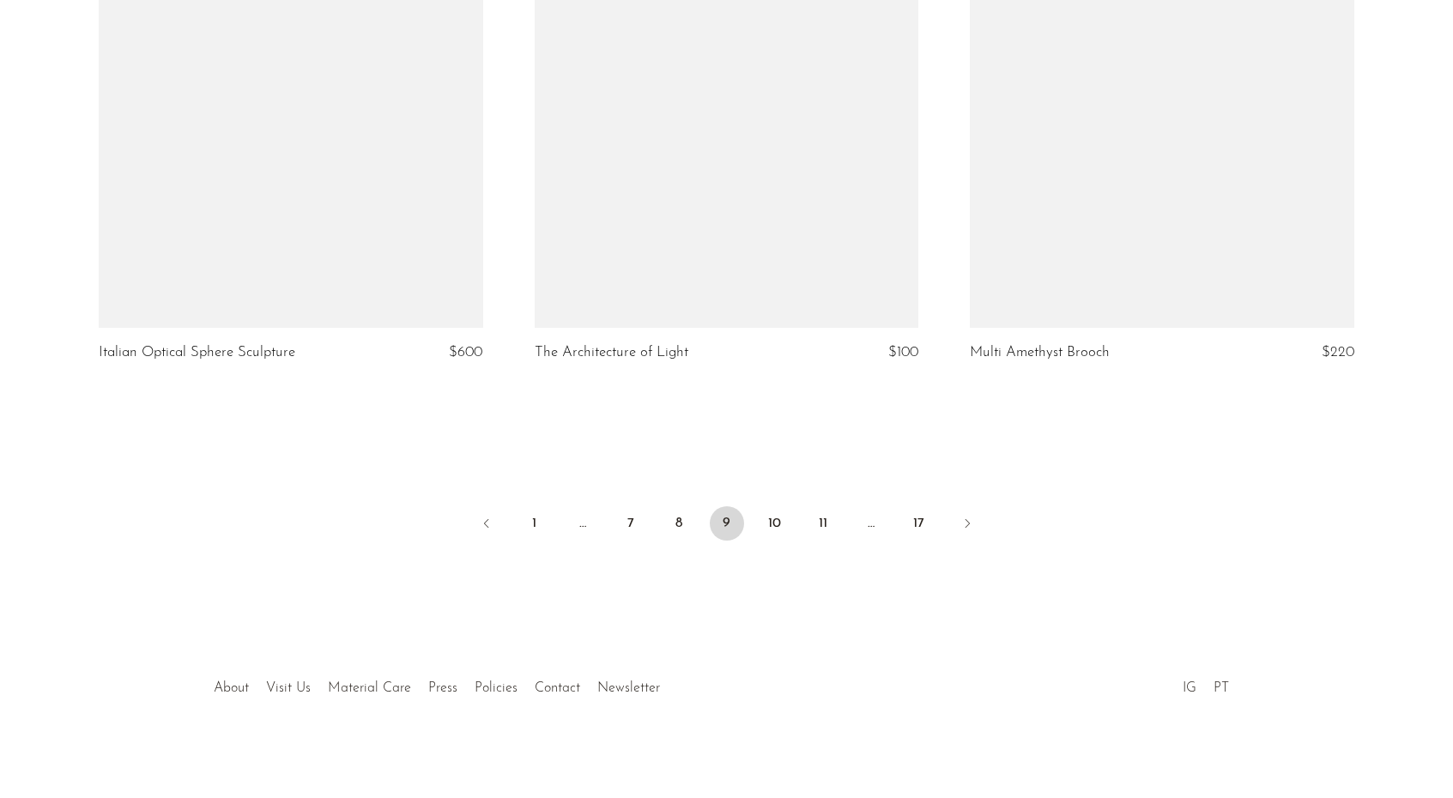
scroll to position [7142, 0]
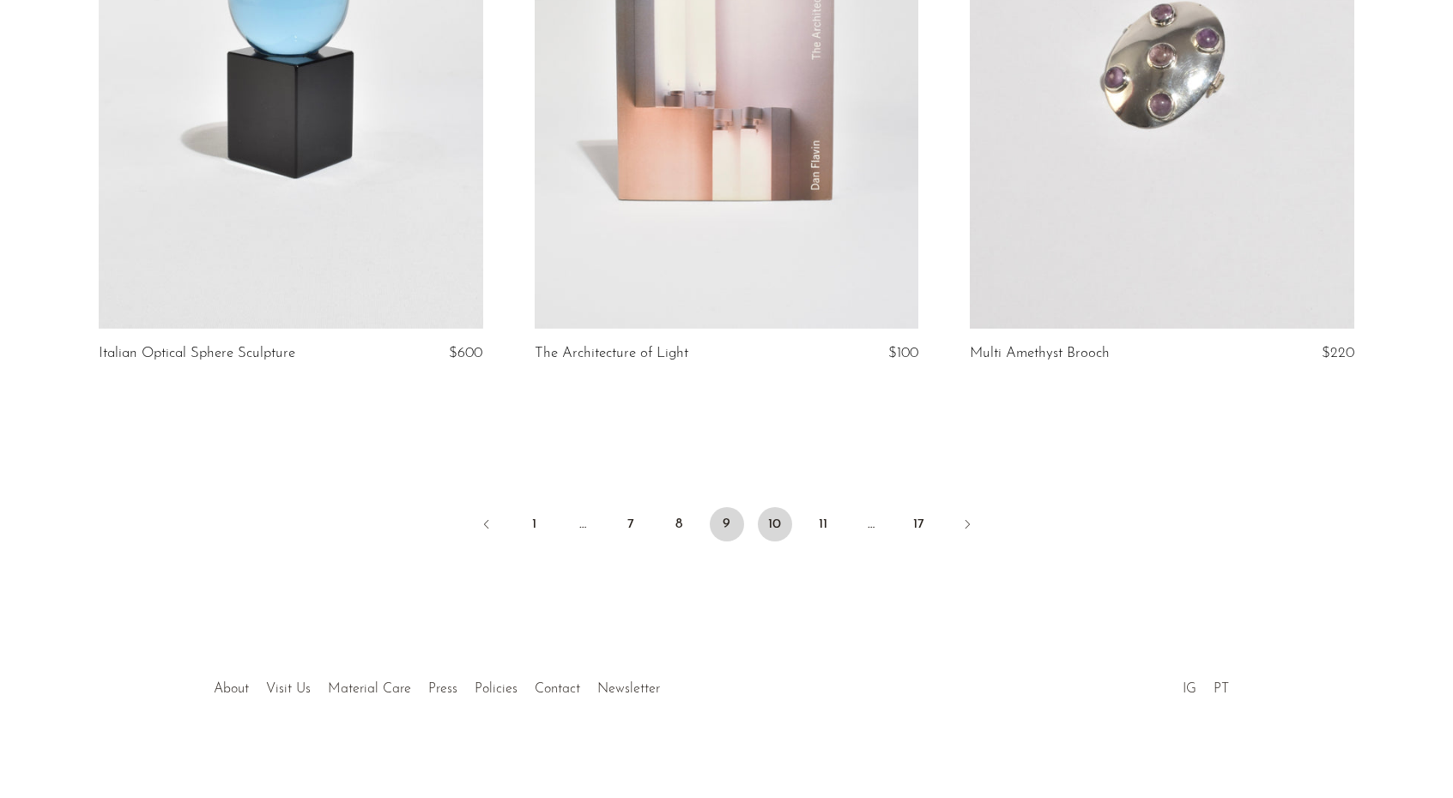
click at [770, 521] on link "10" at bounding box center [775, 524] width 34 height 34
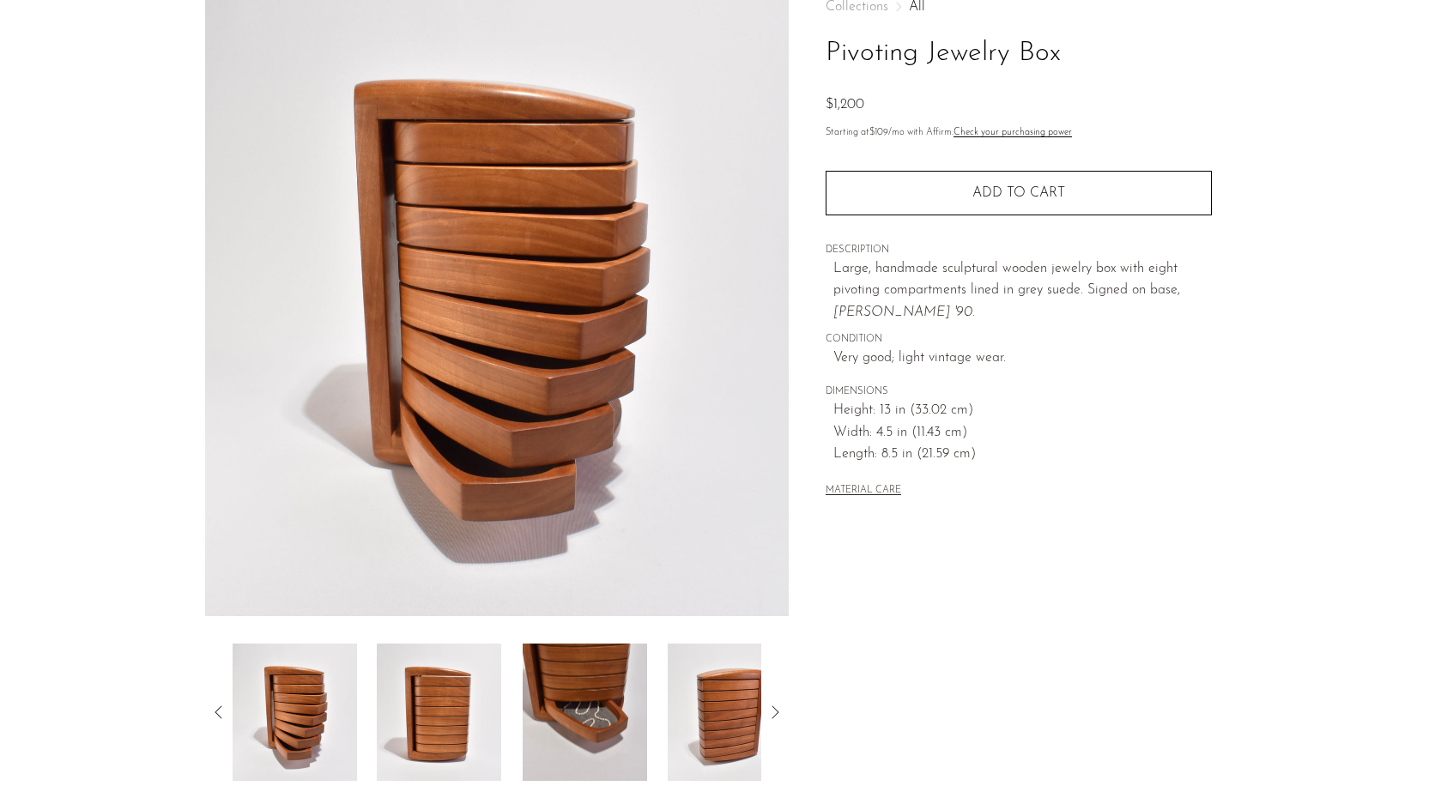
scroll to position [107, 0]
click at [417, 701] on img at bounding box center [439, 711] width 124 height 137
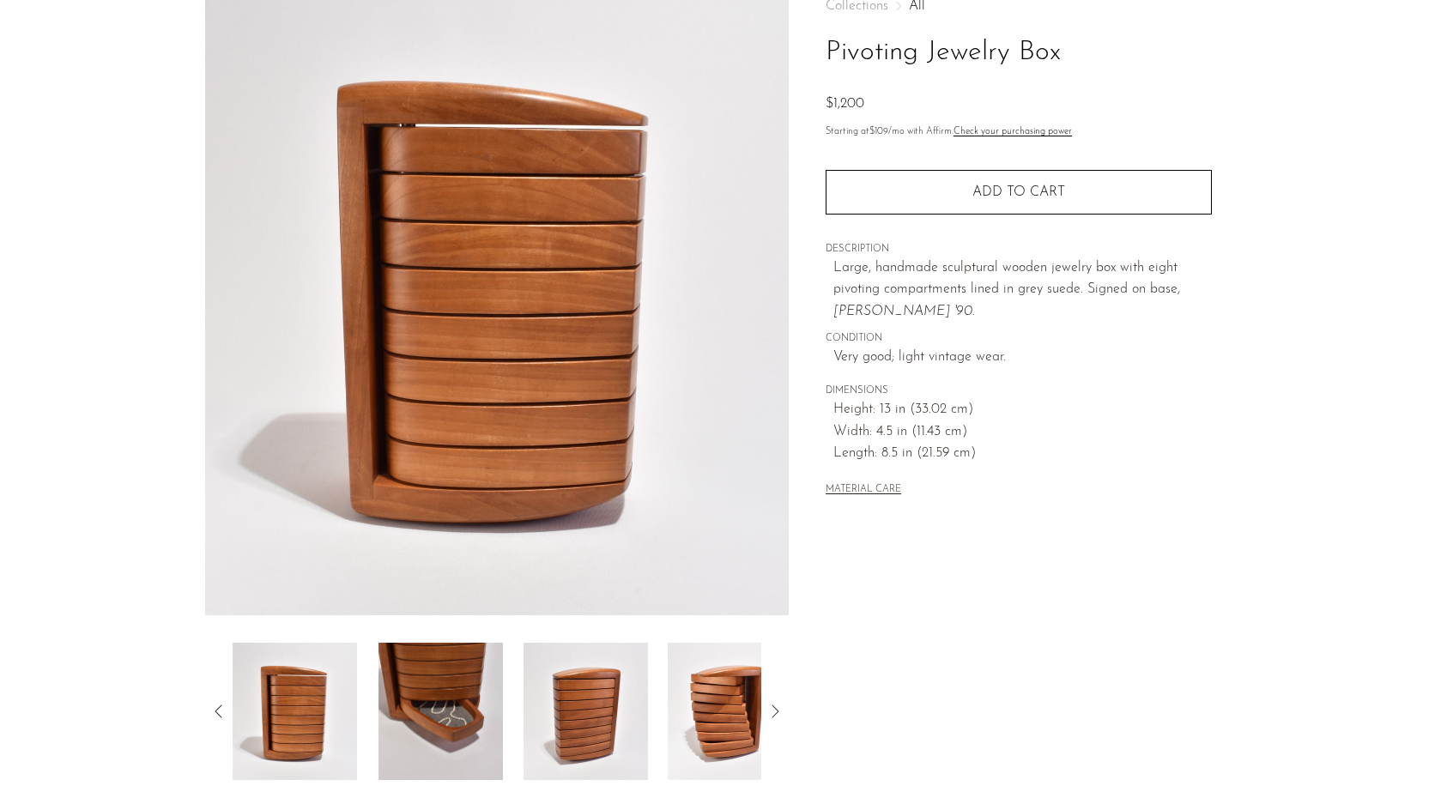
click at [458, 711] on img at bounding box center [441, 711] width 124 height 137
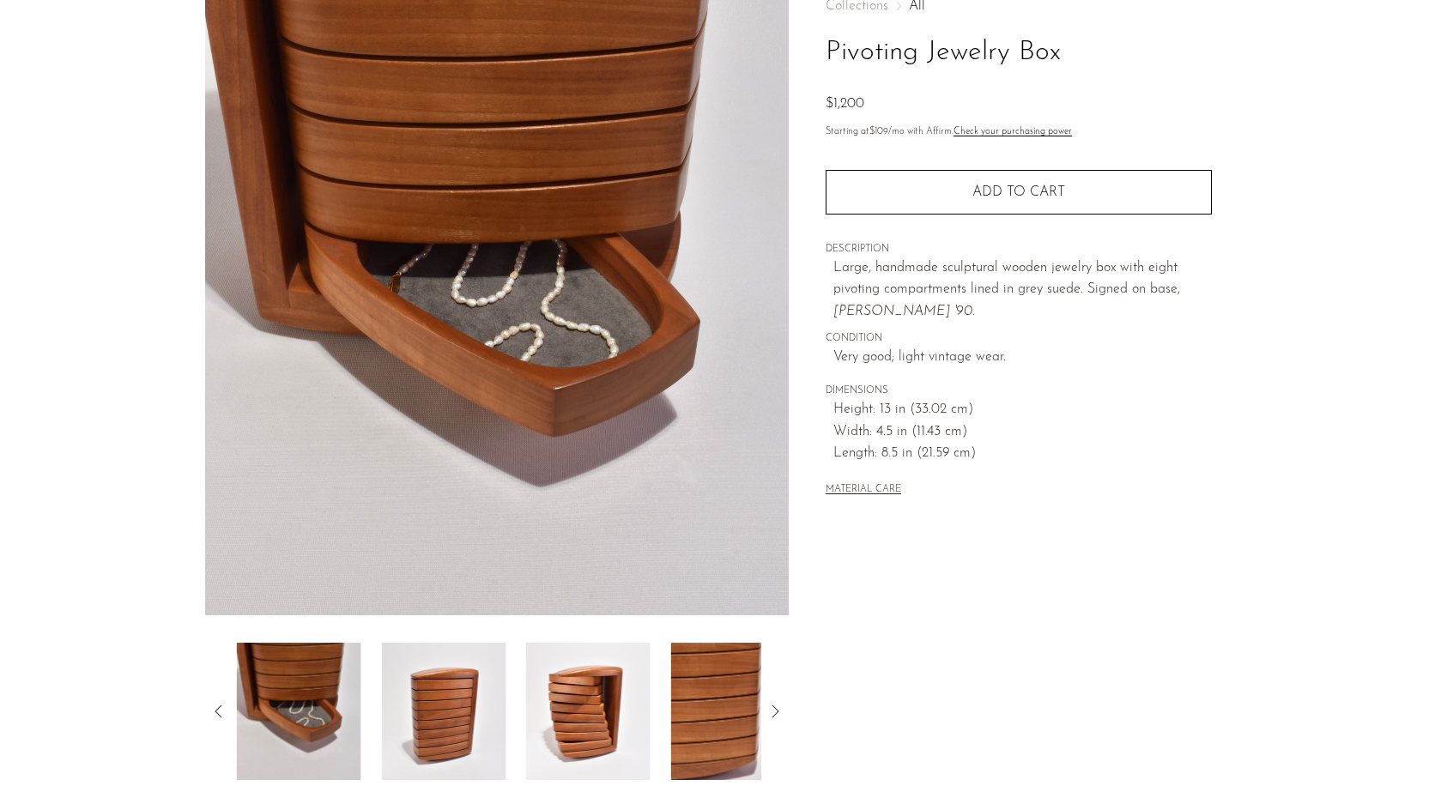
click at [458, 711] on img at bounding box center [443, 711] width 124 height 137
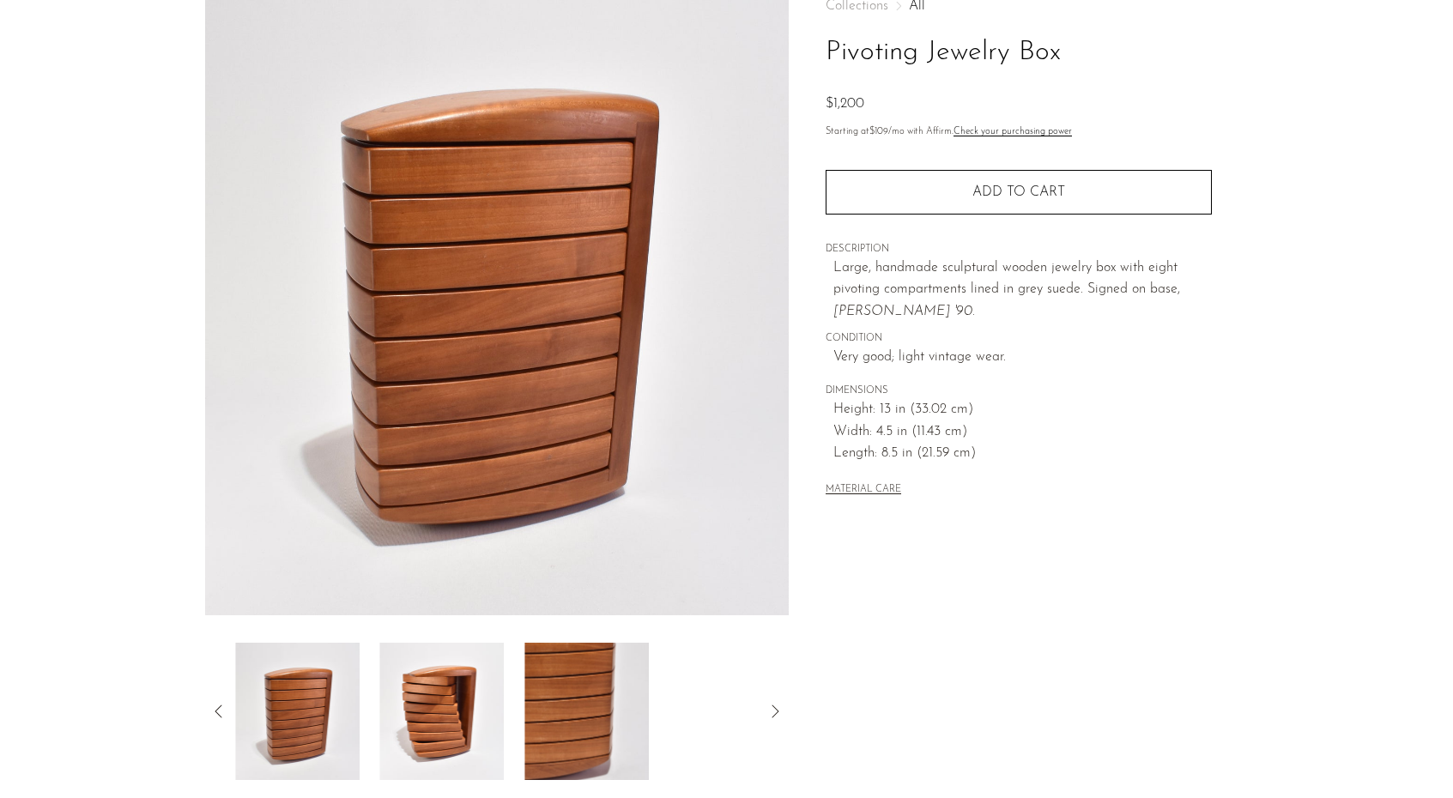
click at [458, 711] on img at bounding box center [442, 711] width 124 height 137
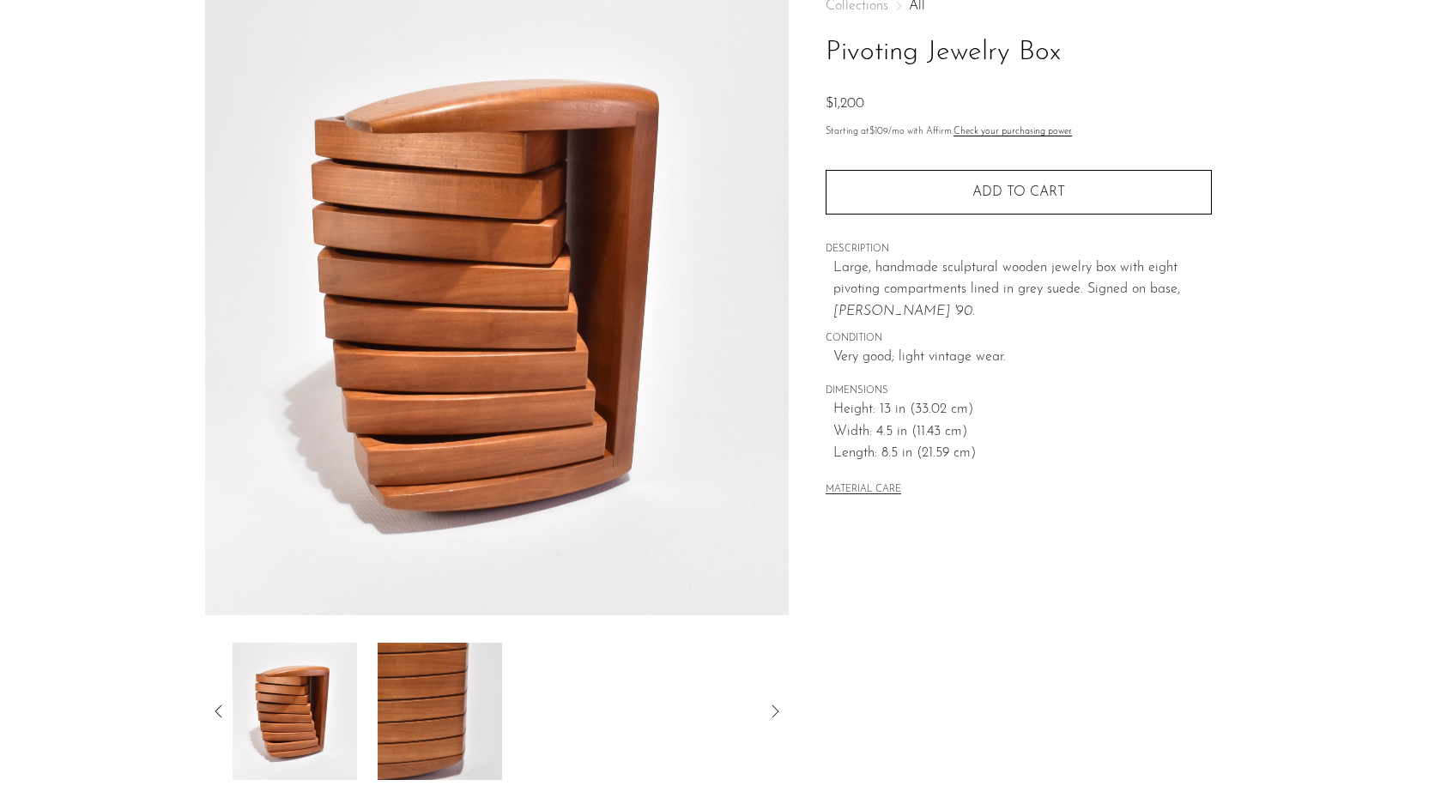
click at [469, 713] on img at bounding box center [441, 711] width 124 height 137
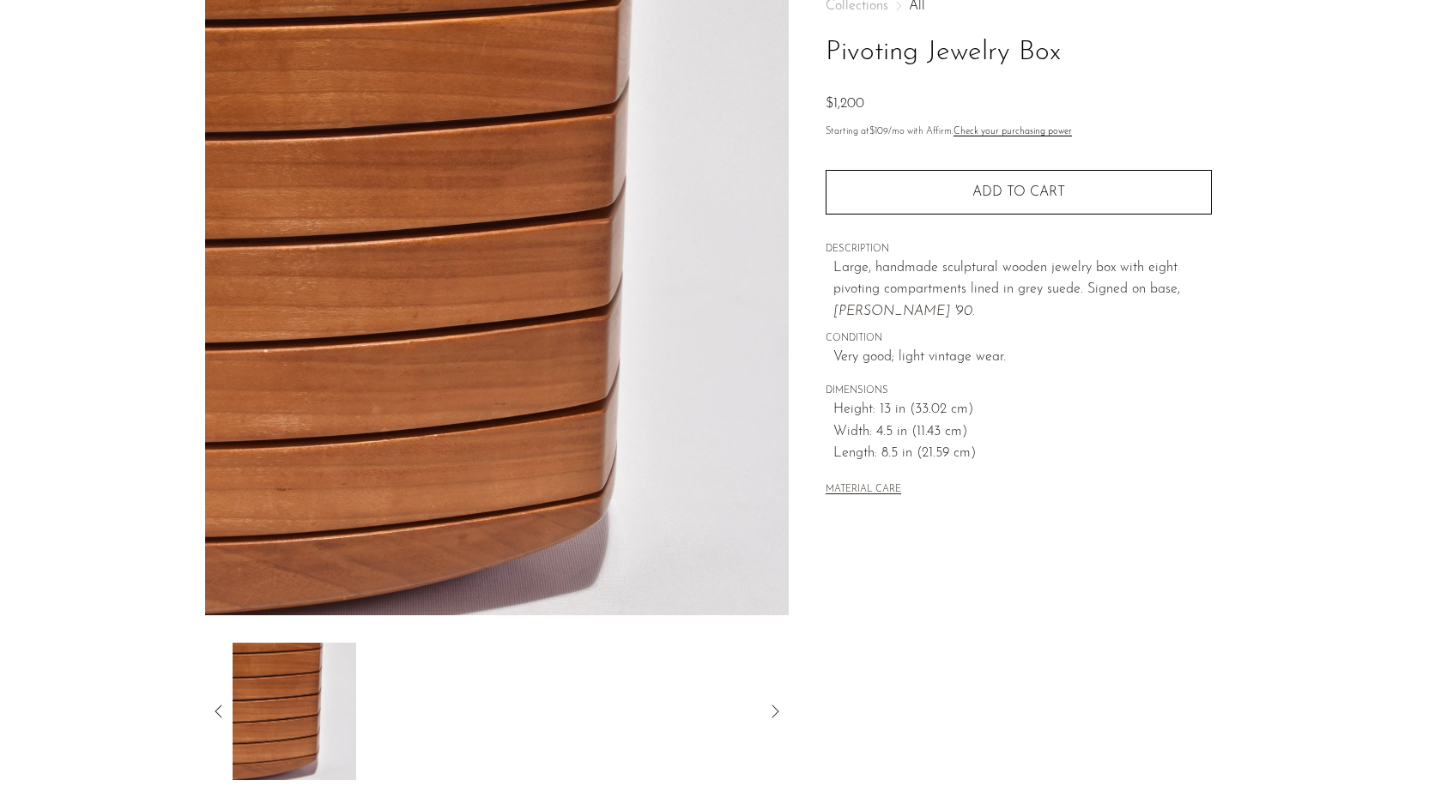
click at [215, 711] on icon at bounding box center [218, 711] width 7 height 13
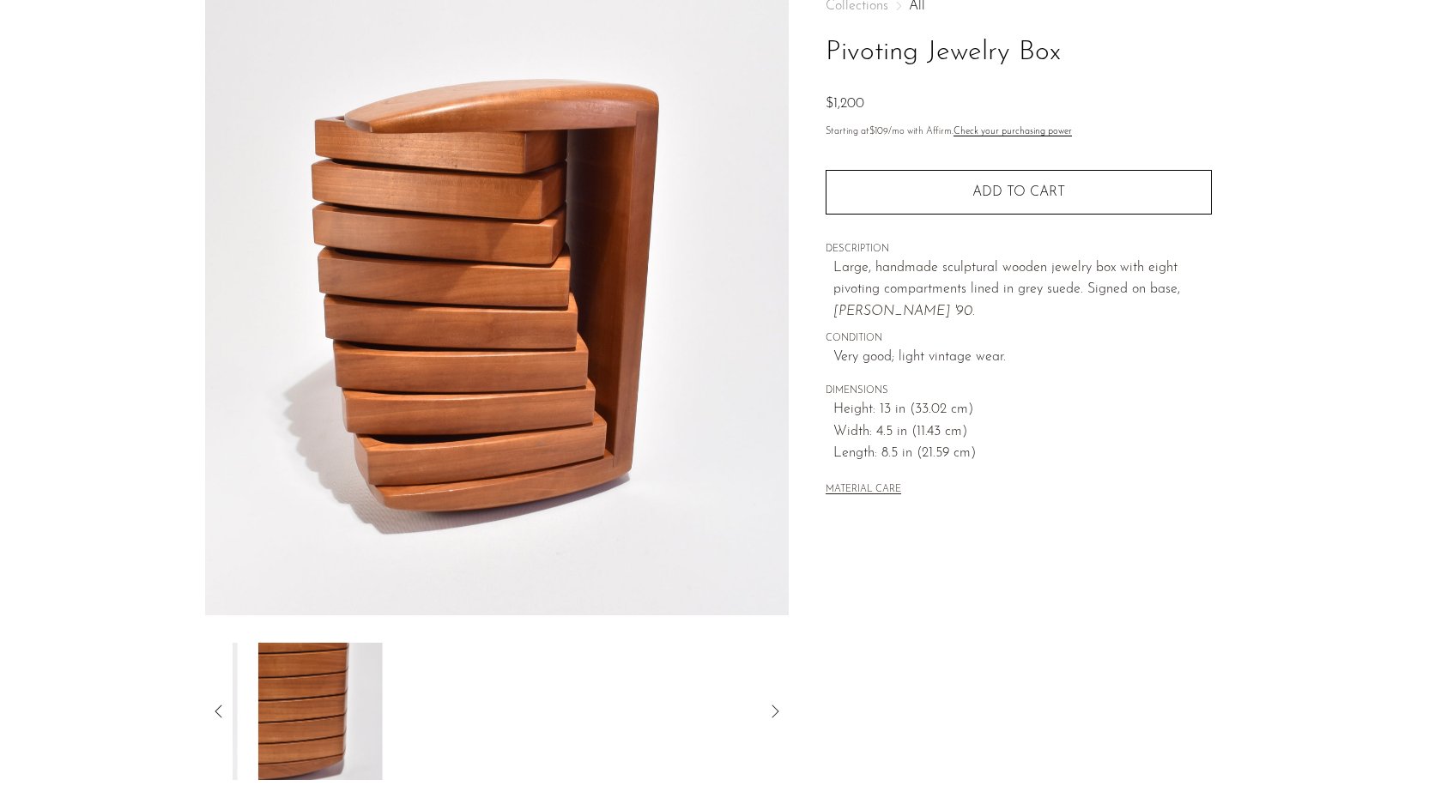
click at [215, 711] on icon at bounding box center [218, 711] width 7 height 13
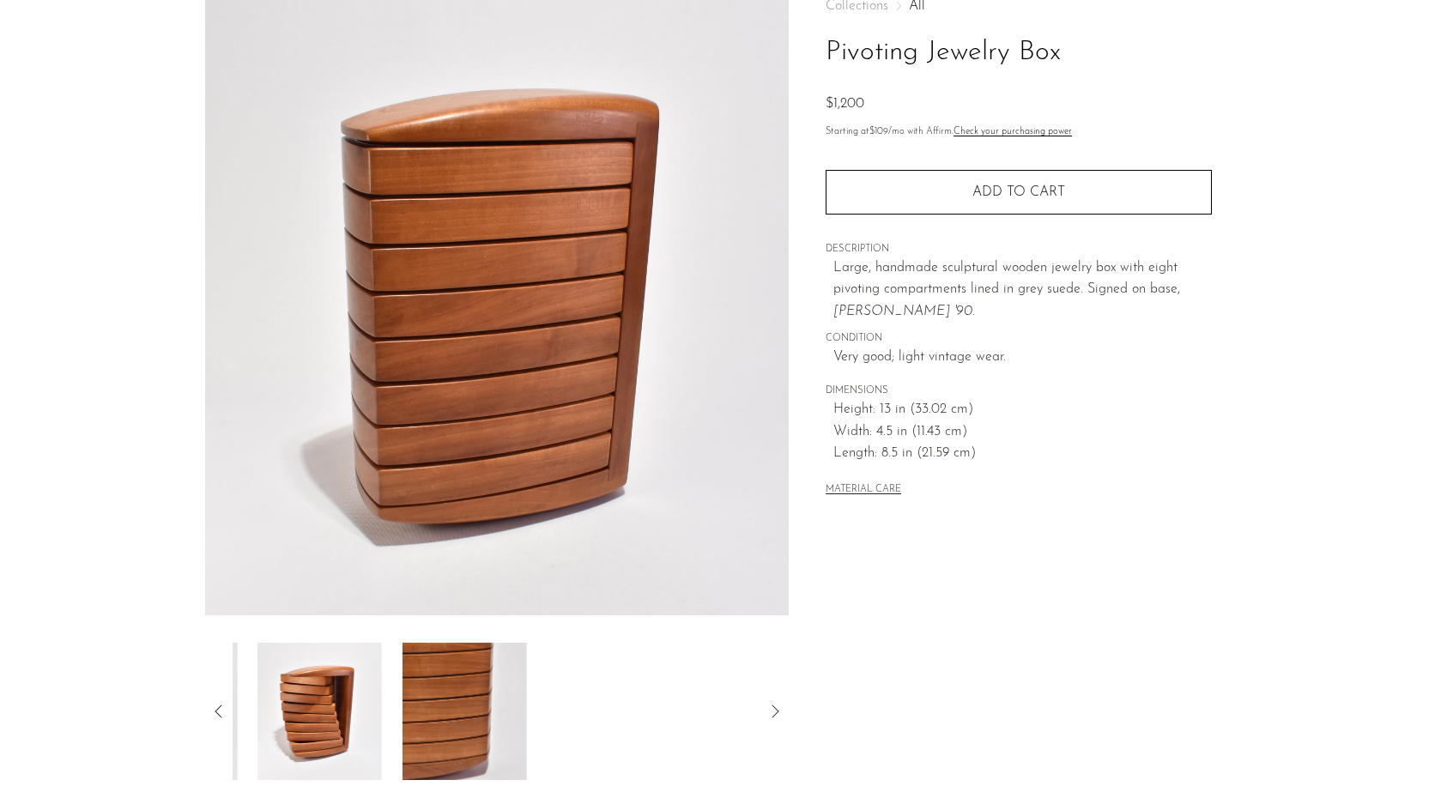
click at [215, 711] on icon at bounding box center [218, 711] width 7 height 13
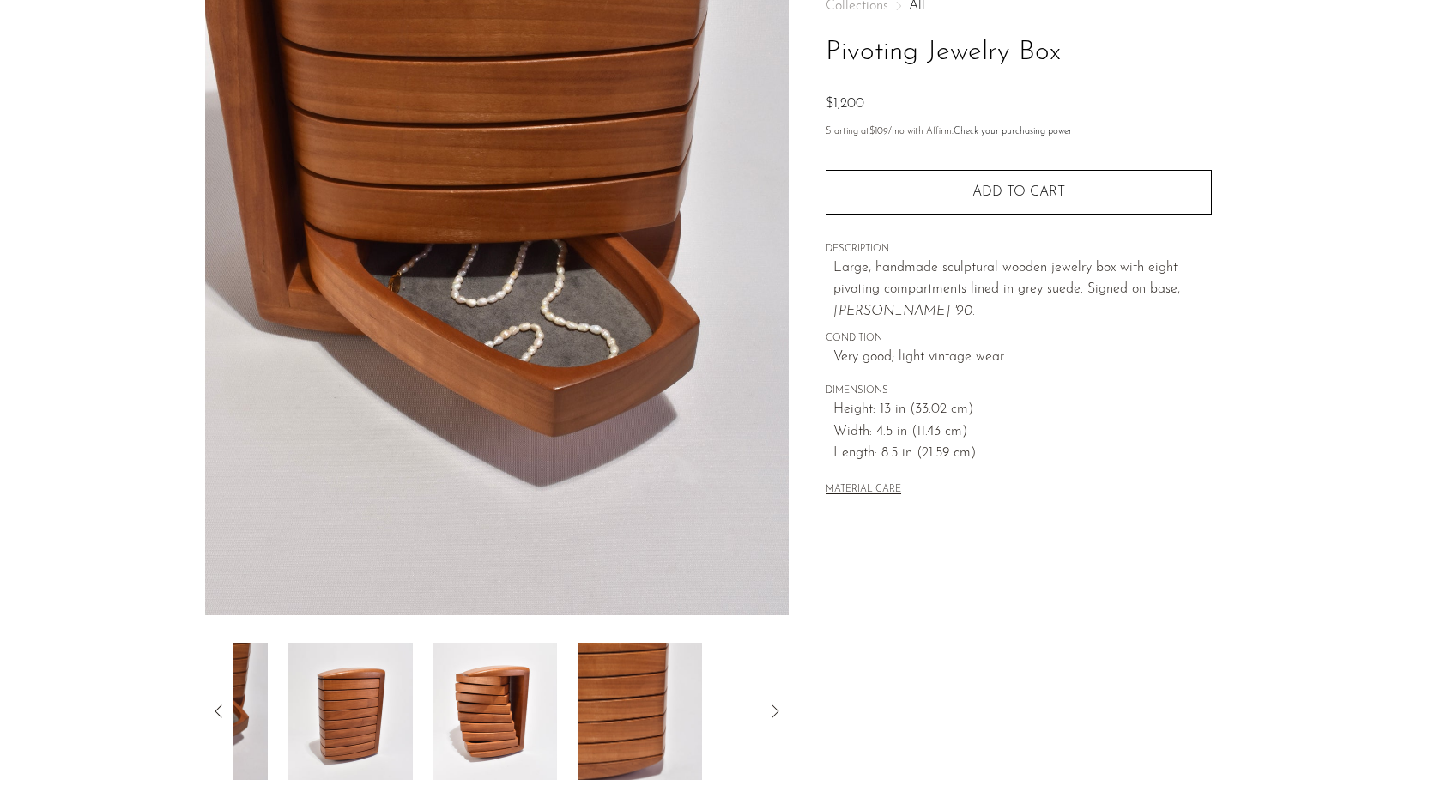
click at [215, 711] on icon at bounding box center [218, 711] width 7 height 13
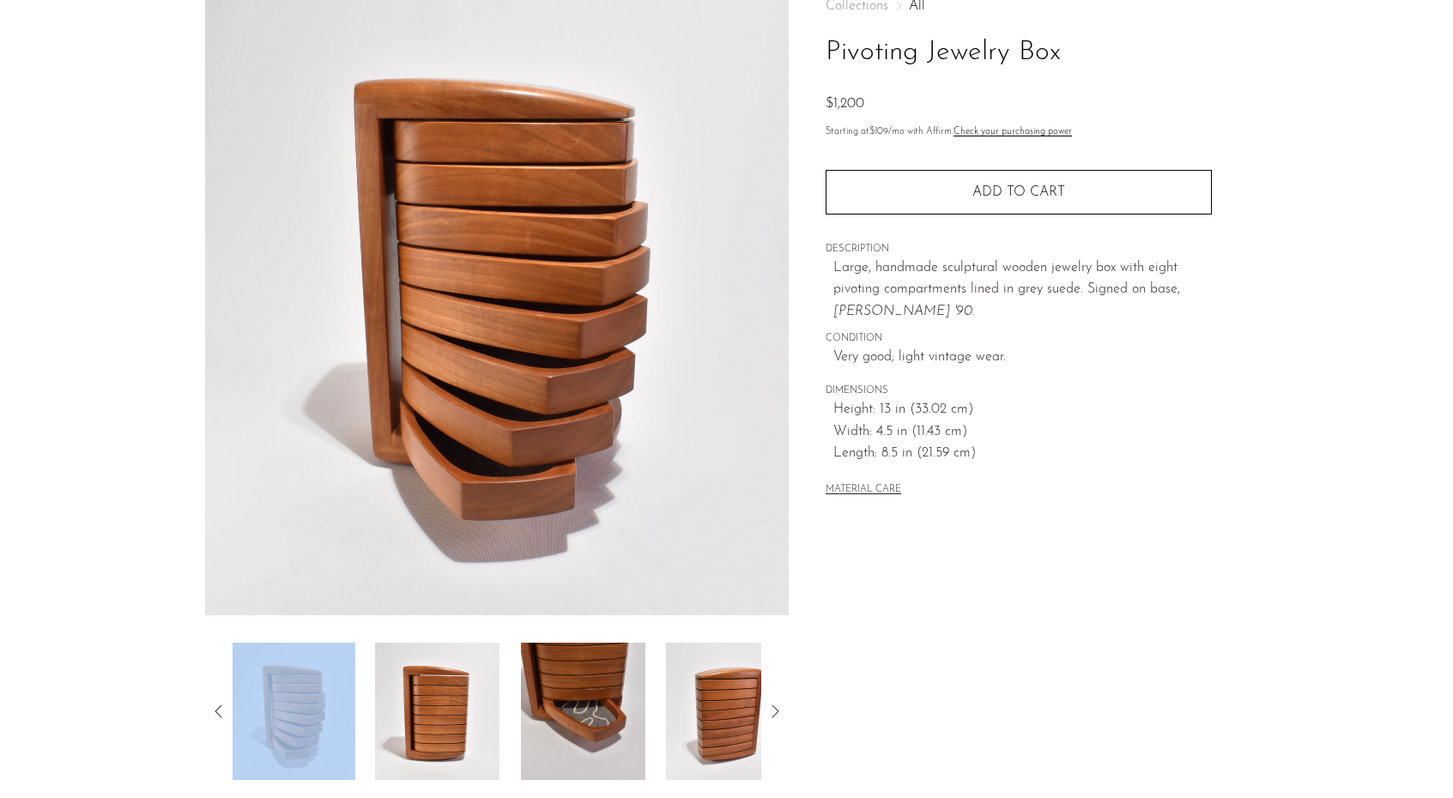
click at [215, 711] on icon at bounding box center [218, 711] width 7 height 13
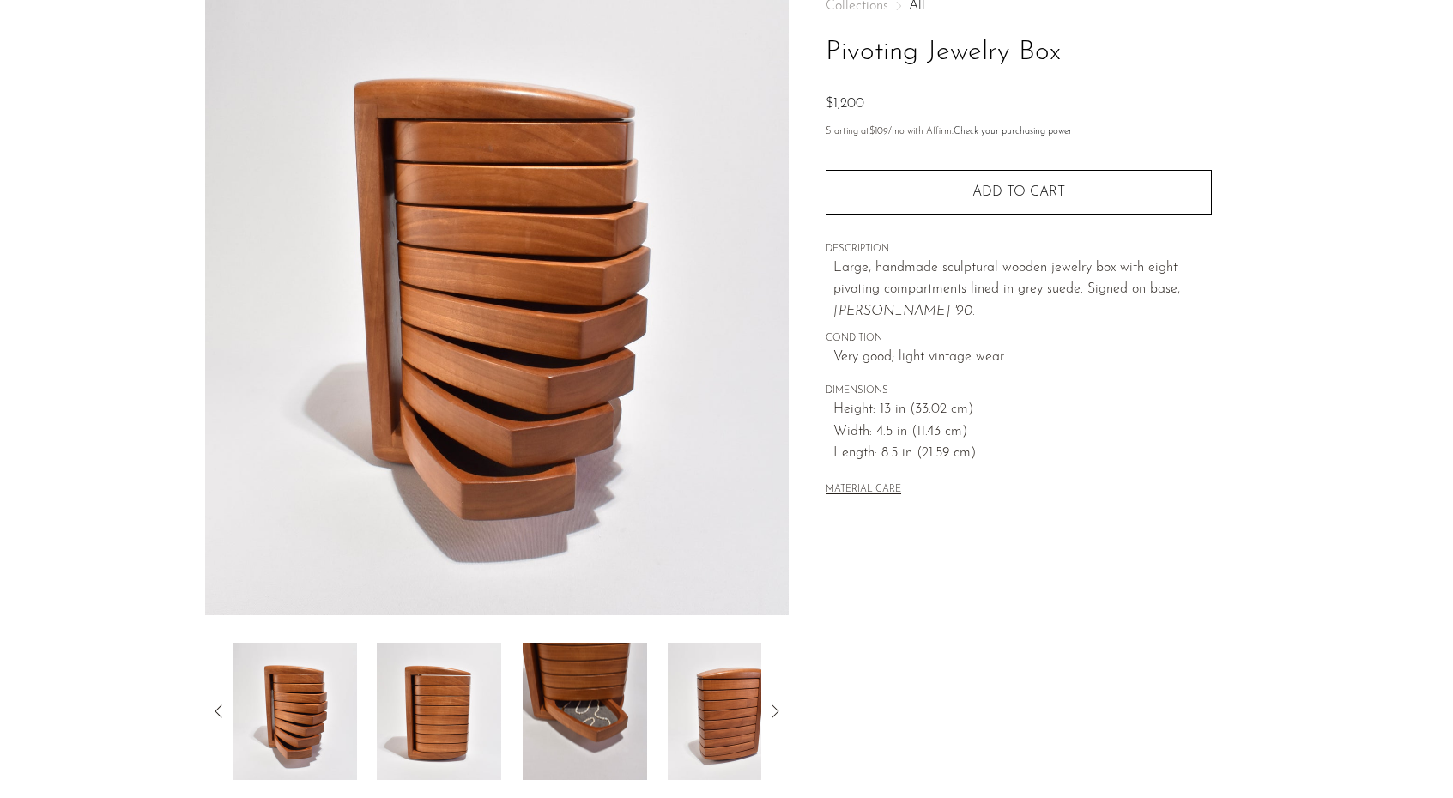
click at [215, 711] on icon at bounding box center [218, 711] width 7 height 13
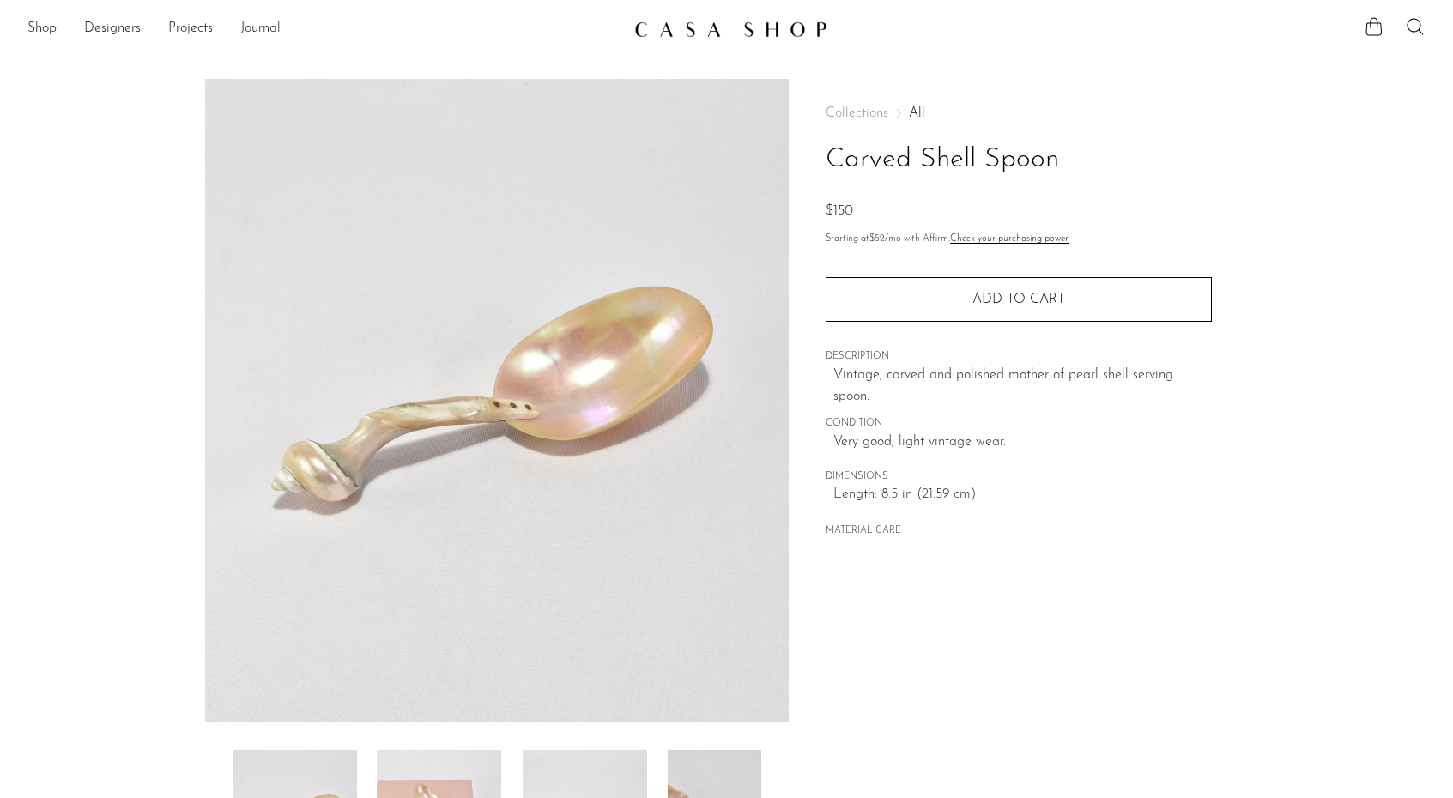
scroll to position [319, 0]
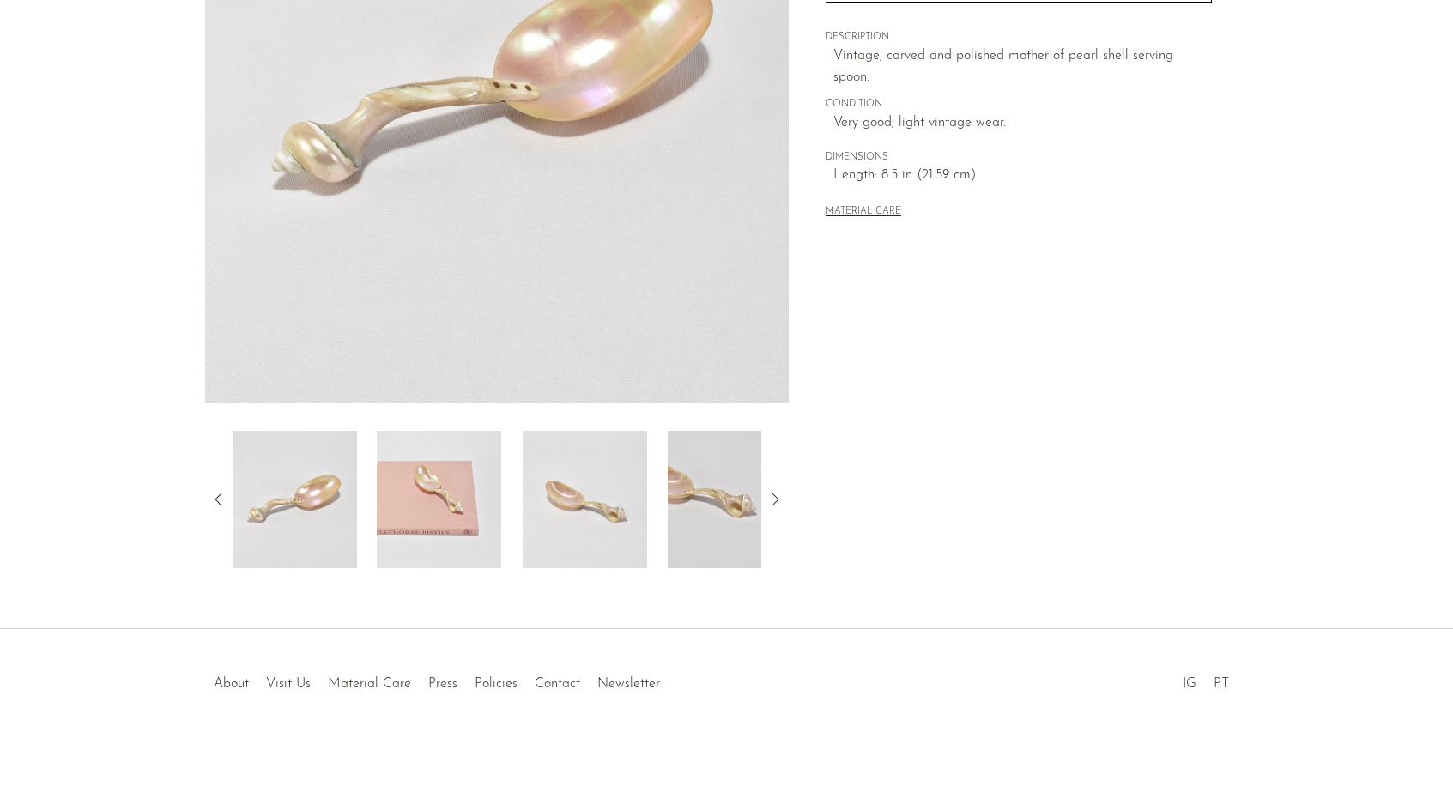
click at [468, 476] on img at bounding box center [439, 499] width 124 height 137
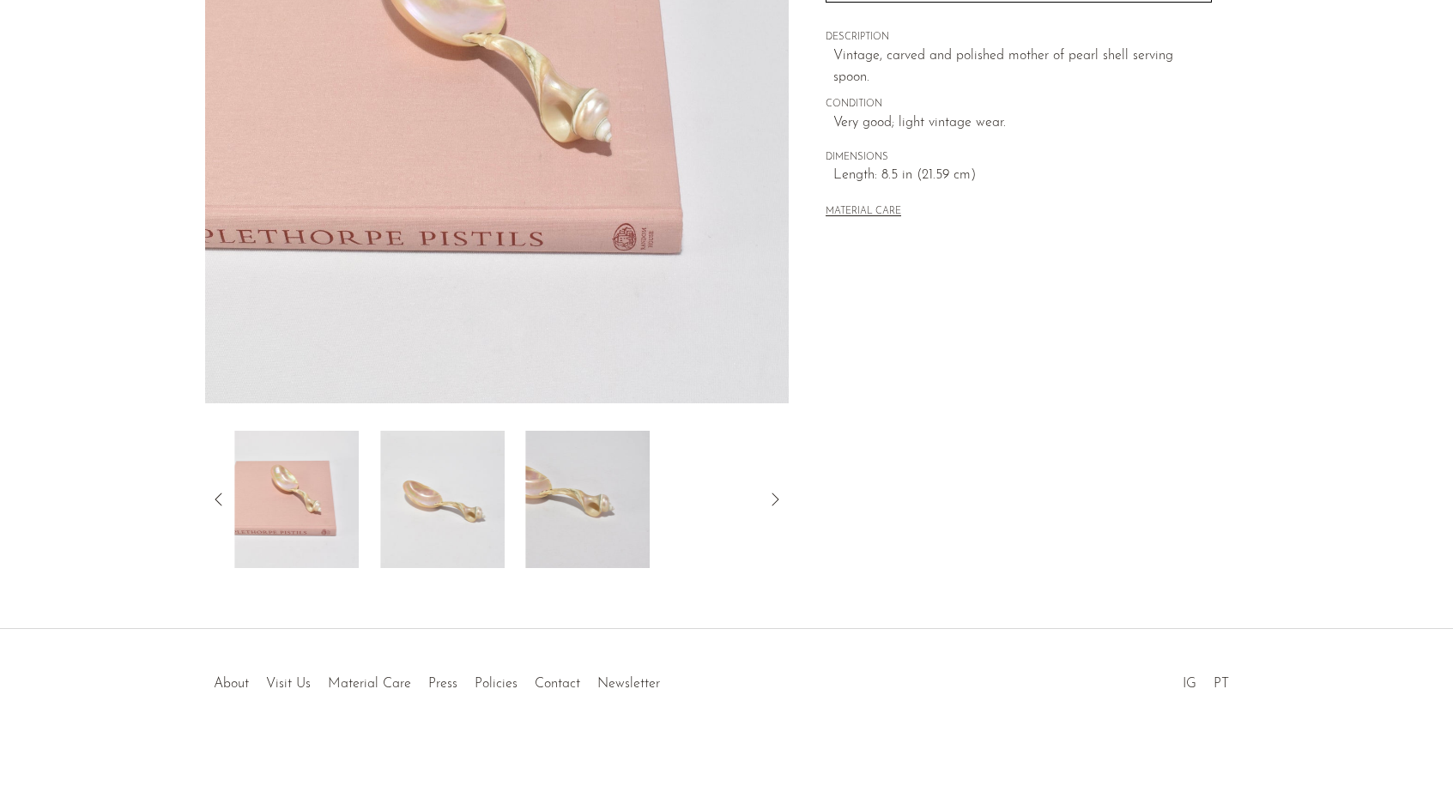
click at [491, 524] on img at bounding box center [442, 499] width 124 height 137
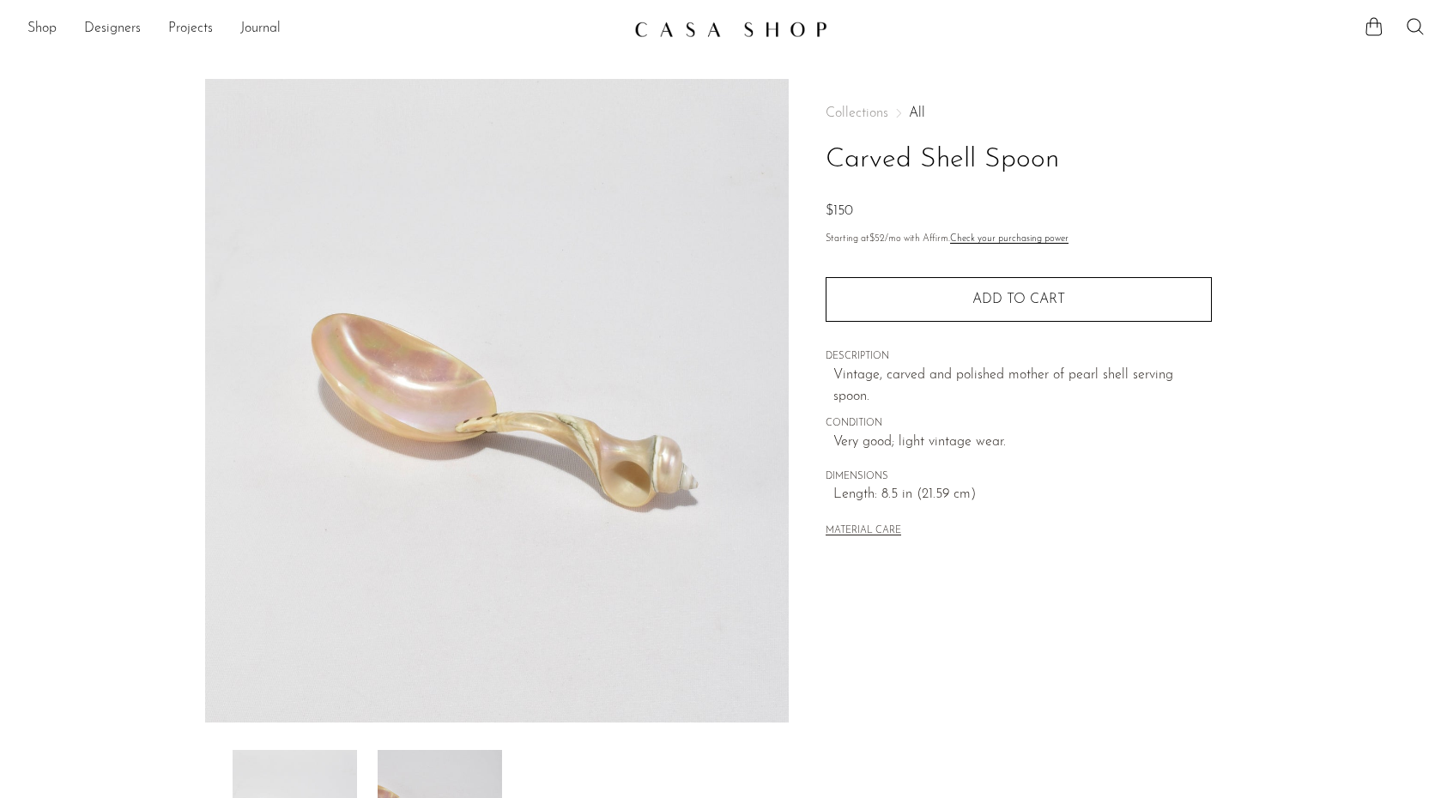
scroll to position [0, 0]
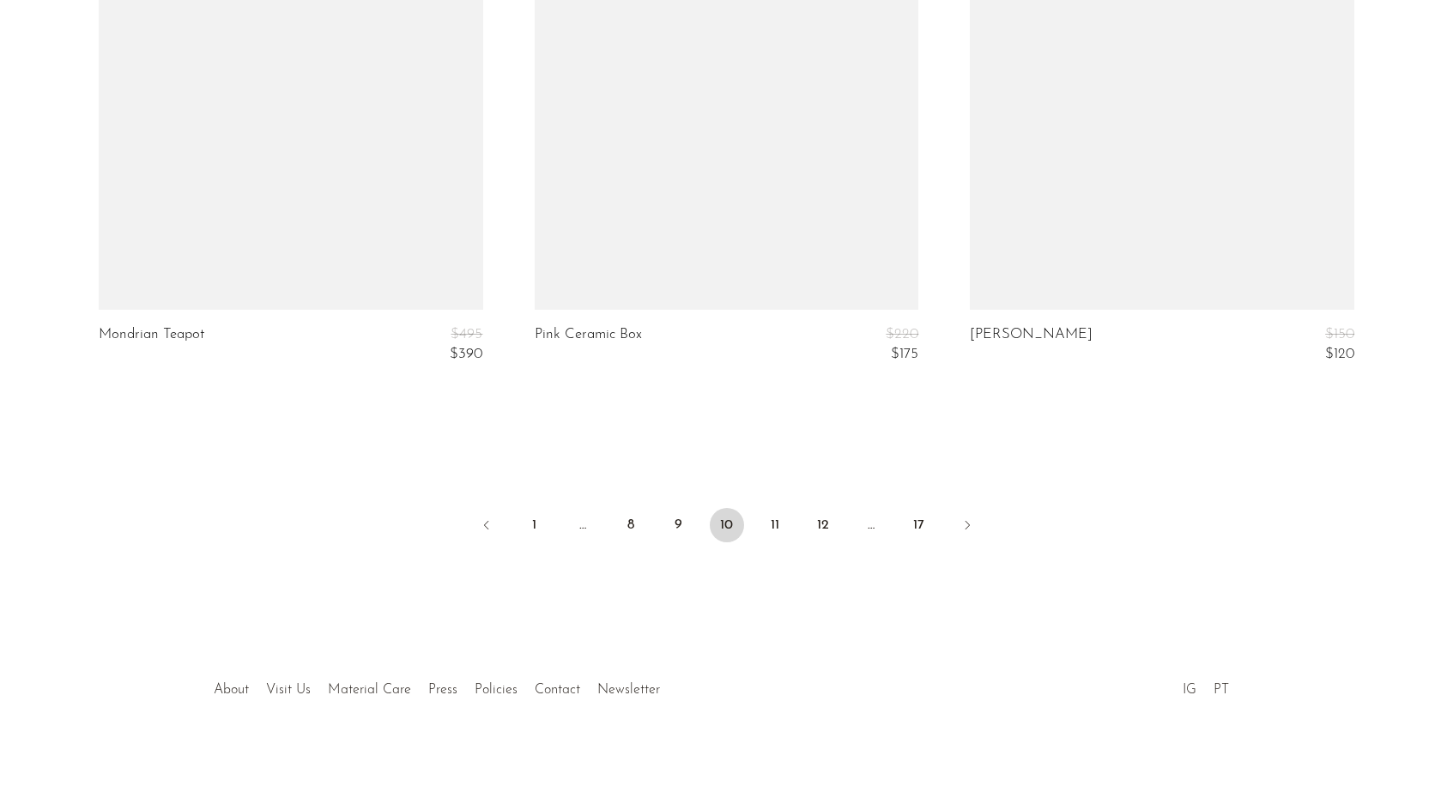
scroll to position [7217, 0]
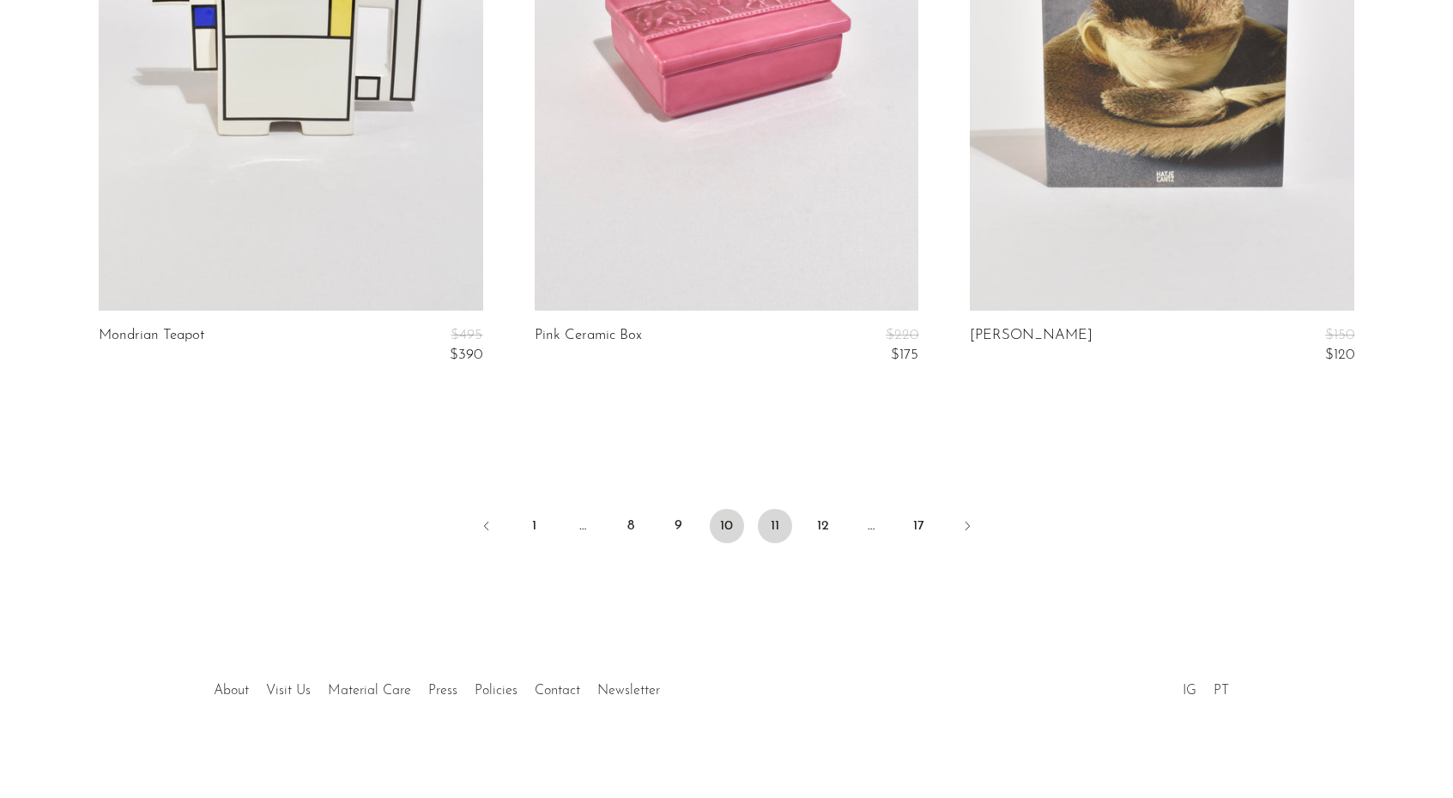
click at [766, 531] on link "11" at bounding box center [775, 526] width 34 height 34
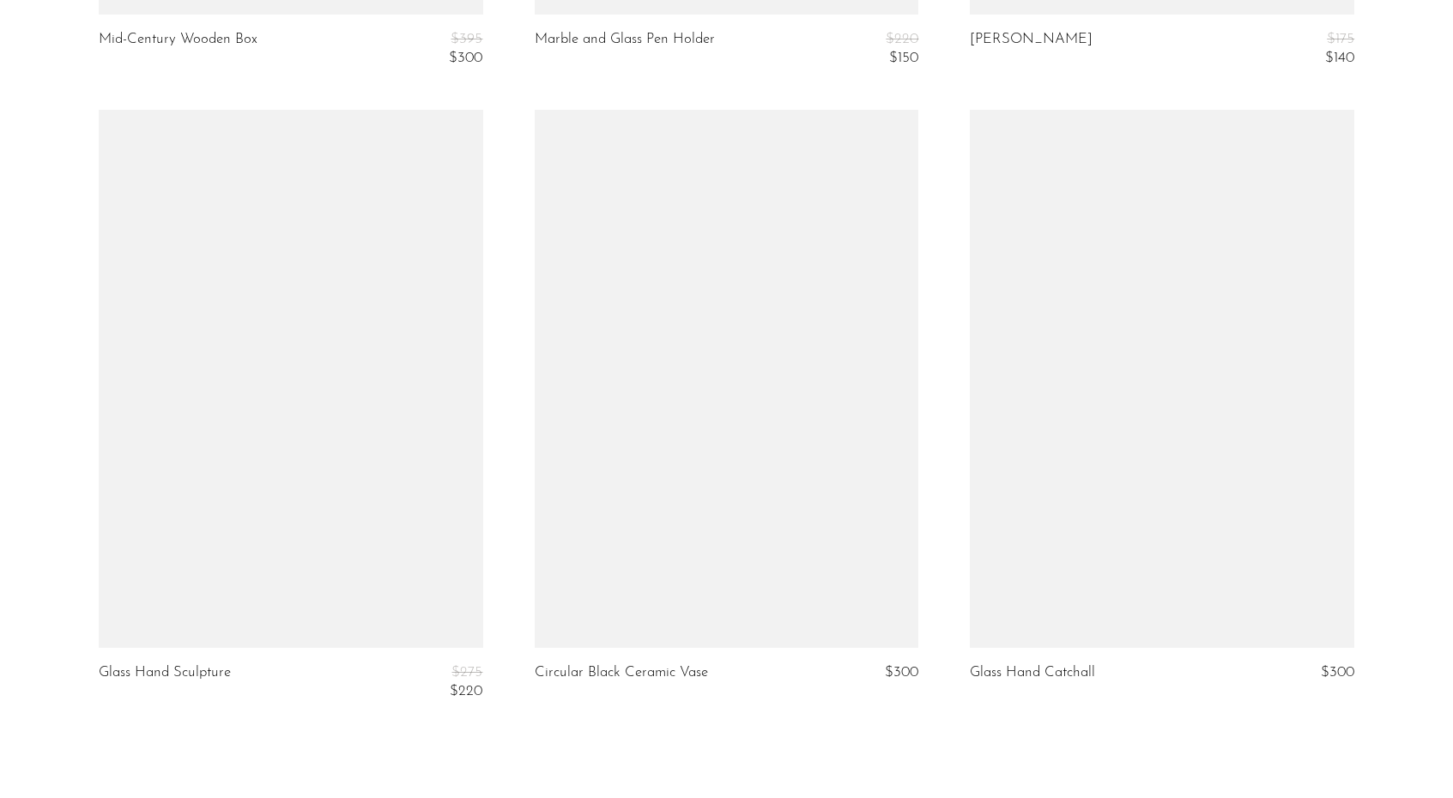
scroll to position [7252, 0]
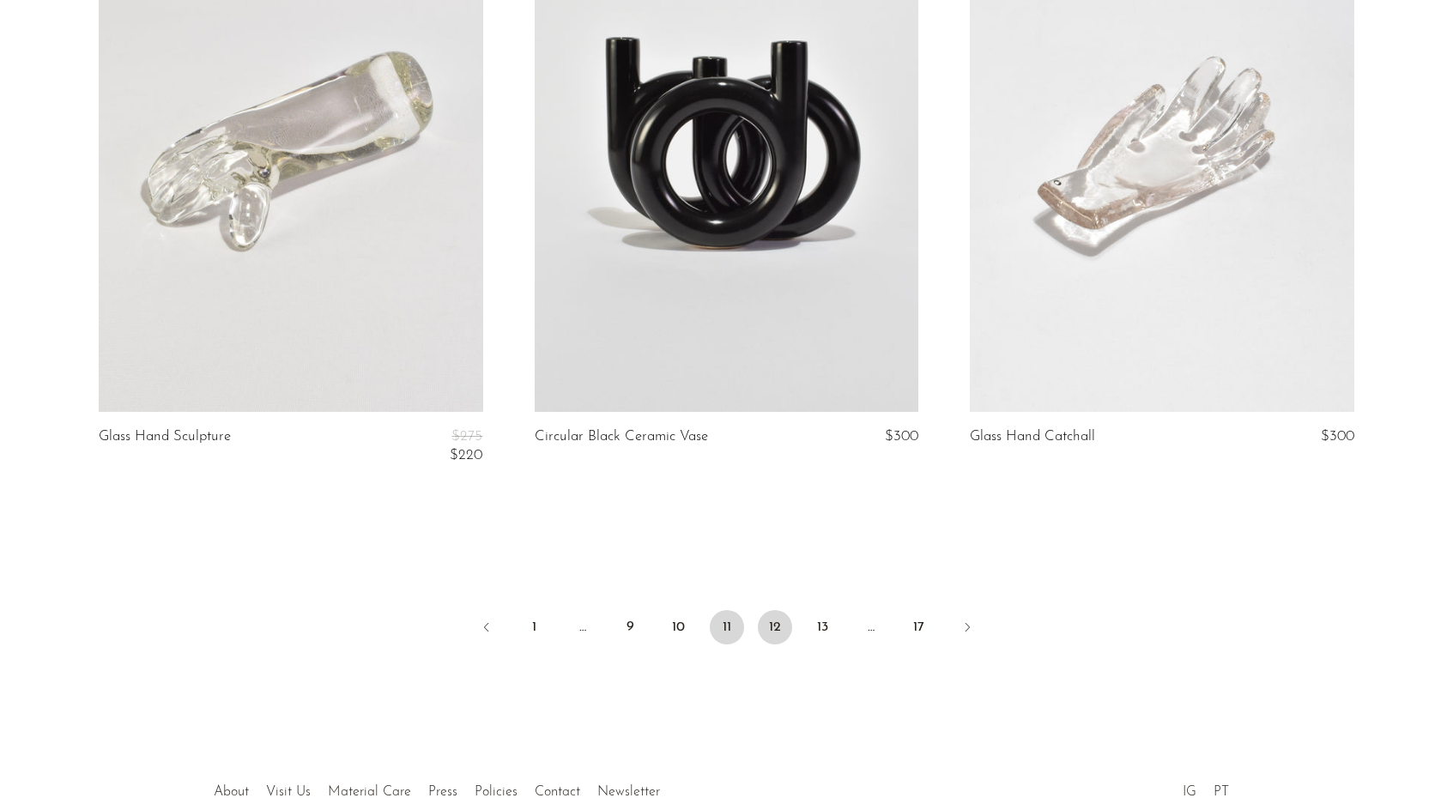
click at [780, 621] on link "12" at bounding box center [775, 627] width 34 height 34
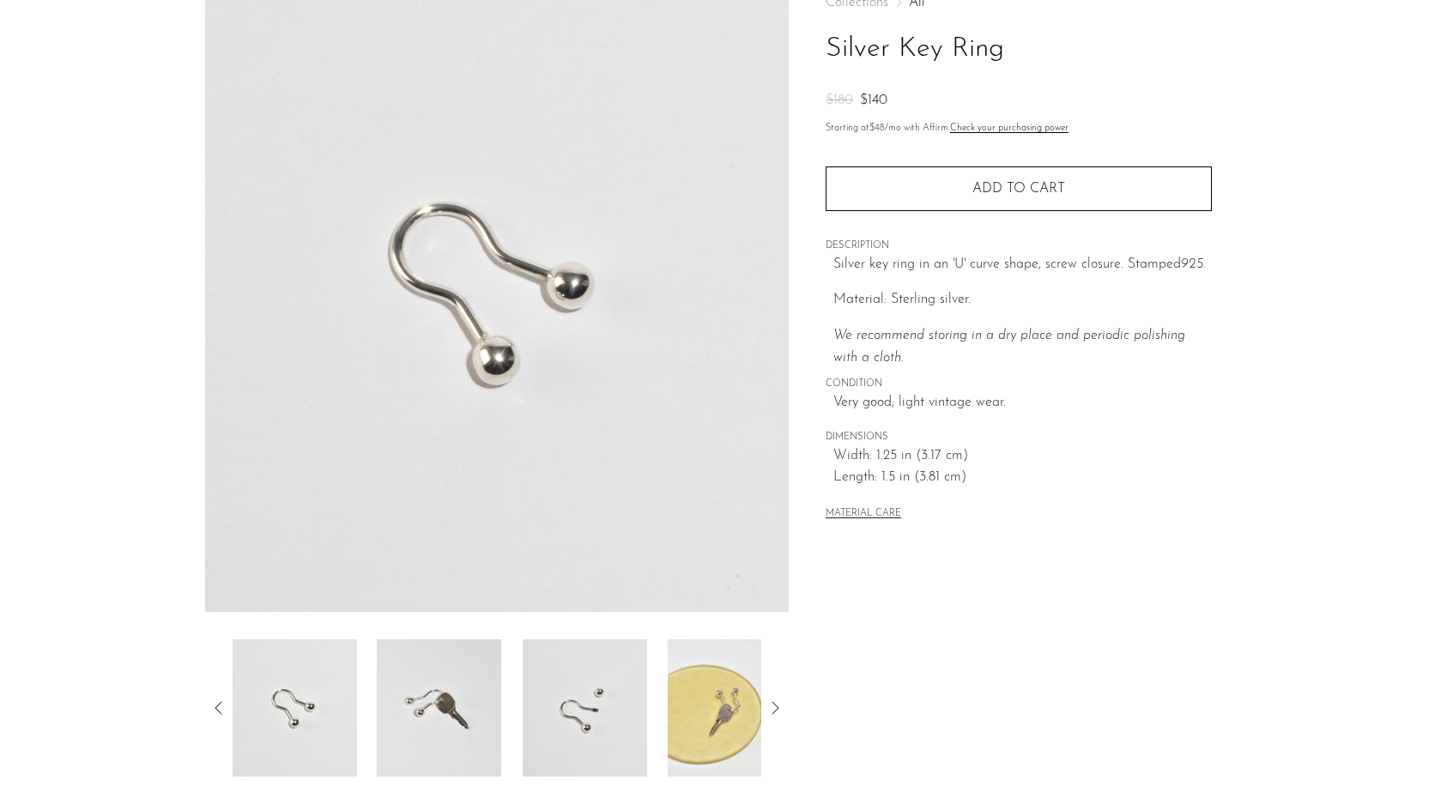
scroll to position [112, 0]
click at [430, 664] on img at bounding box center [439, 707] width 124 height 137
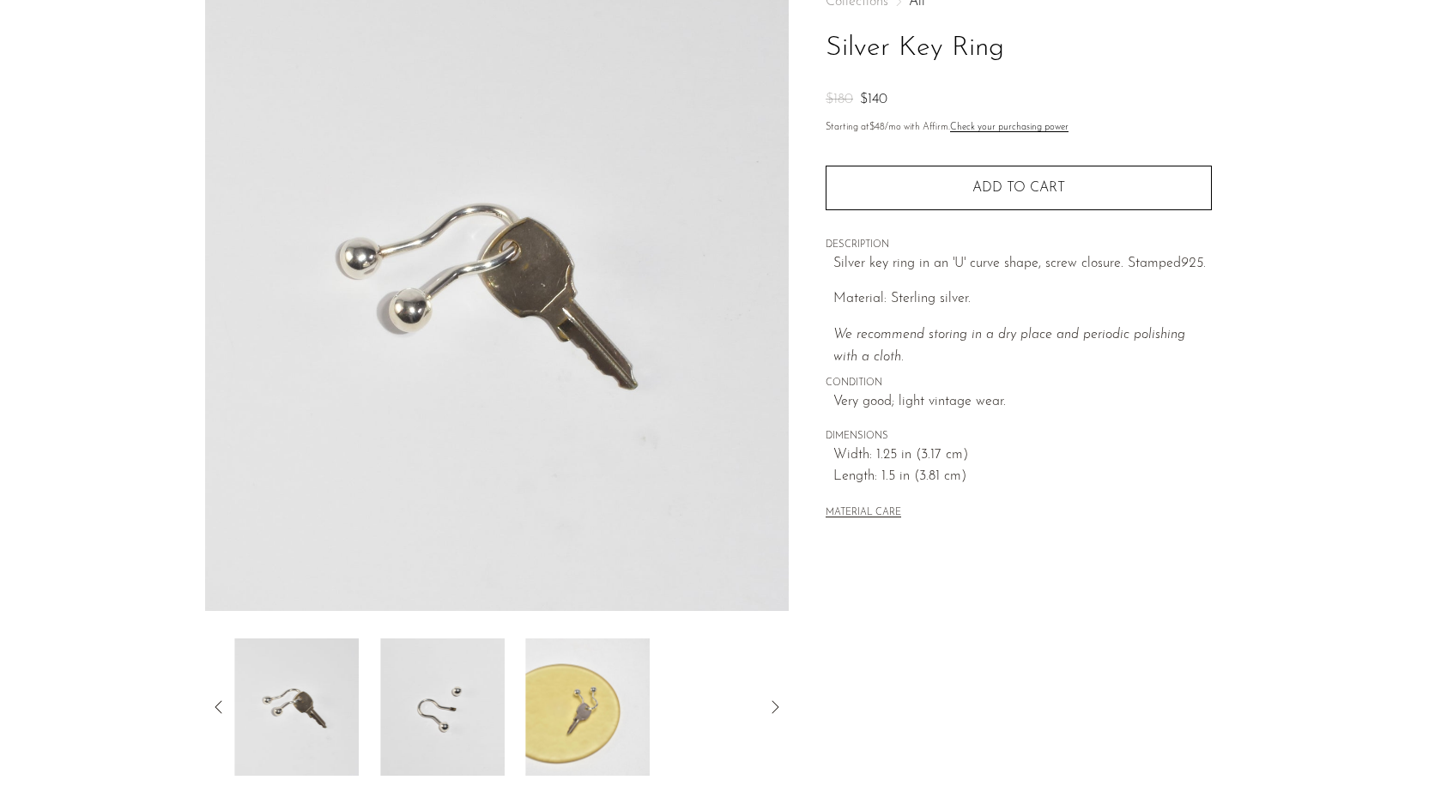
click at [439, 692] on img at bounding box center [442, 707] width 124 height 137
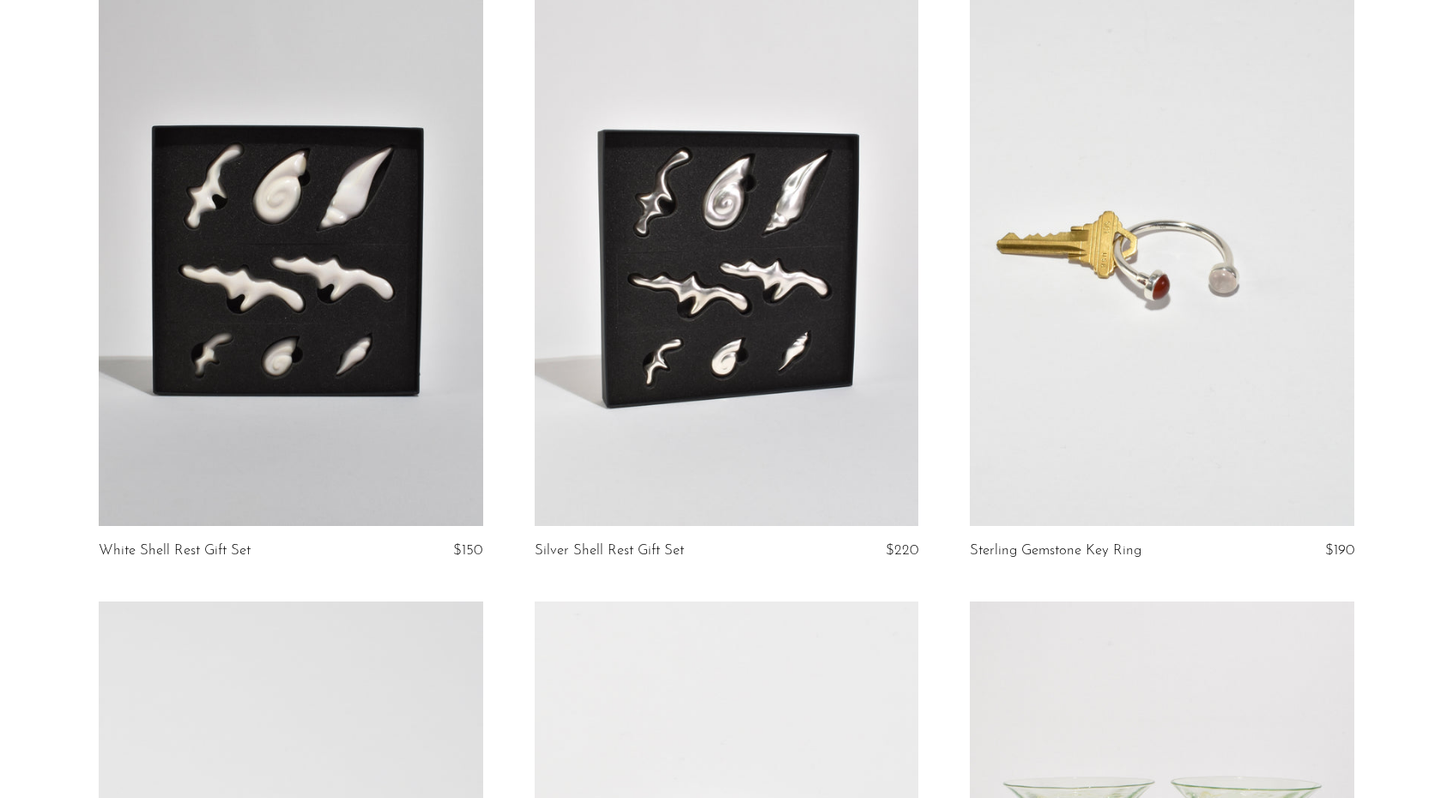
scroll to position [2033, 0]
click at [1076, 344] on link at bounding box center [1162, 256] width 385 height 538
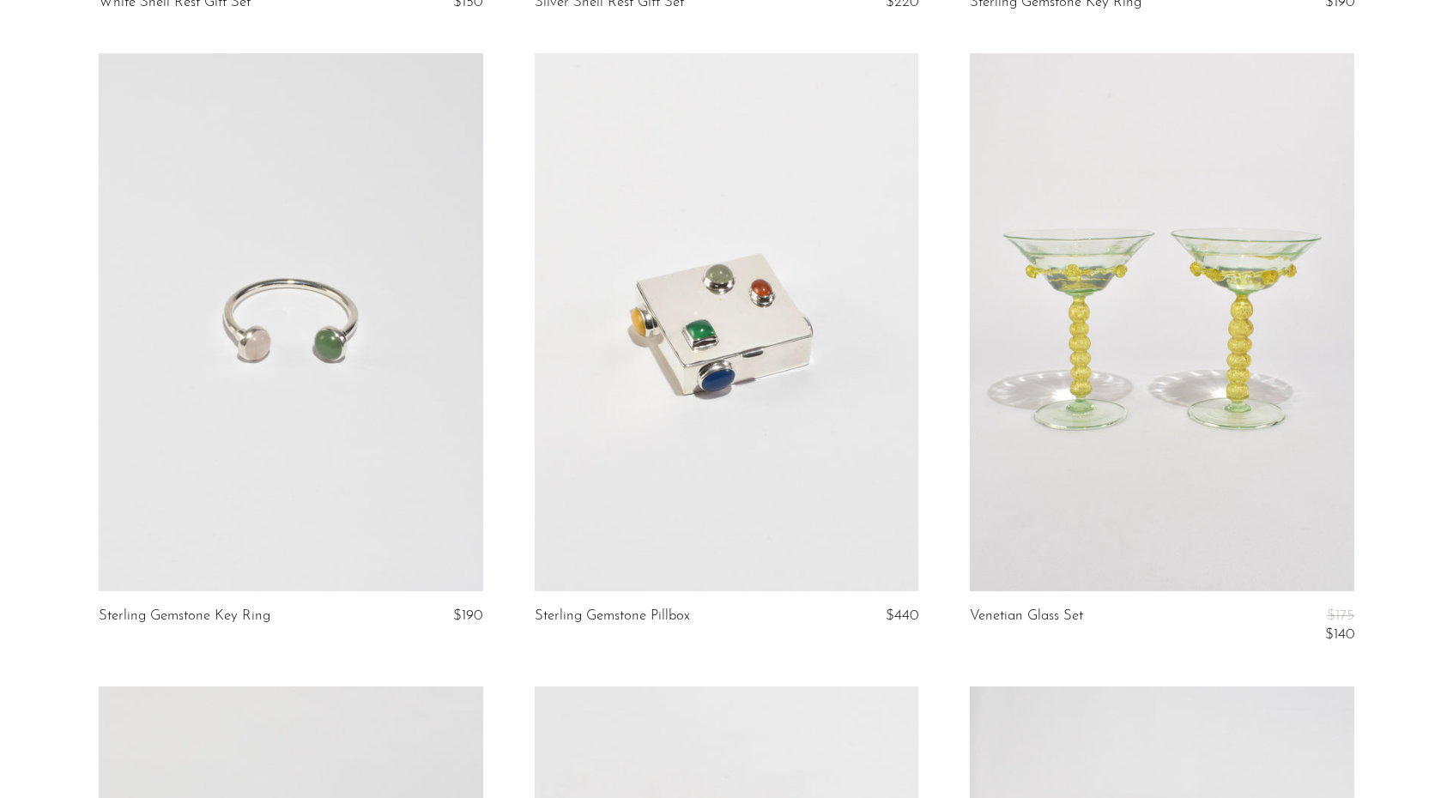
scroll to position [2453, 0]
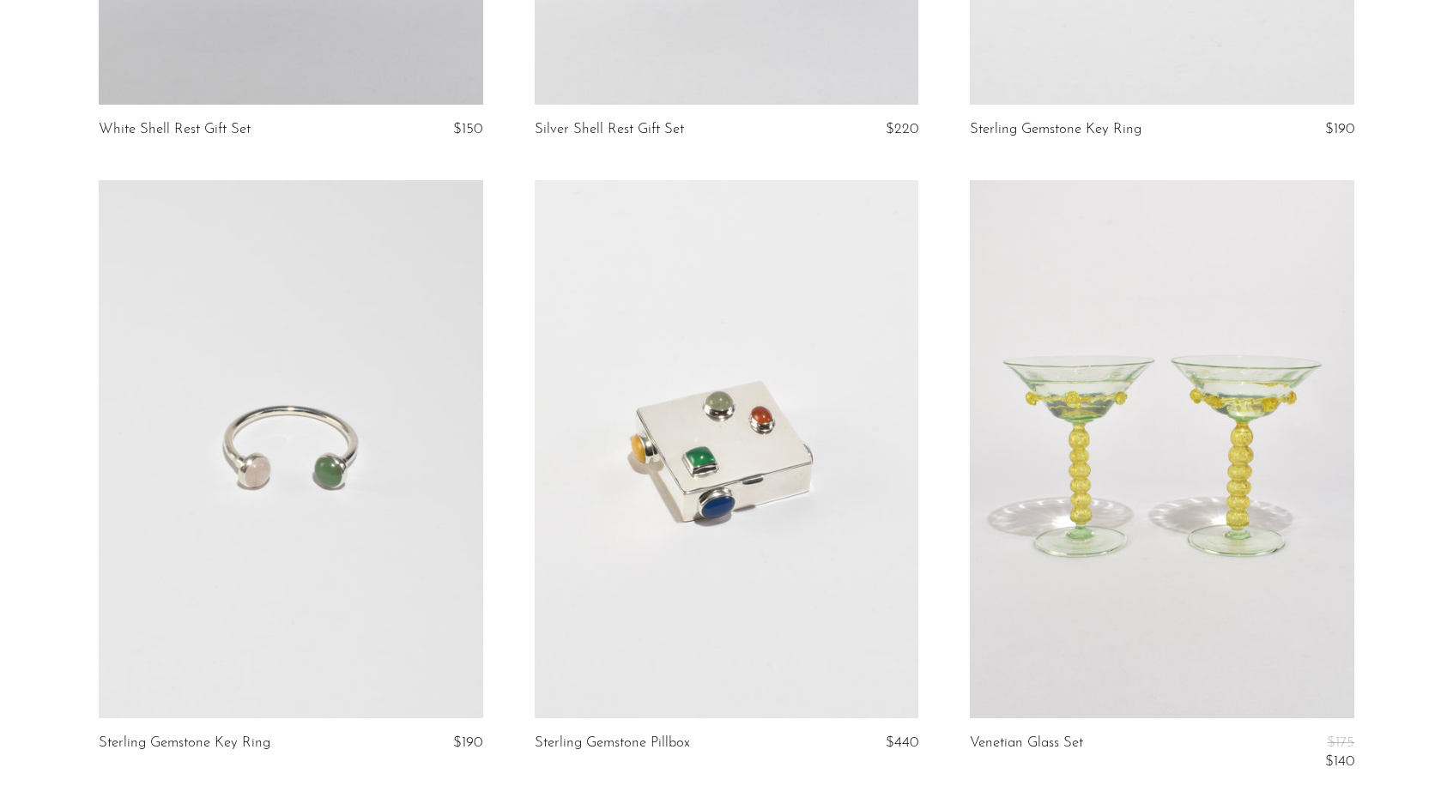
click at [400, 471] on link at bounding box center [291, 449] width 385 height 538
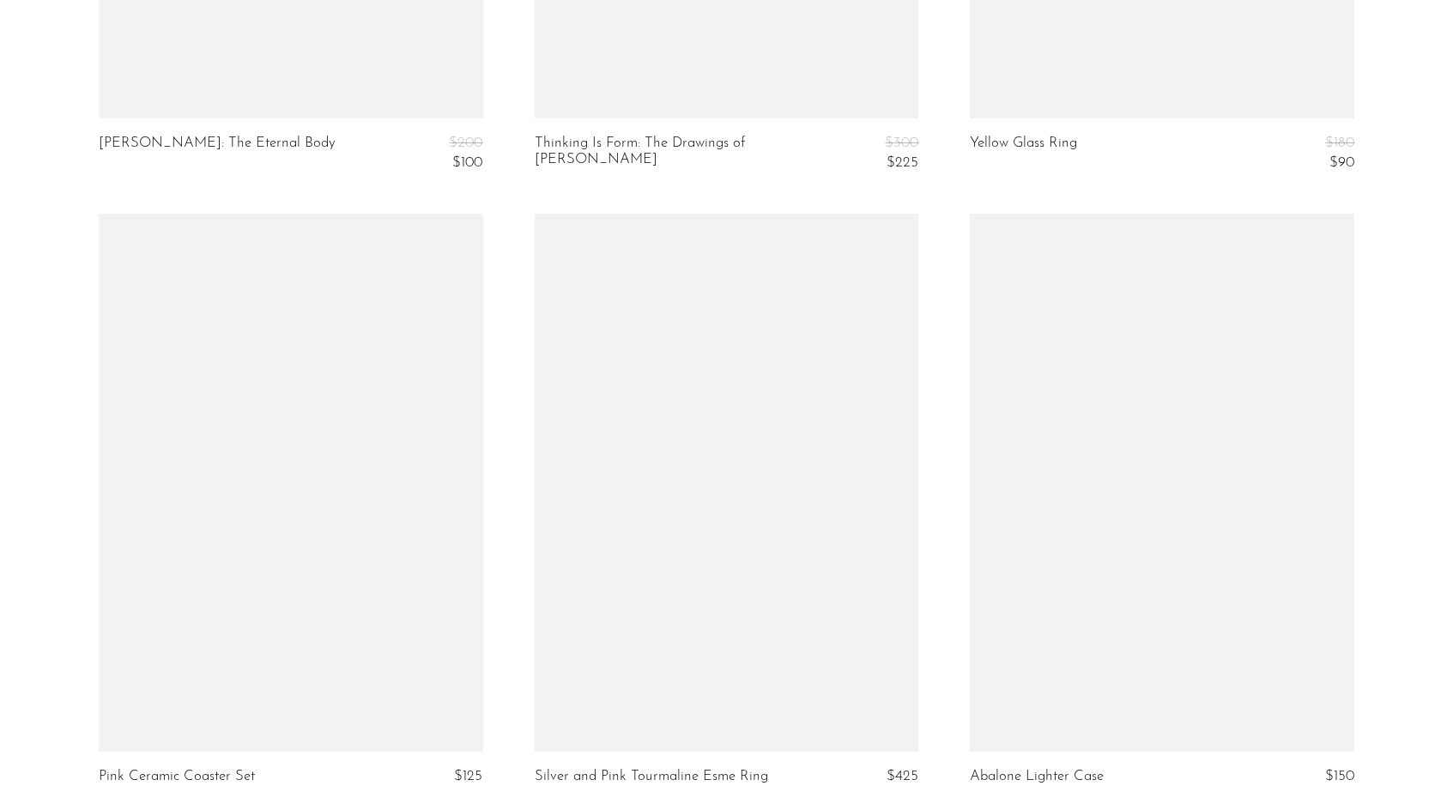
scroll to position [7191, 0]
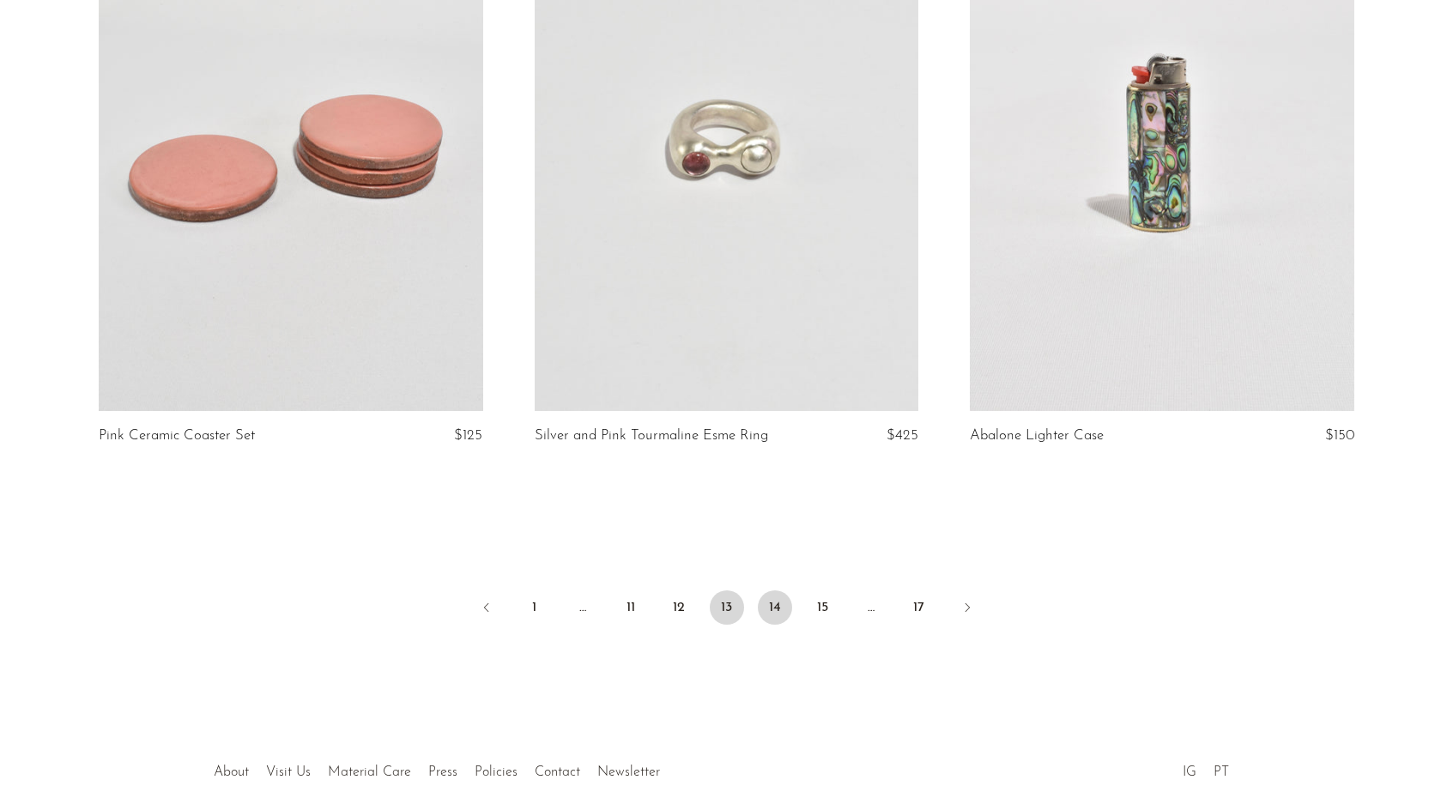
click at [782, 592] on link "14" at bounding box center [775, 608] width 34 height 34
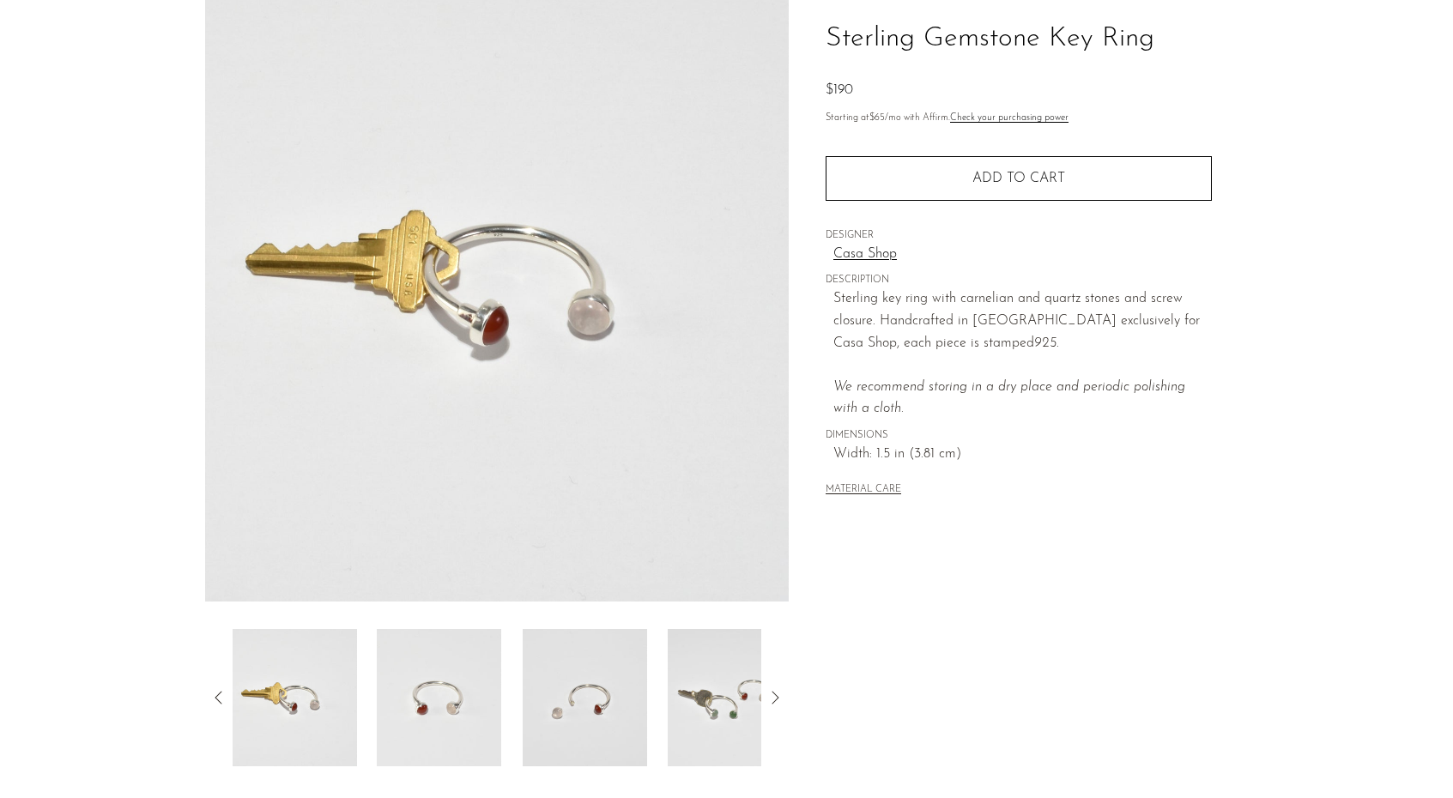
scroll to position [124, 0]
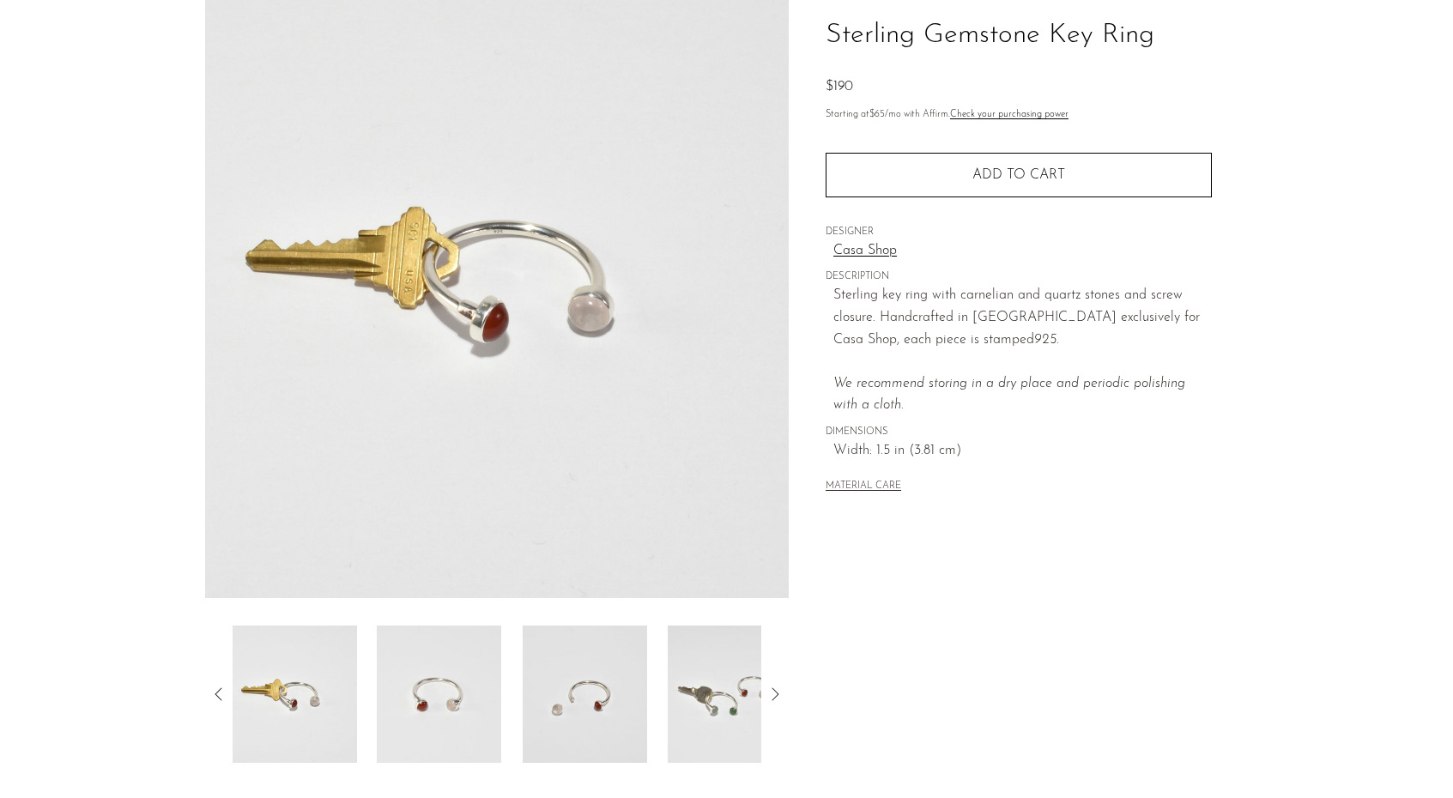
click at [426, 716] on img at bounding box center [439, 694] width 124 height 137
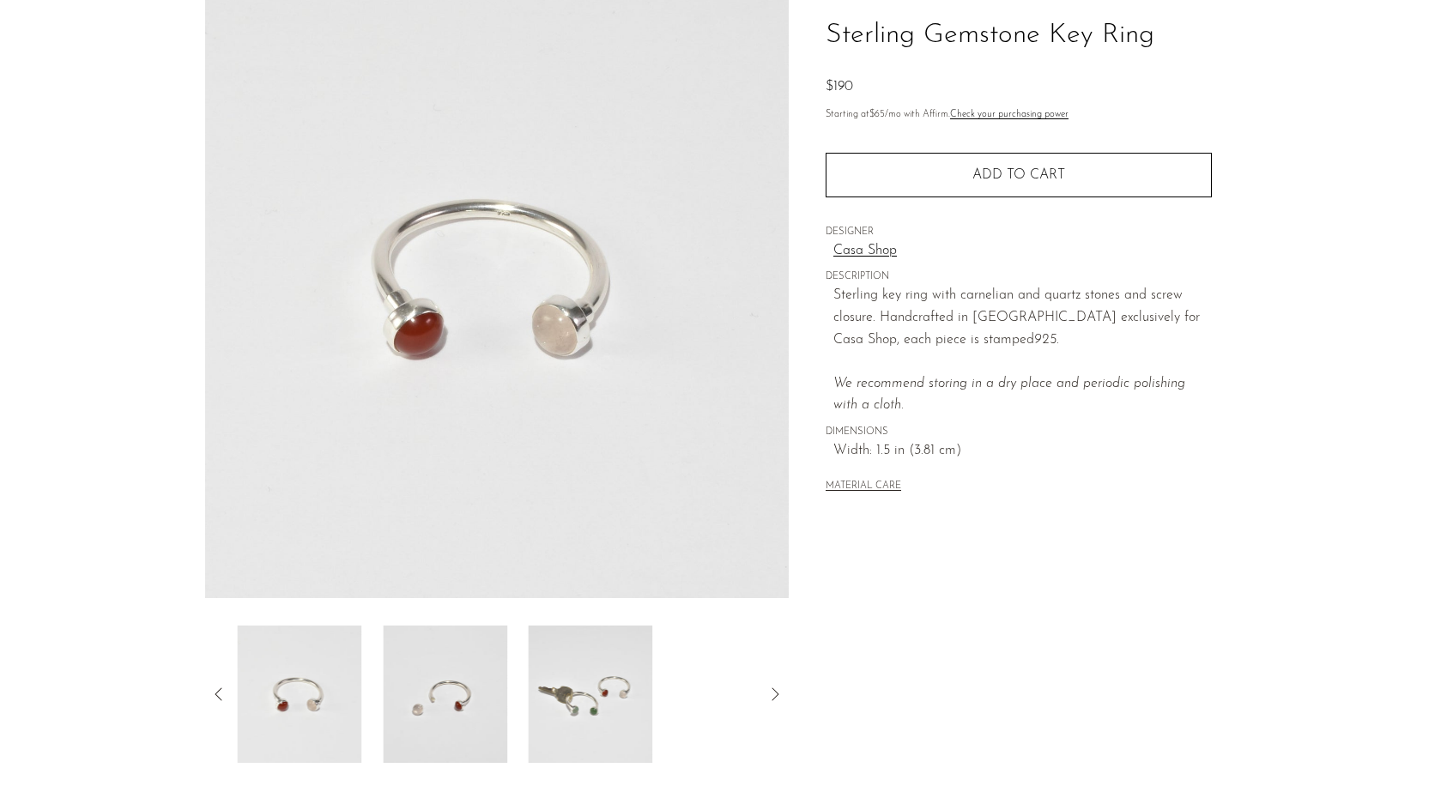
click at [482, 690] on img at bounding box center [445, 694] width 124 height 137
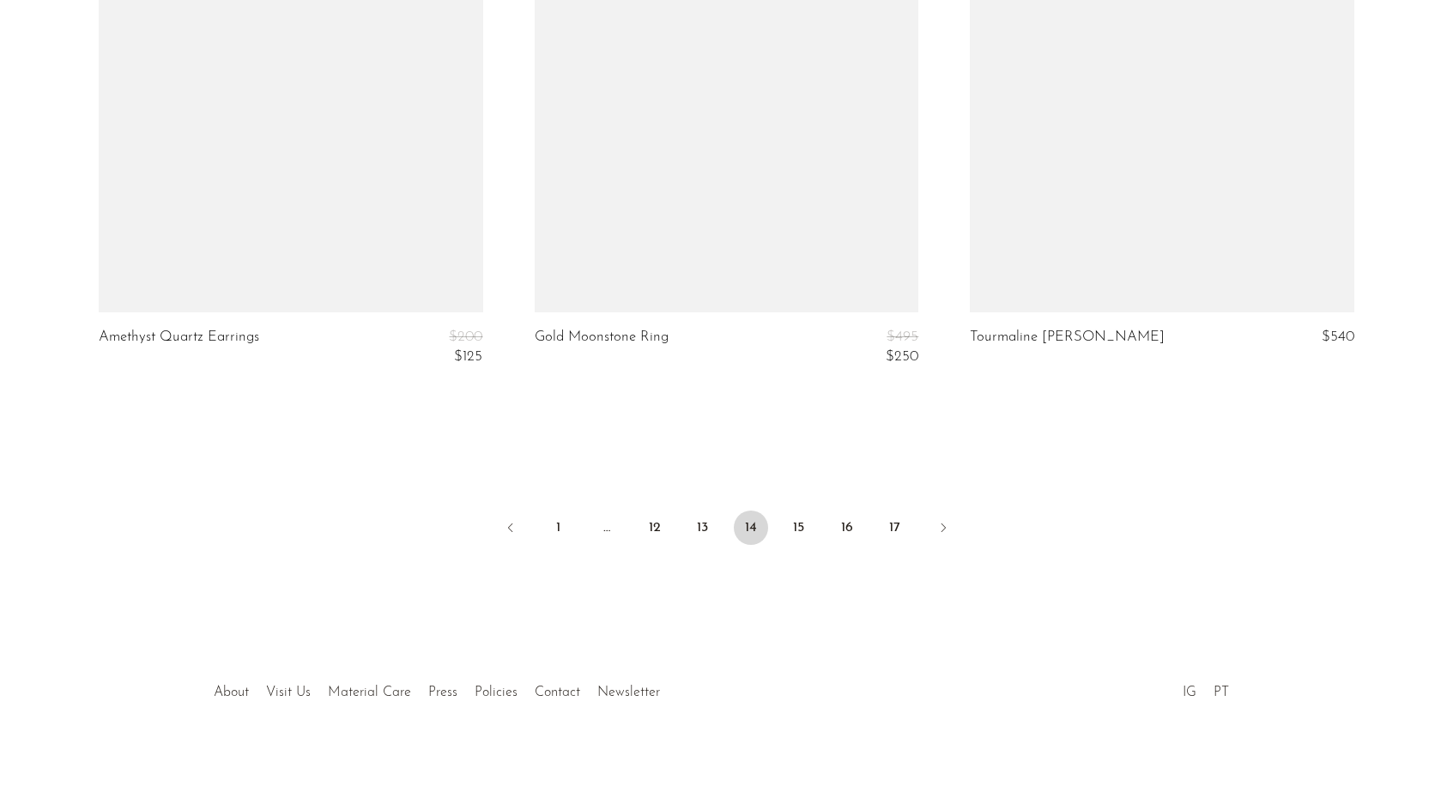
scroll to position [7331, 0]
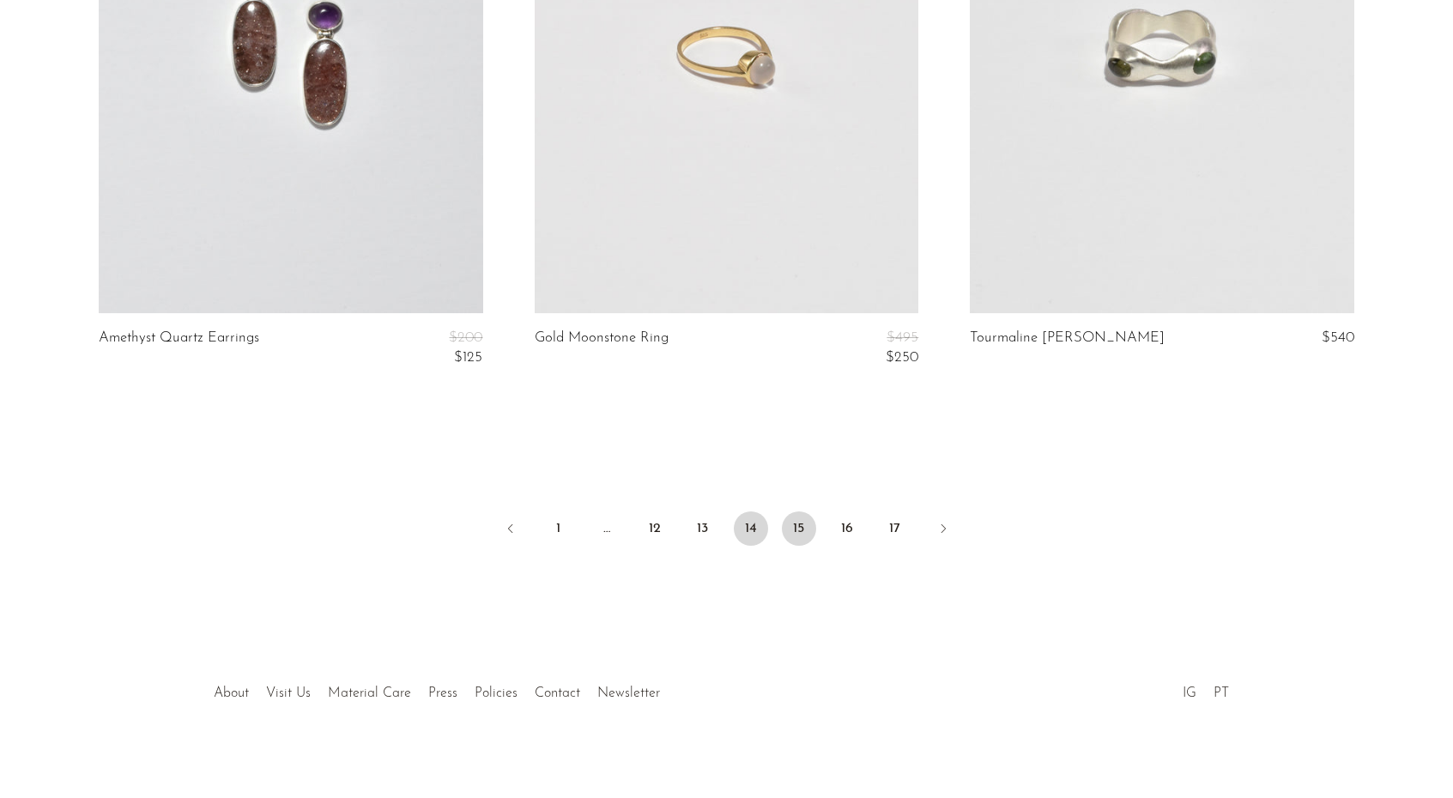
click at [810, 520] on link "15" at bounding box center [799, 529] width 34 height 34
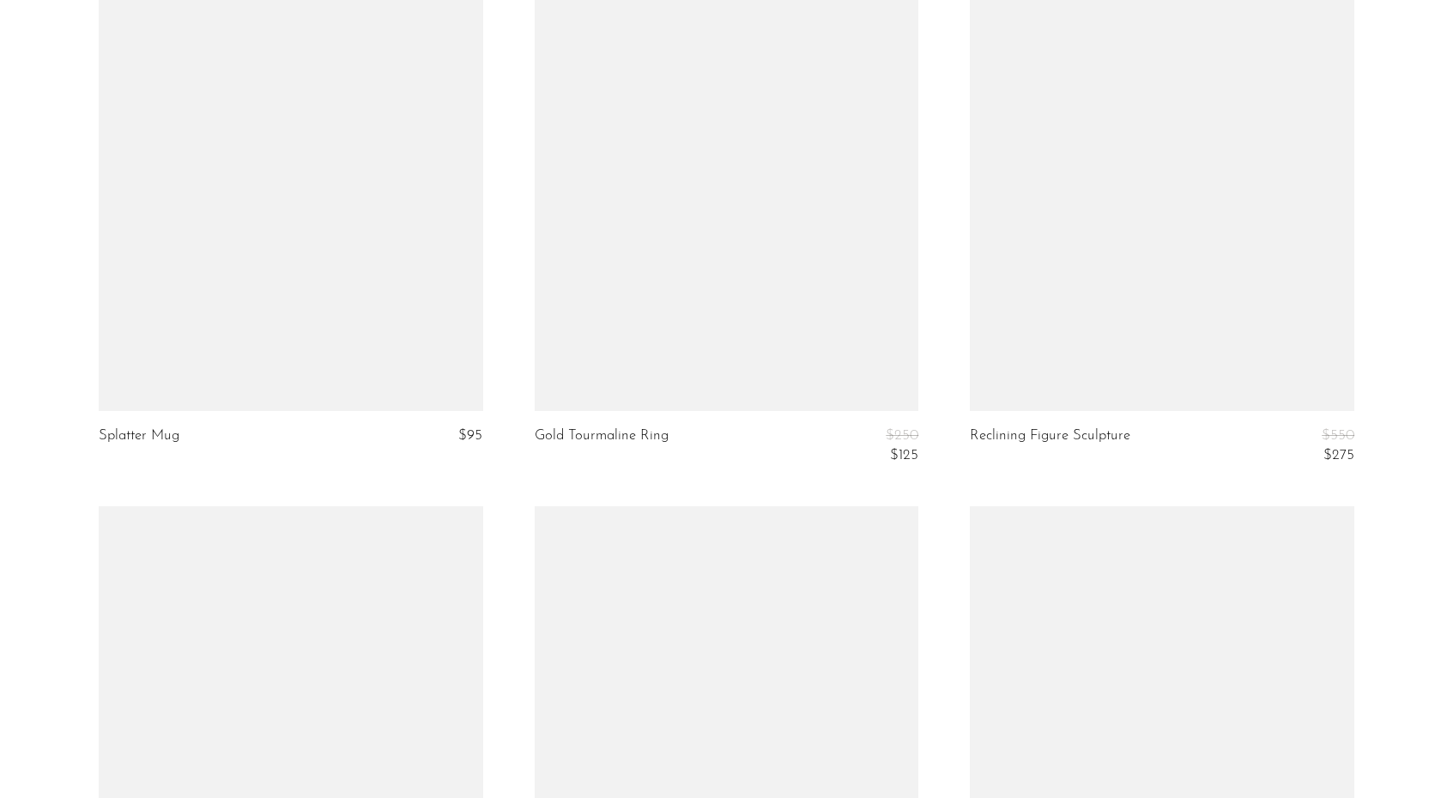
scroll to position [7035, 0]
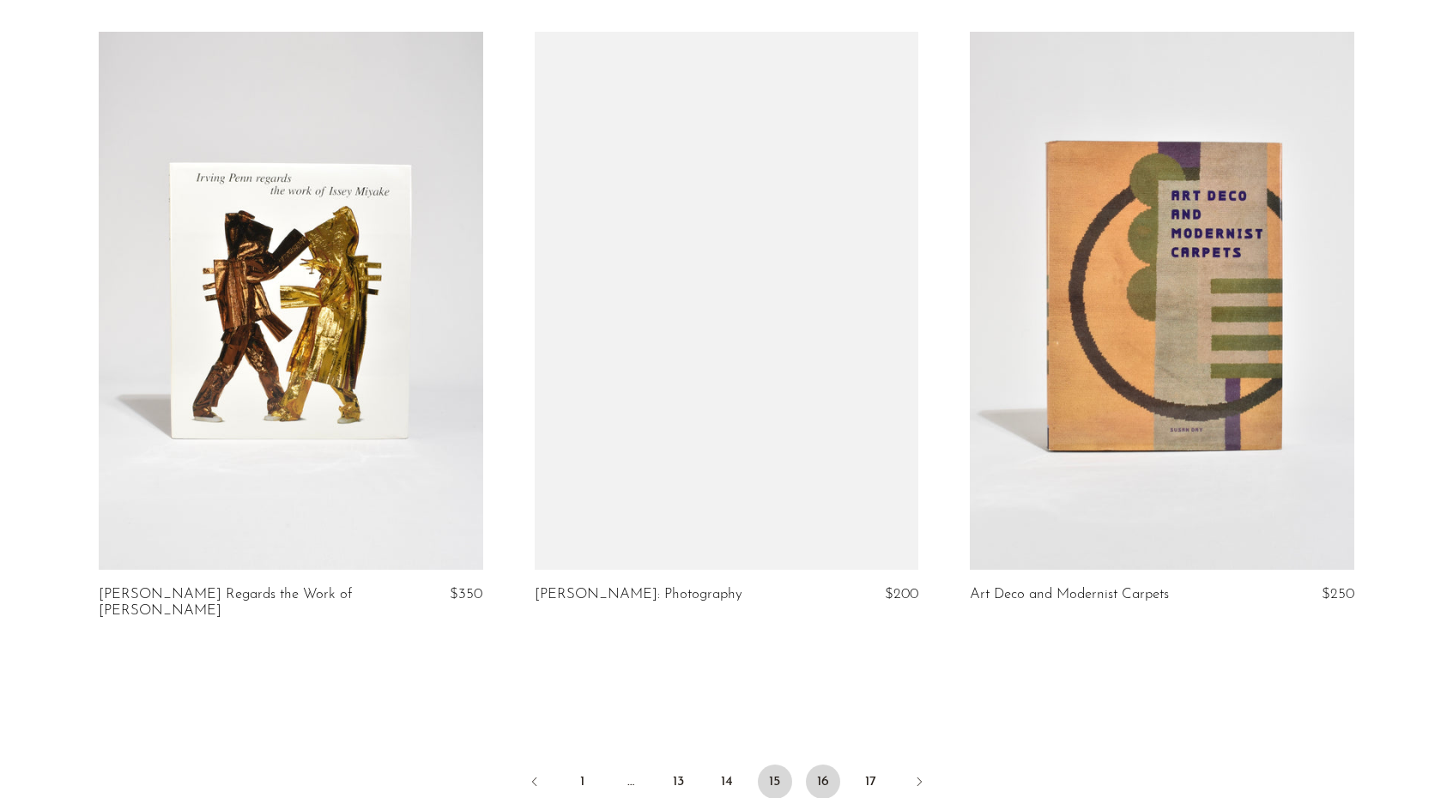
click at [820, 770] on link "16" at bounding box center [823, 782] width 34 height 34
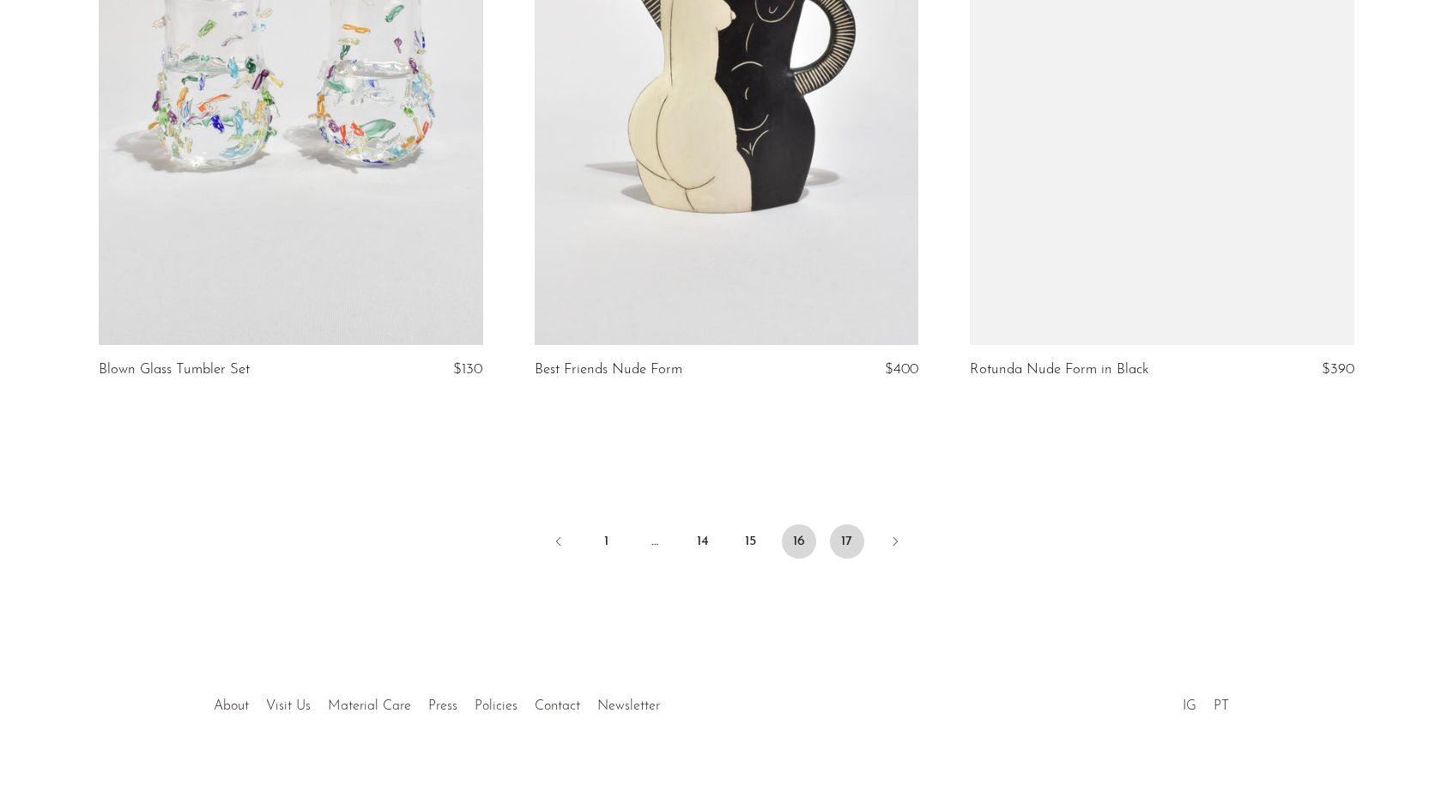
scroll to position [7217, 0]
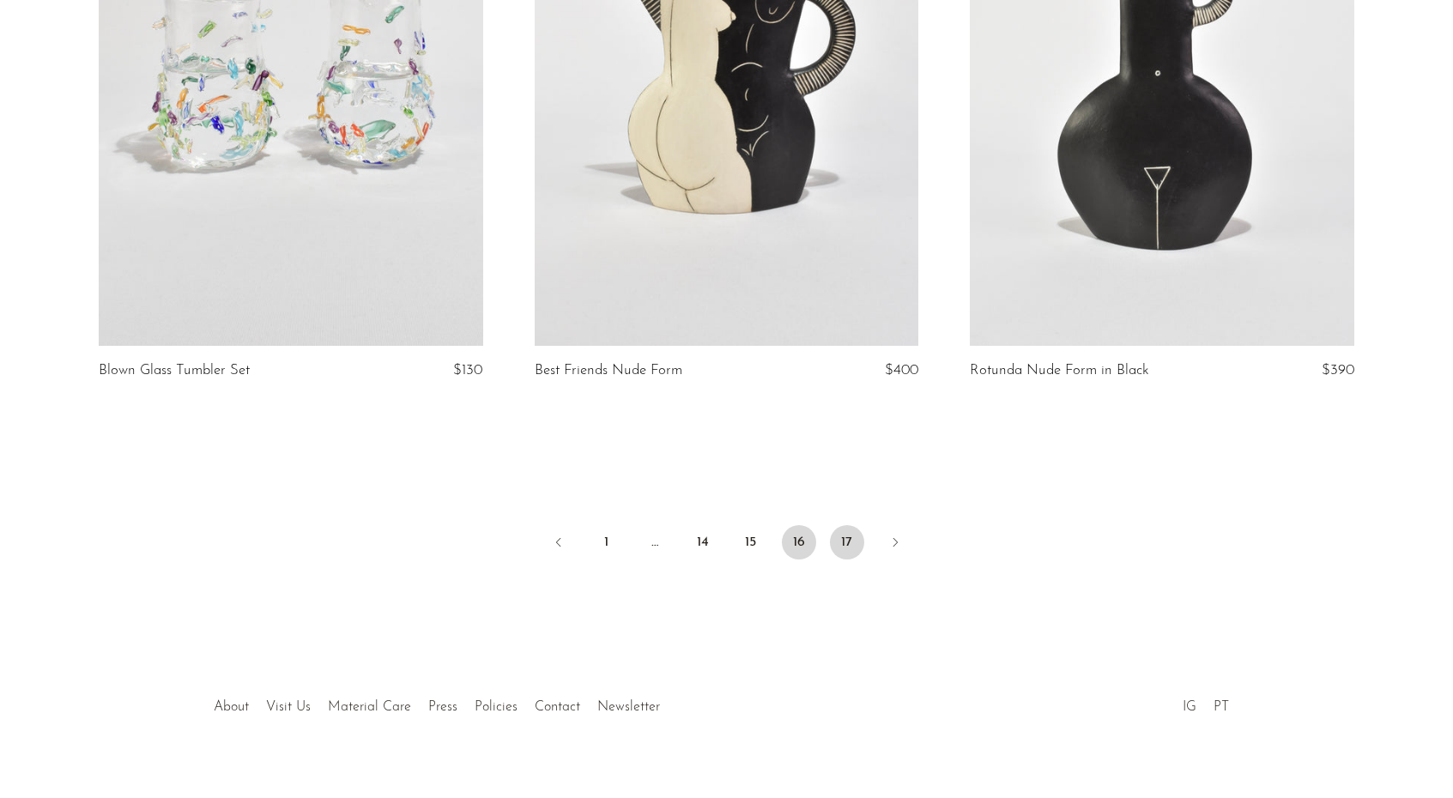
click at [841, 536] on link "17" at bounding box center [847, 542] width 34 height 34
